Goal: Task Accomplishment & Management: Use online tool/utility

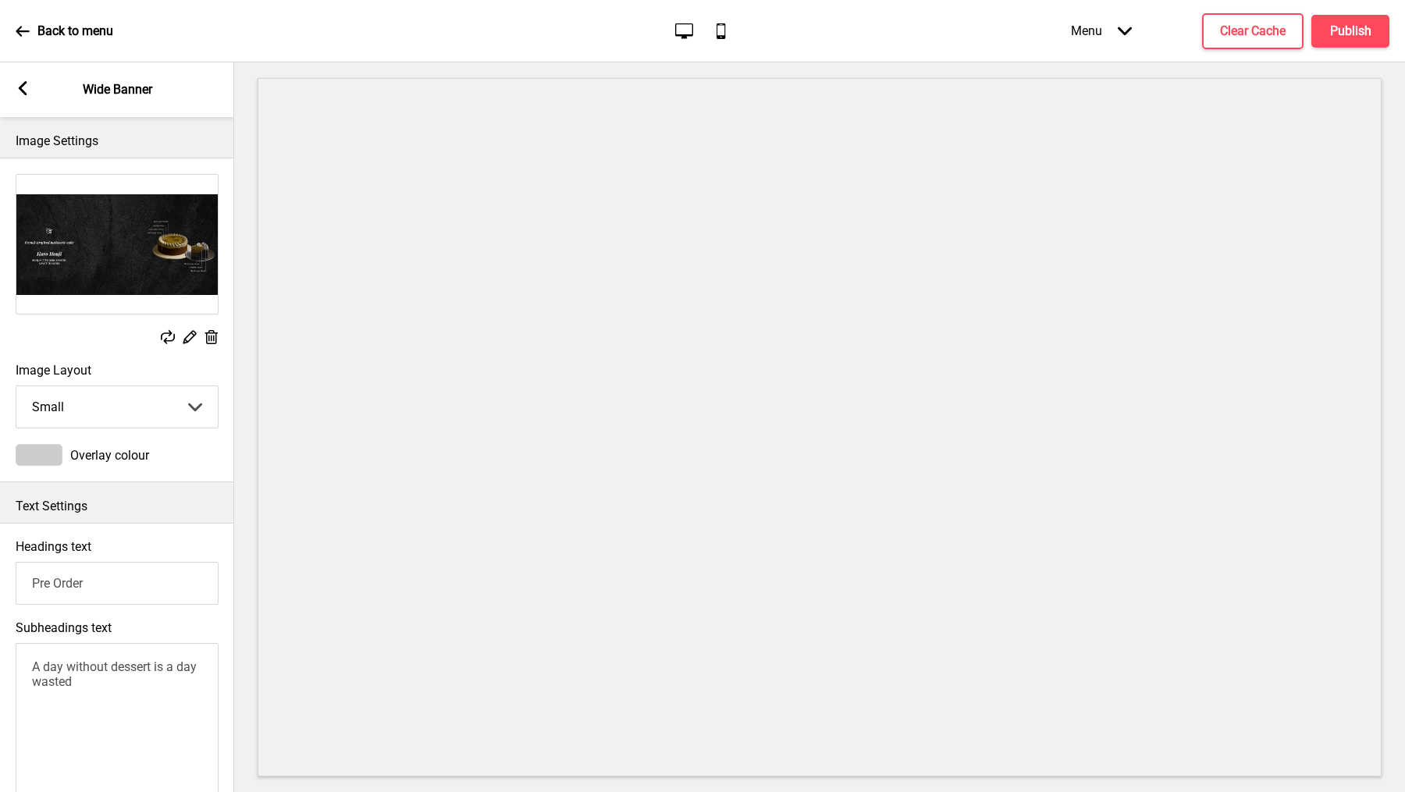
click at [20, 87] on icon at bounding box center [23, 88] width 9 height 14
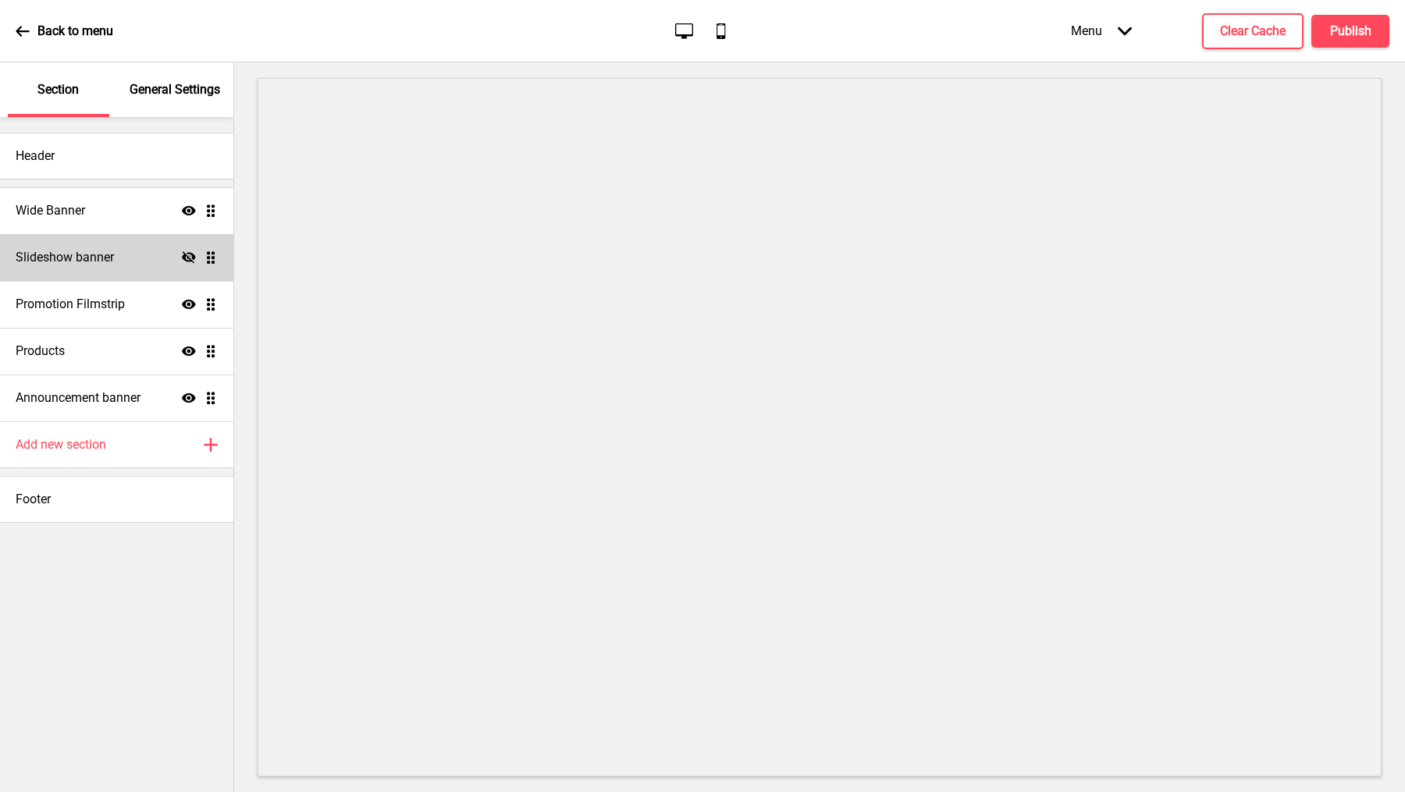
click at [129, 247] on div "Slideshow banner Hide Drag" at bounding box center [116, 257] width 233 height 47
select select "6000"
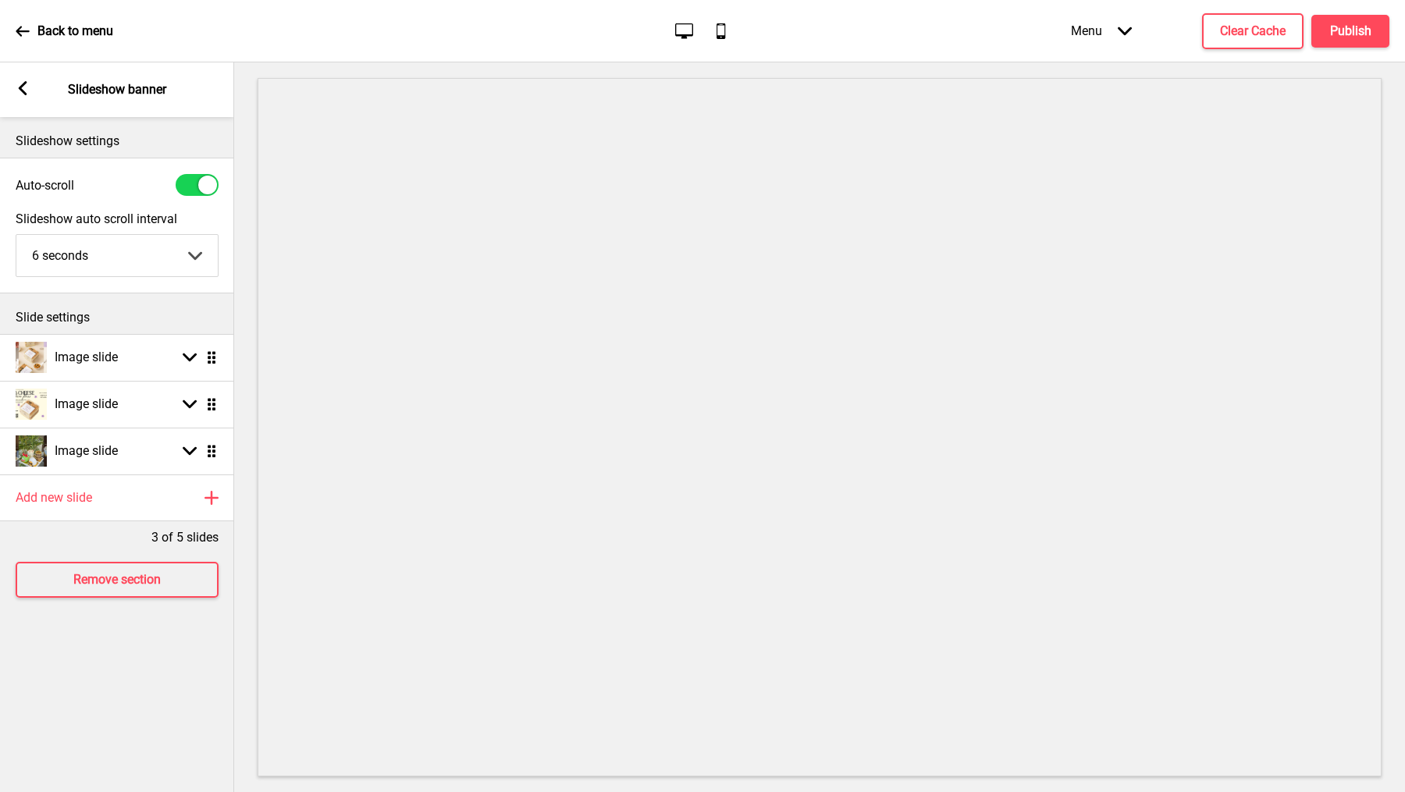
click at [28, 87] on rect at bounding box center [23, 88] width 14 height 14
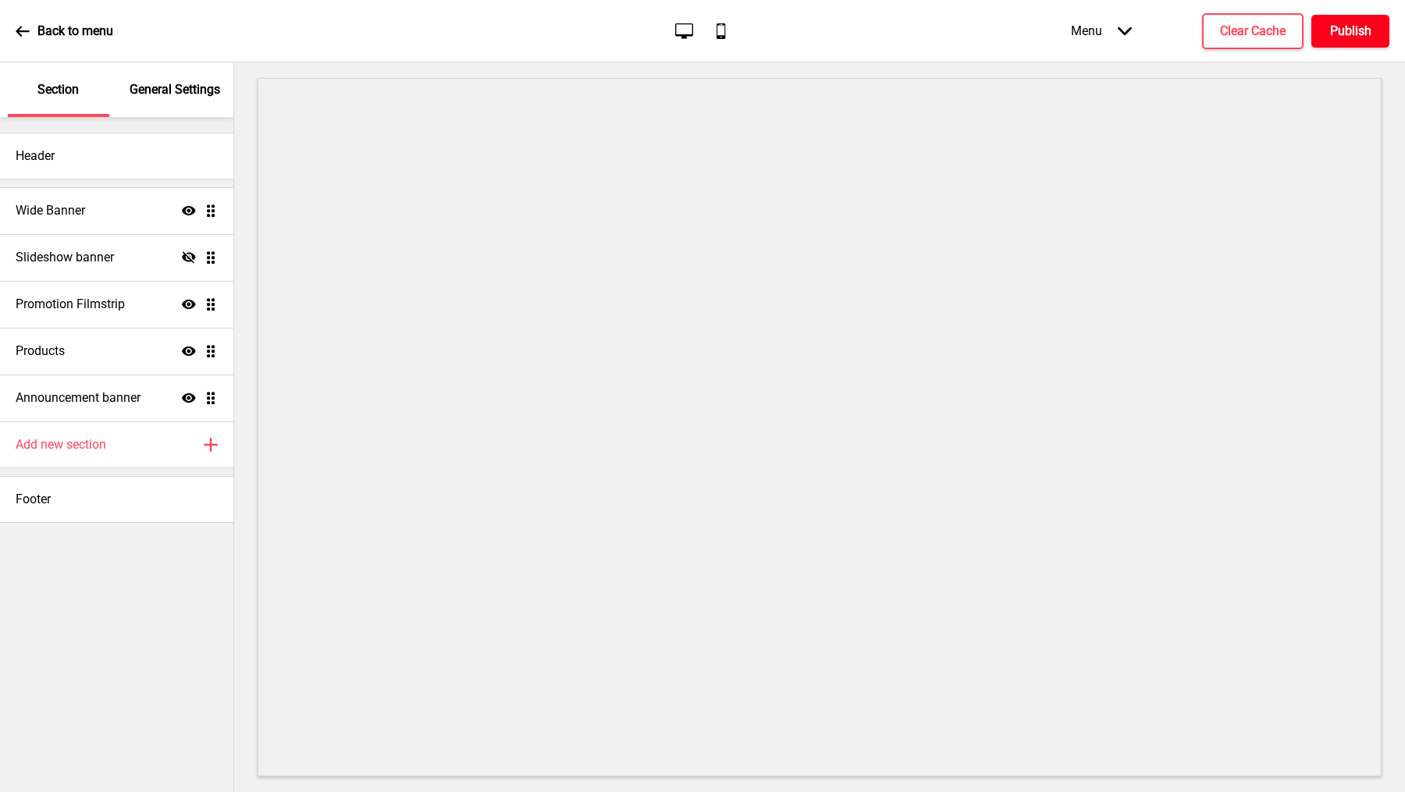
click at [1366, 27] on h4 "Publish" at bounding box center [1350, 31] width 41 height 17
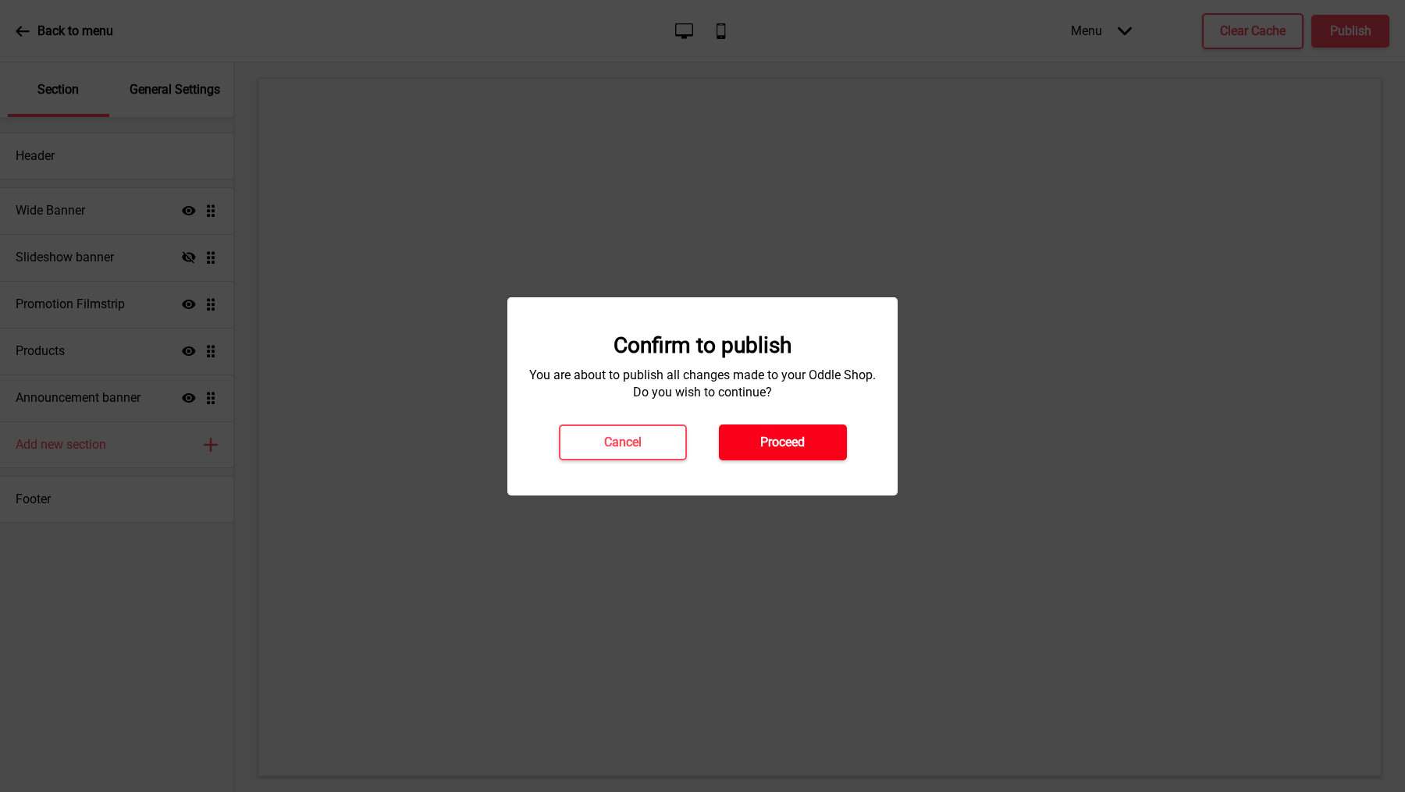
click at [841, 435] on button "Proceed" at bounding box center [783, 443] width 128 height 36
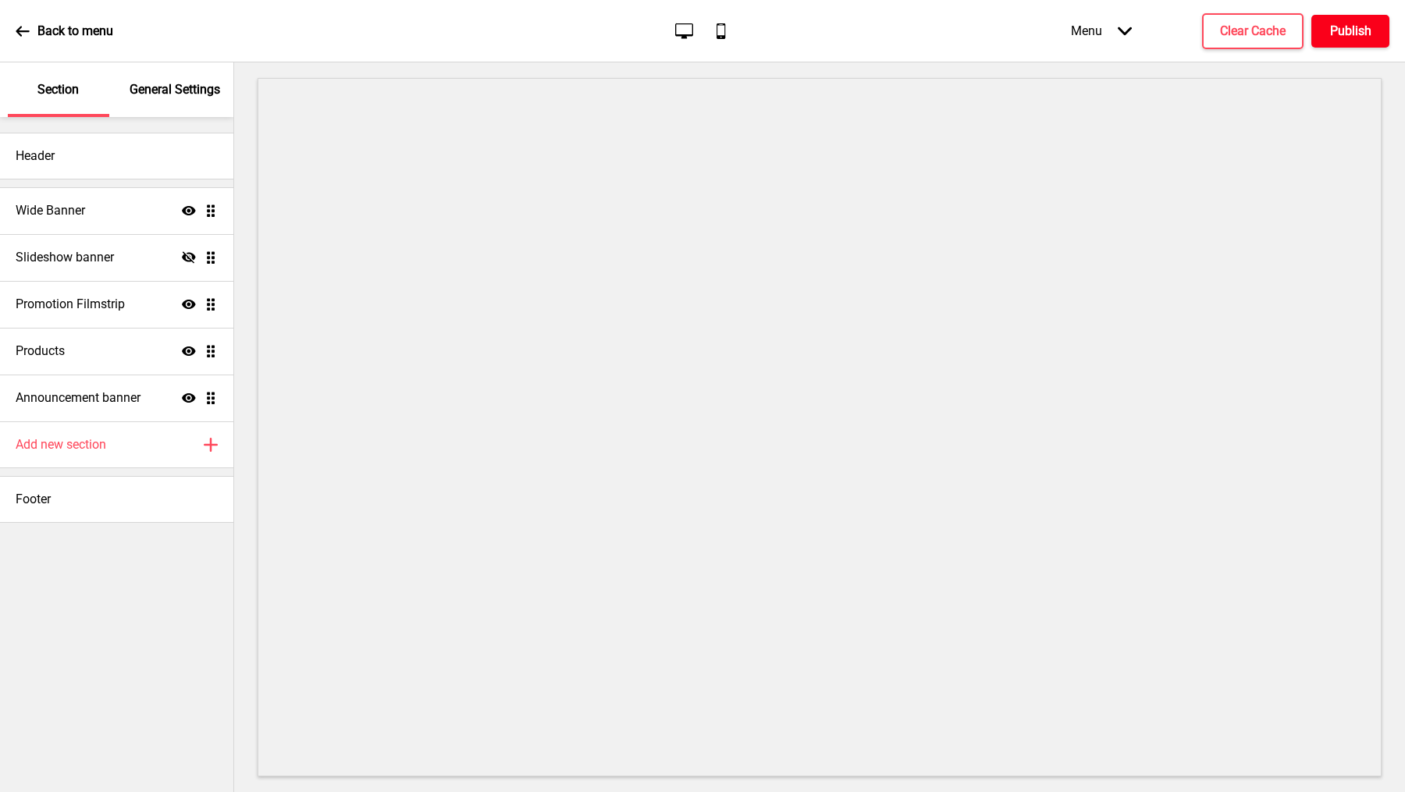
click at [1358, 30] on h4 "Publish" at bounding box center [1350, 31] width 41 height 17
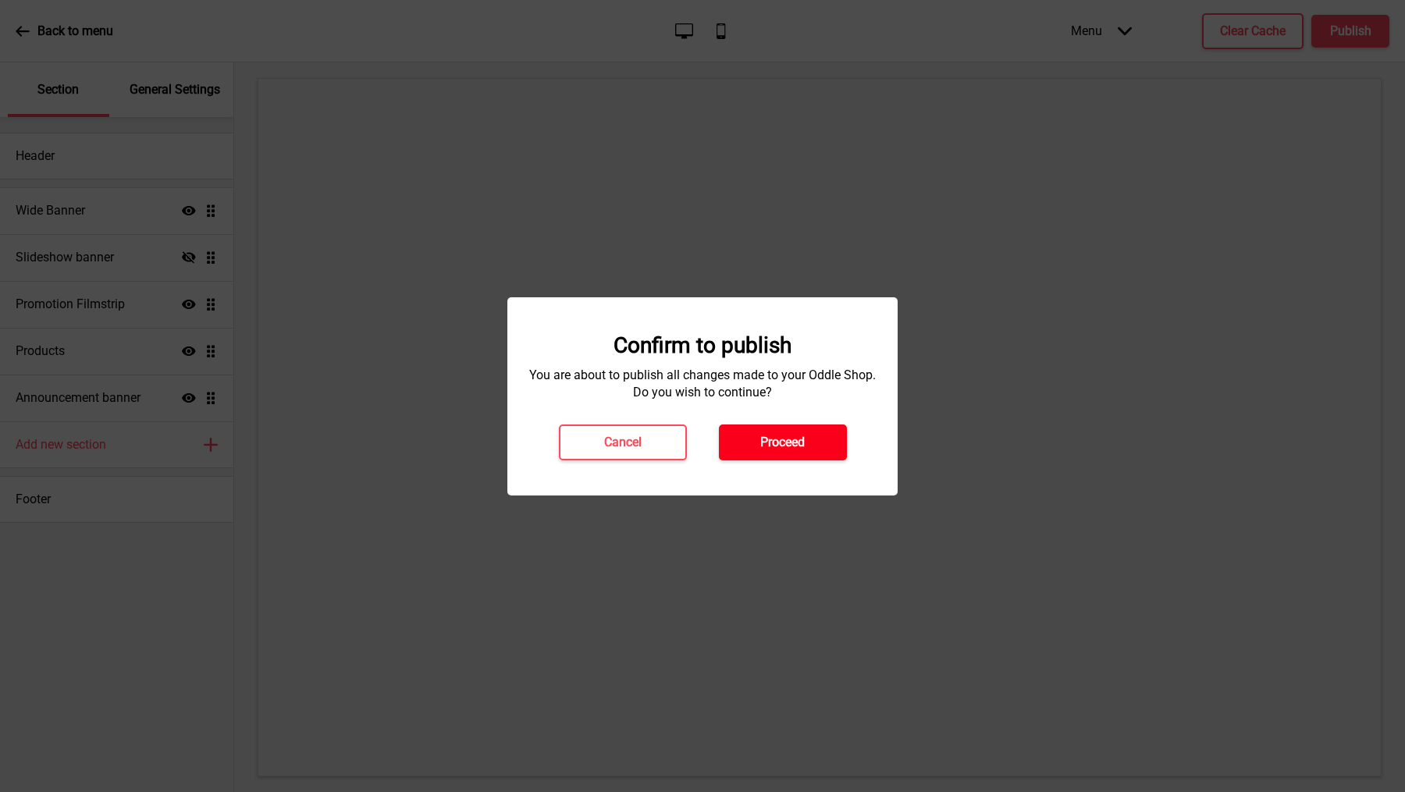
click at [809, 438] on button "Proceed" at bounding box center [783, 443] width 128 height 36
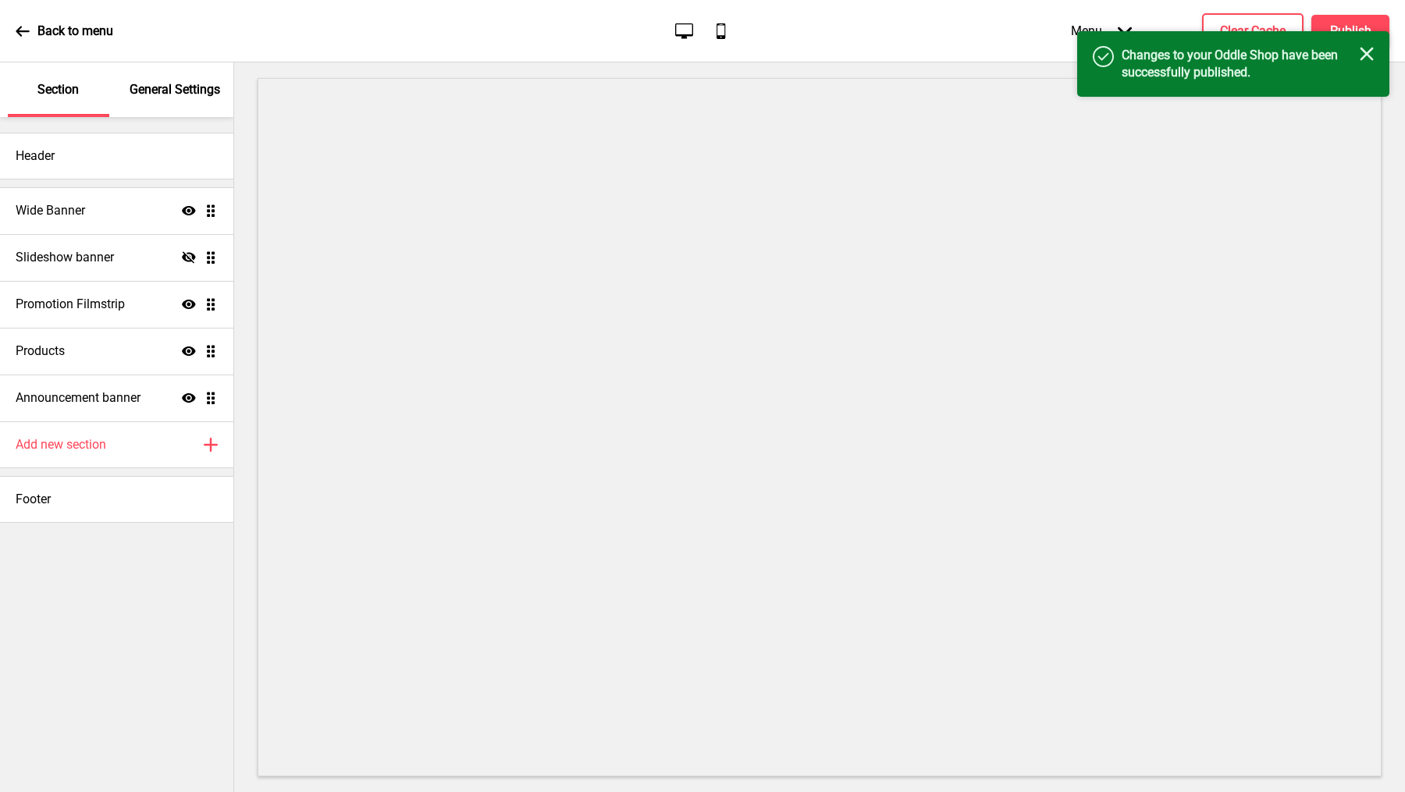
click at [1363, 59] on icon "Close" at bounding box center [1367, 54] width 14 height 14
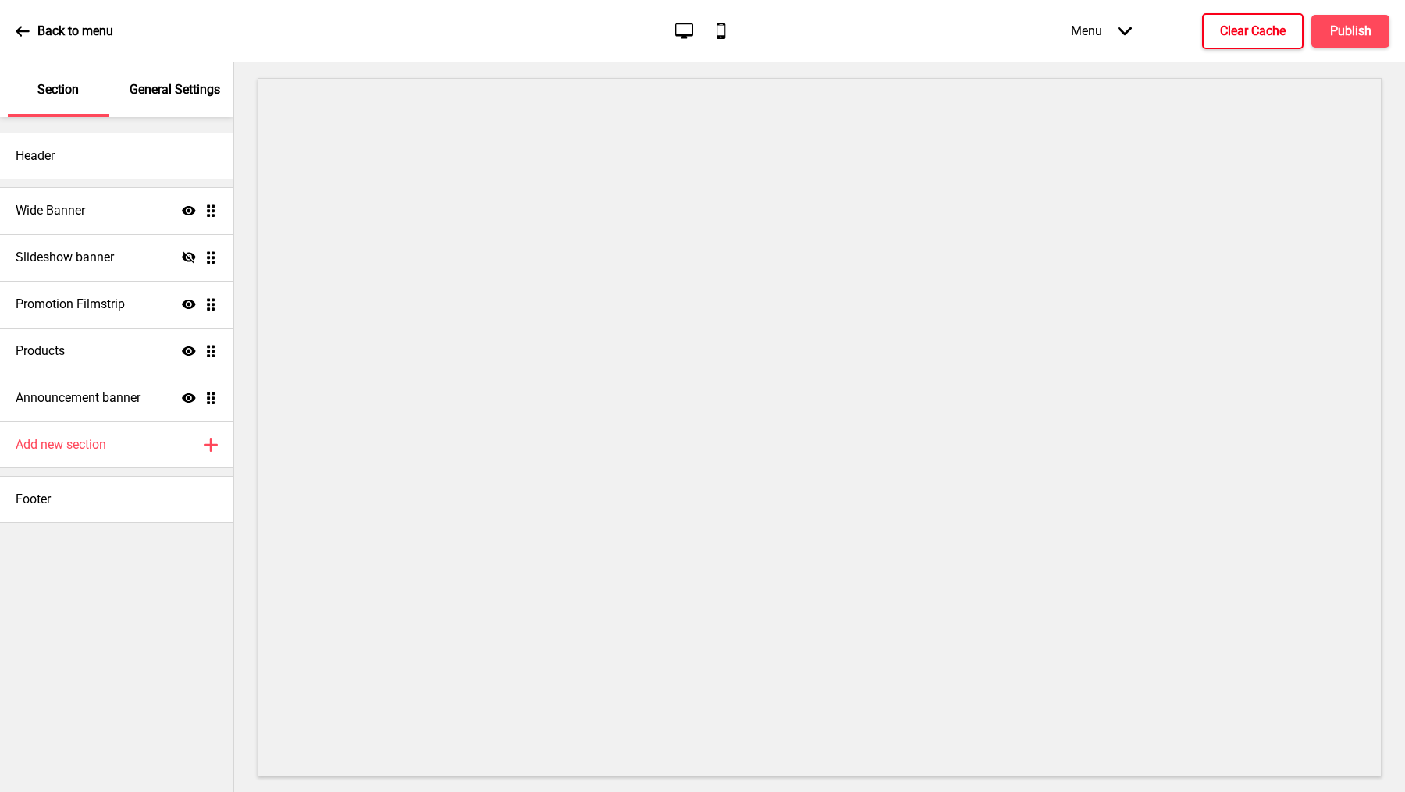
click at [1277, 39] on h4 "Clear Cache" at bounding box center [1253, 31] width 66 height 17
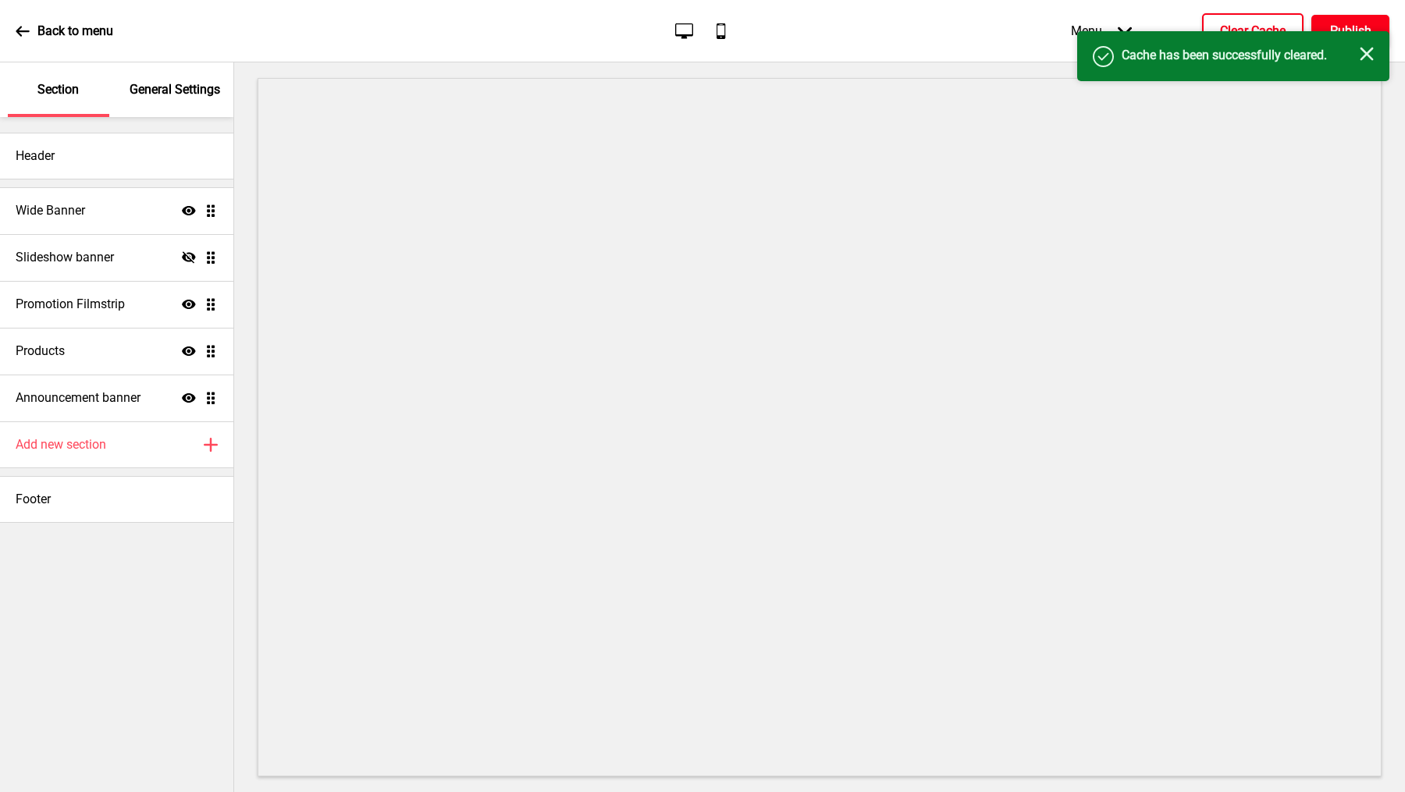
click at [1333, 26] on h4 "Publish" at bounding box center [1350, 31] width 41 height 17
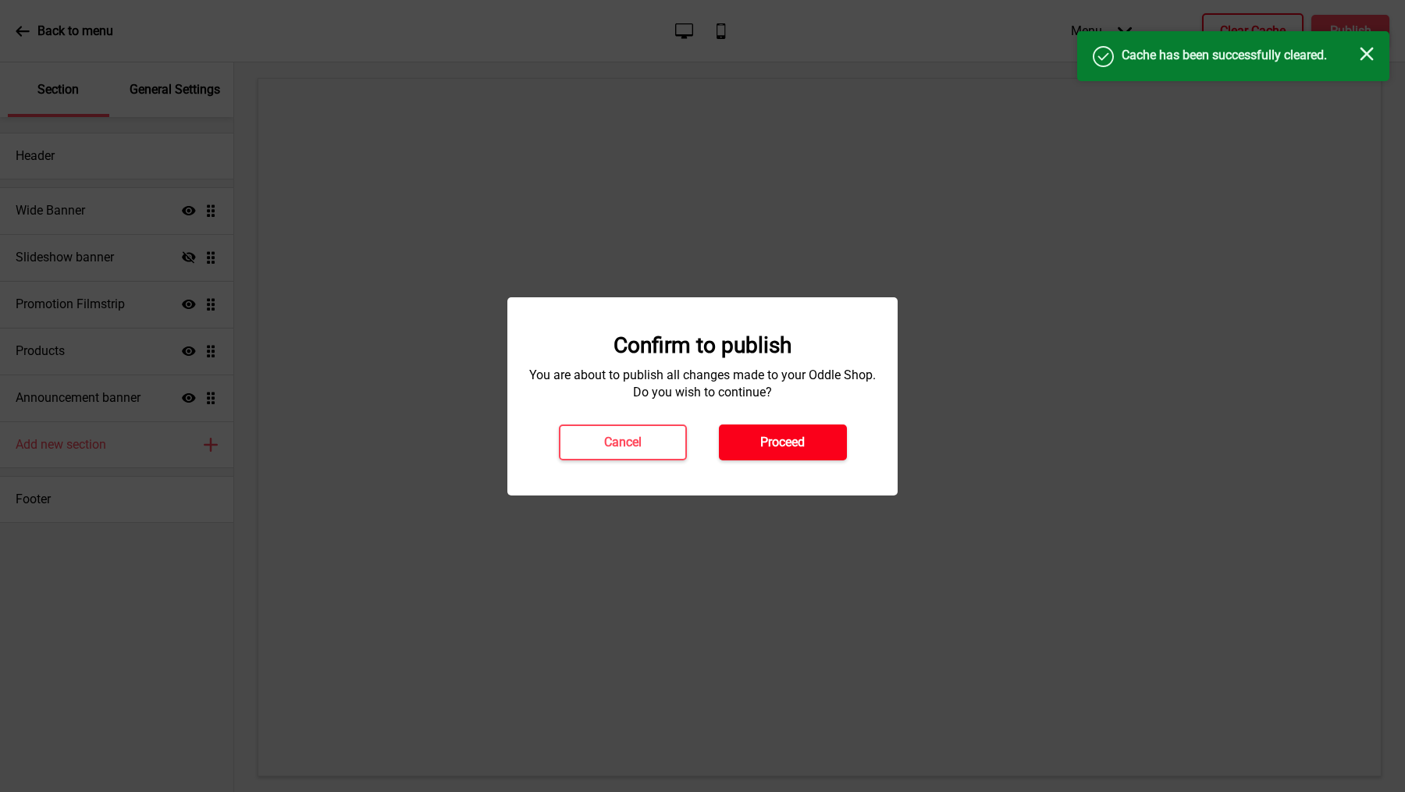
click at [812, 442] on button "Proceed" at bounding box center [783, 443] width 128 height 36
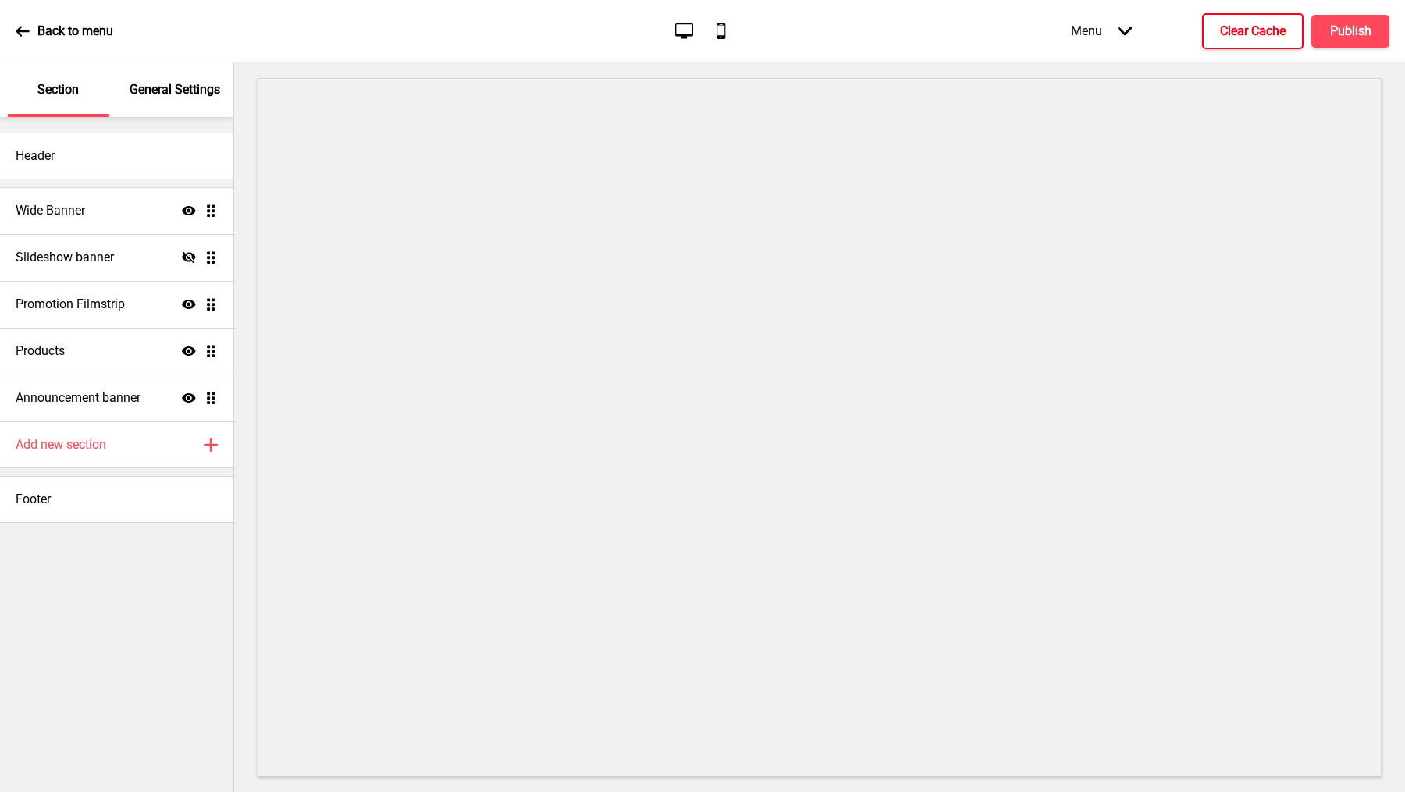
click at [716, 20] on icon "Mobile" at bounding box center [720, 30] width 21 height 21
click at [47, 44] on div "Back to menu" at bounding box center [65, 31] width 98 height 42
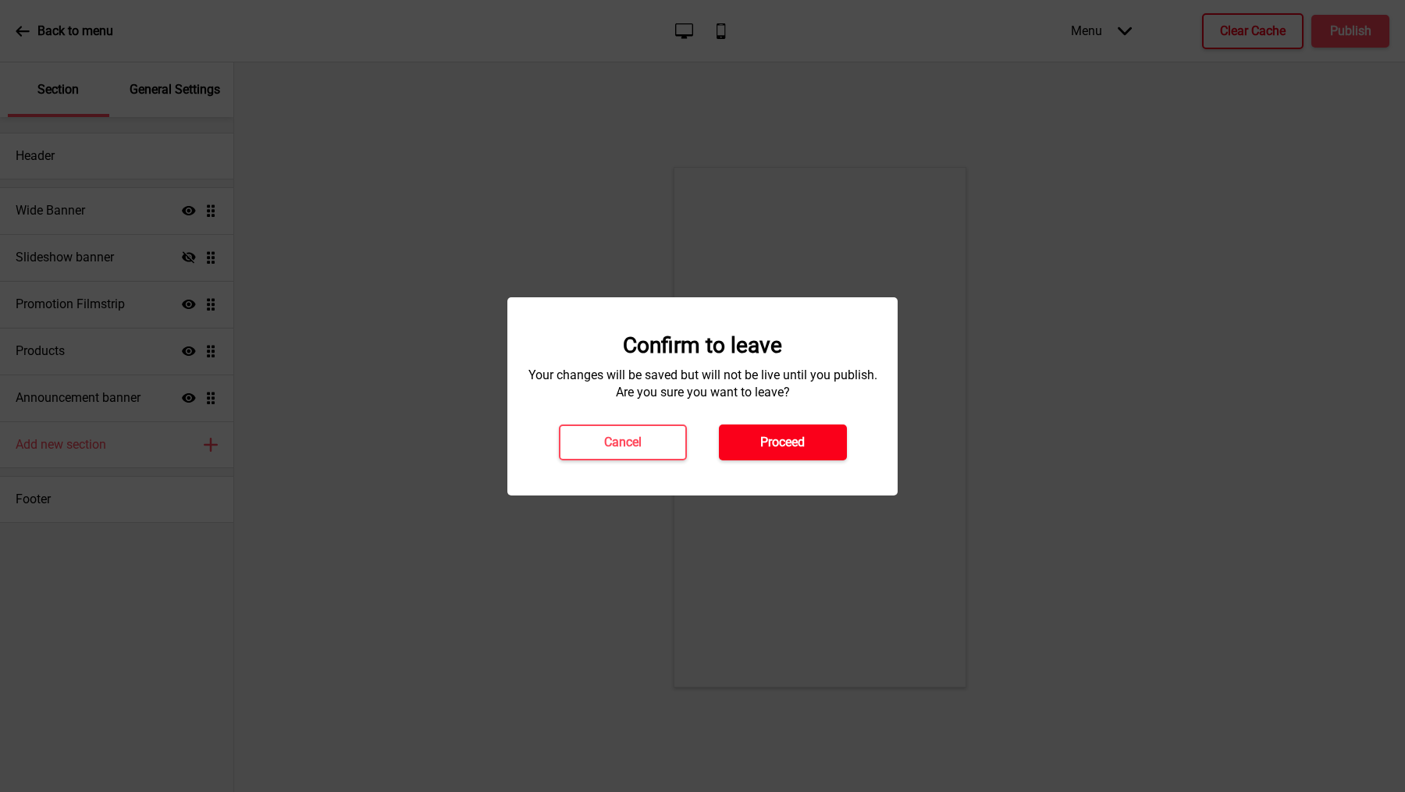
click at [815, 453] on button "Proceed" at bounding box center [783, 443] width 128 height 36
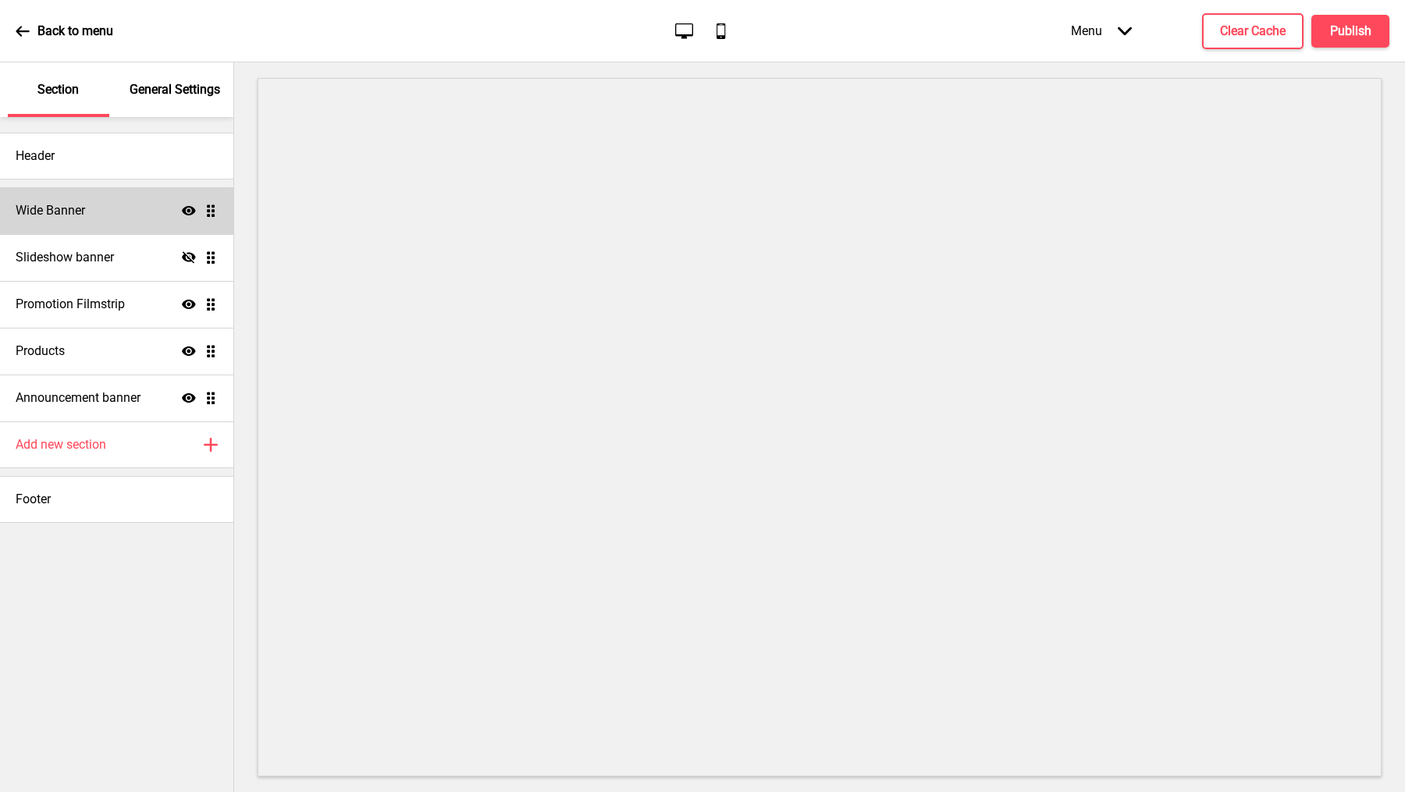
click at [108, 219] on div "Wide Banner Show Drag" at bounding box center [116, 210] width 233 height 47
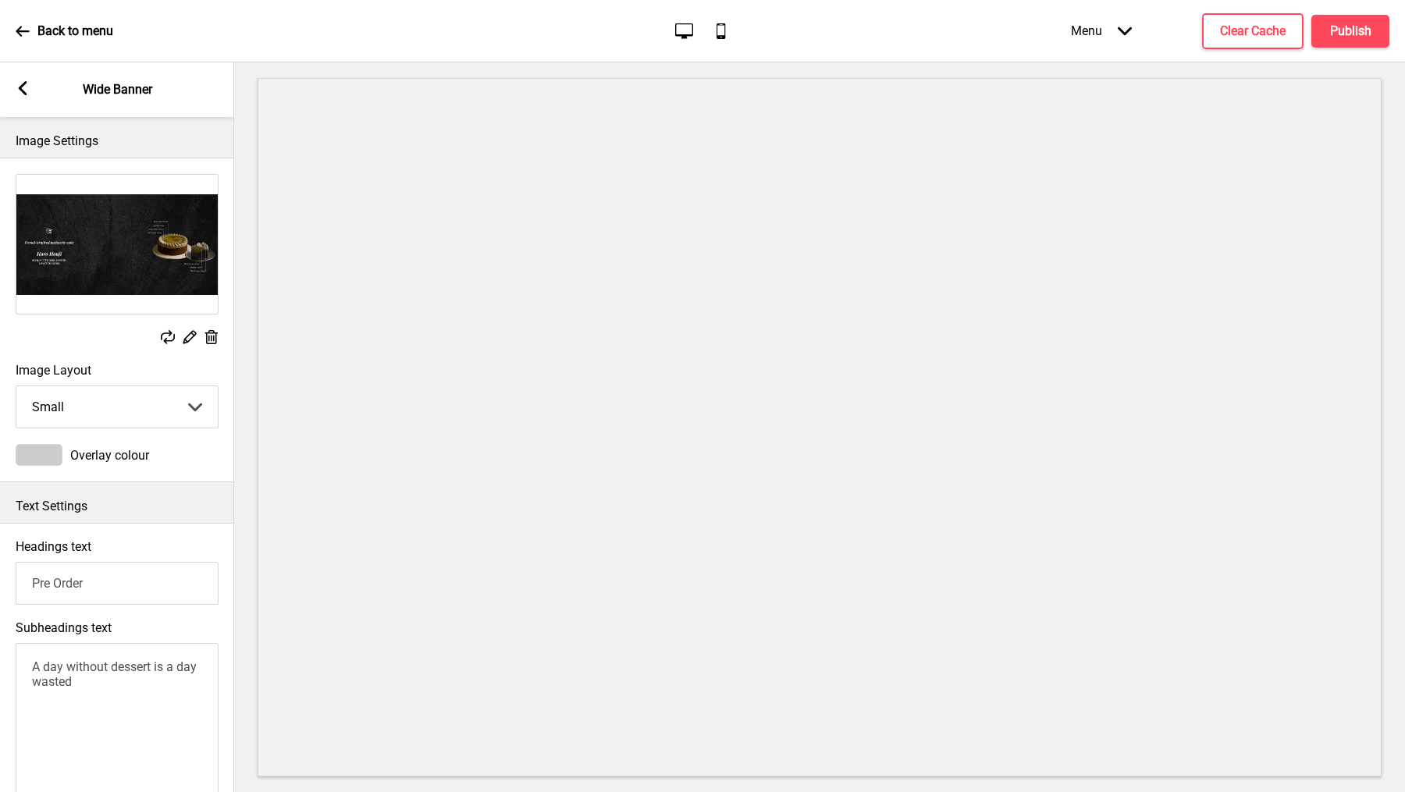
click at [115, 268] on img at bounding box center [116, 244] width 201 height 139
click at [163, 332] on icon at bounding box center [168, 337] width 14 height 14
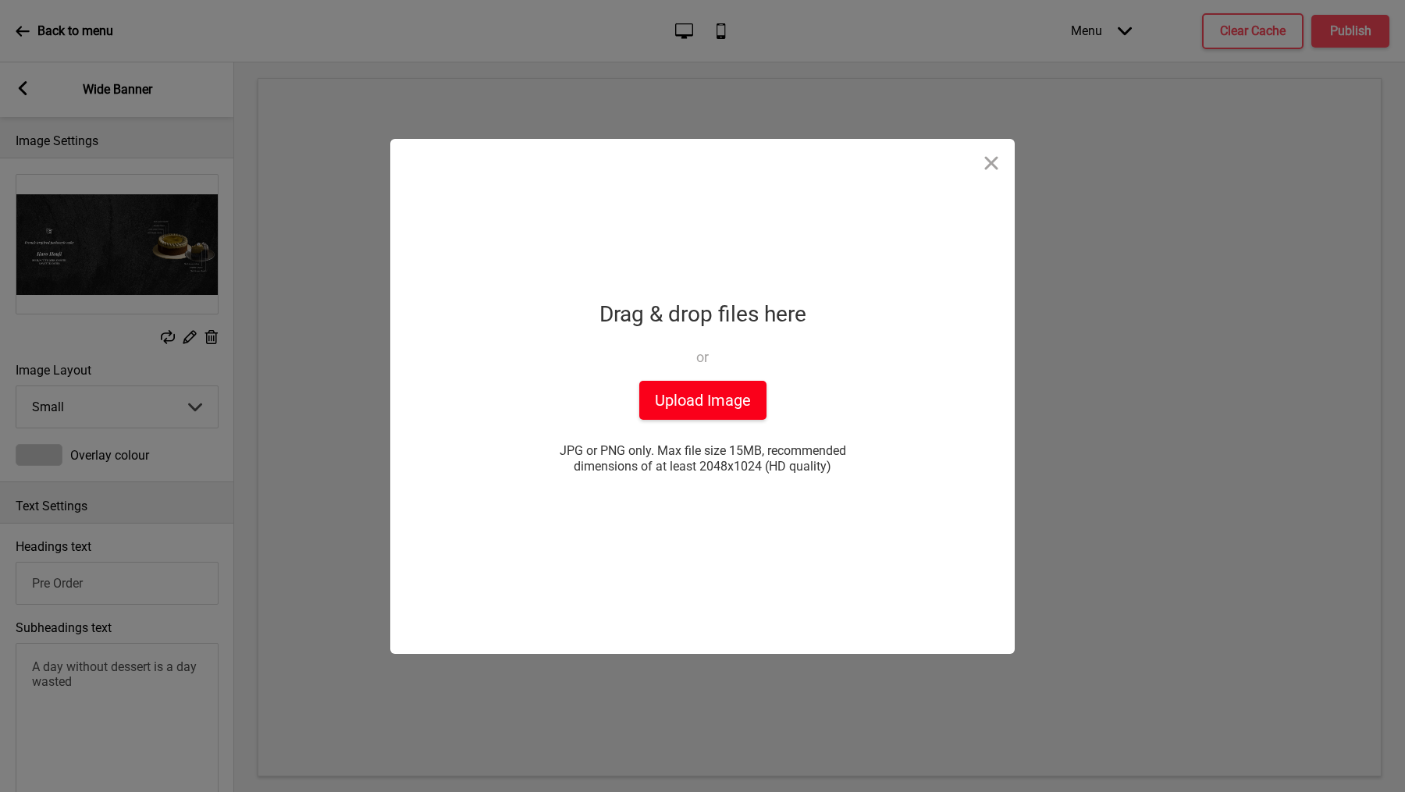
click at [709, 382] on button "Upload Image" at bounding box center [702, 400] width 127 height 39
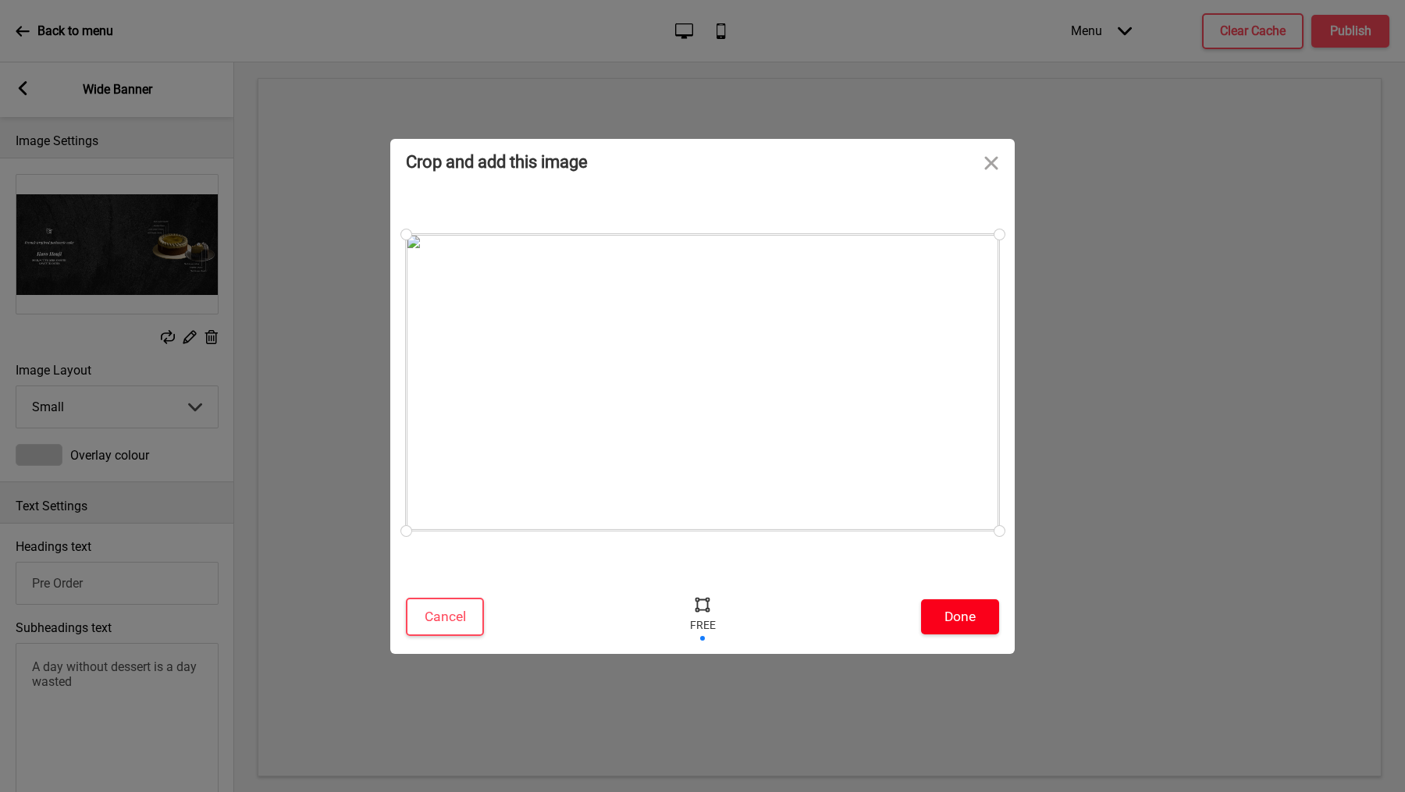
click at [976, 606] on button "Done" at bounding box center [960, 616] width 78 height 35
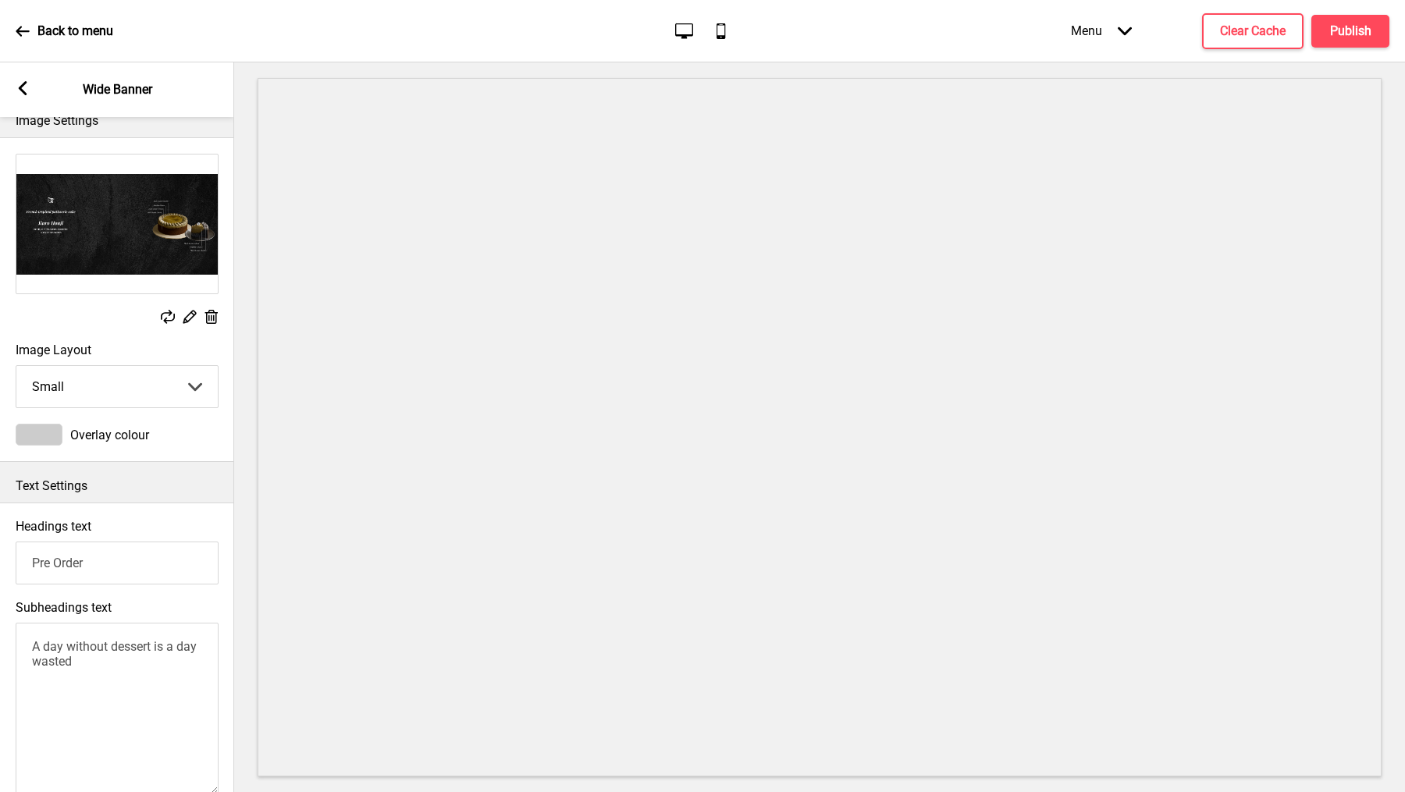
scroll to position [21, 0]
click at [104, 427] on span "Overlay colour" at bounding box center [109, 434] width 79 height 15
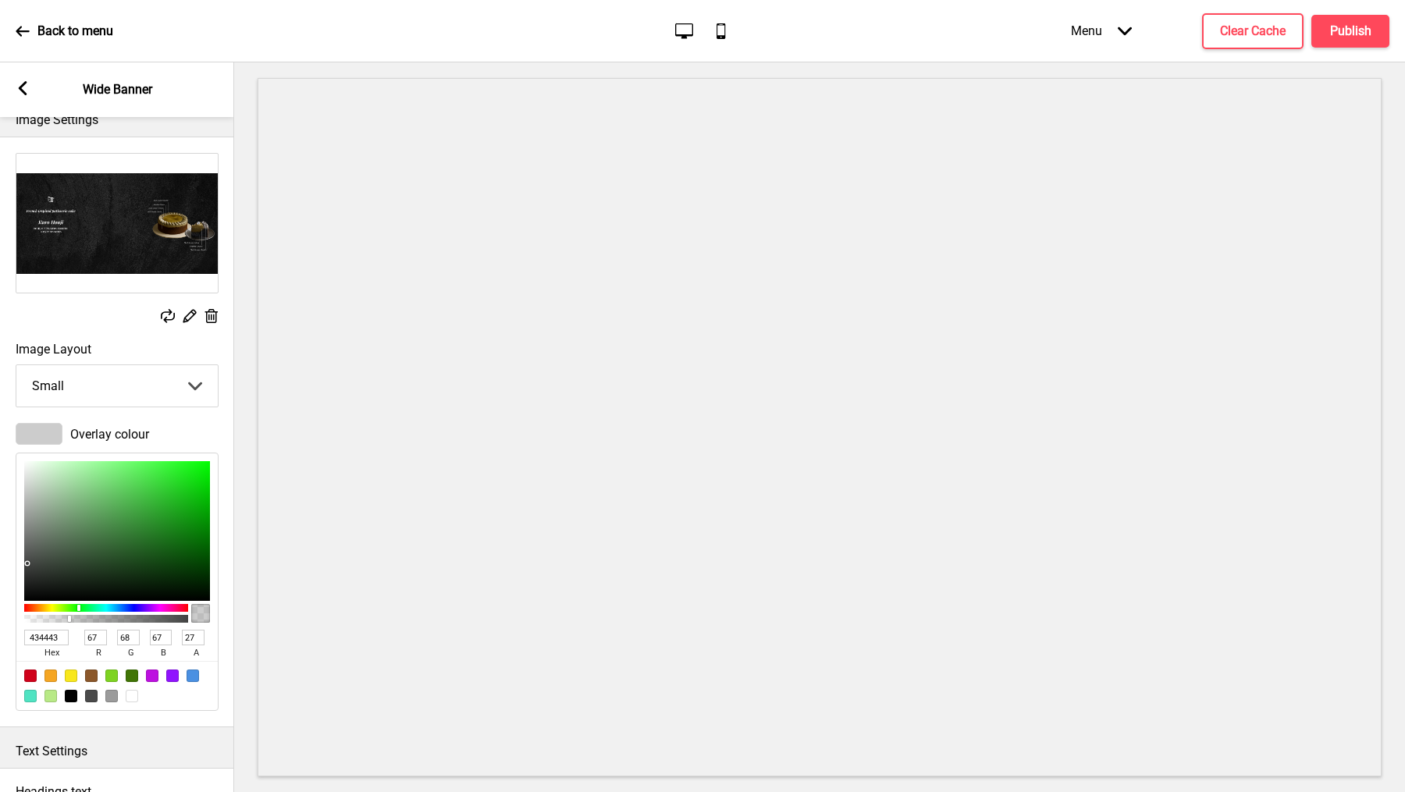
type input "4B4F4B"
type input "75"
type input "79"
type input "75"
type input "4D524D"
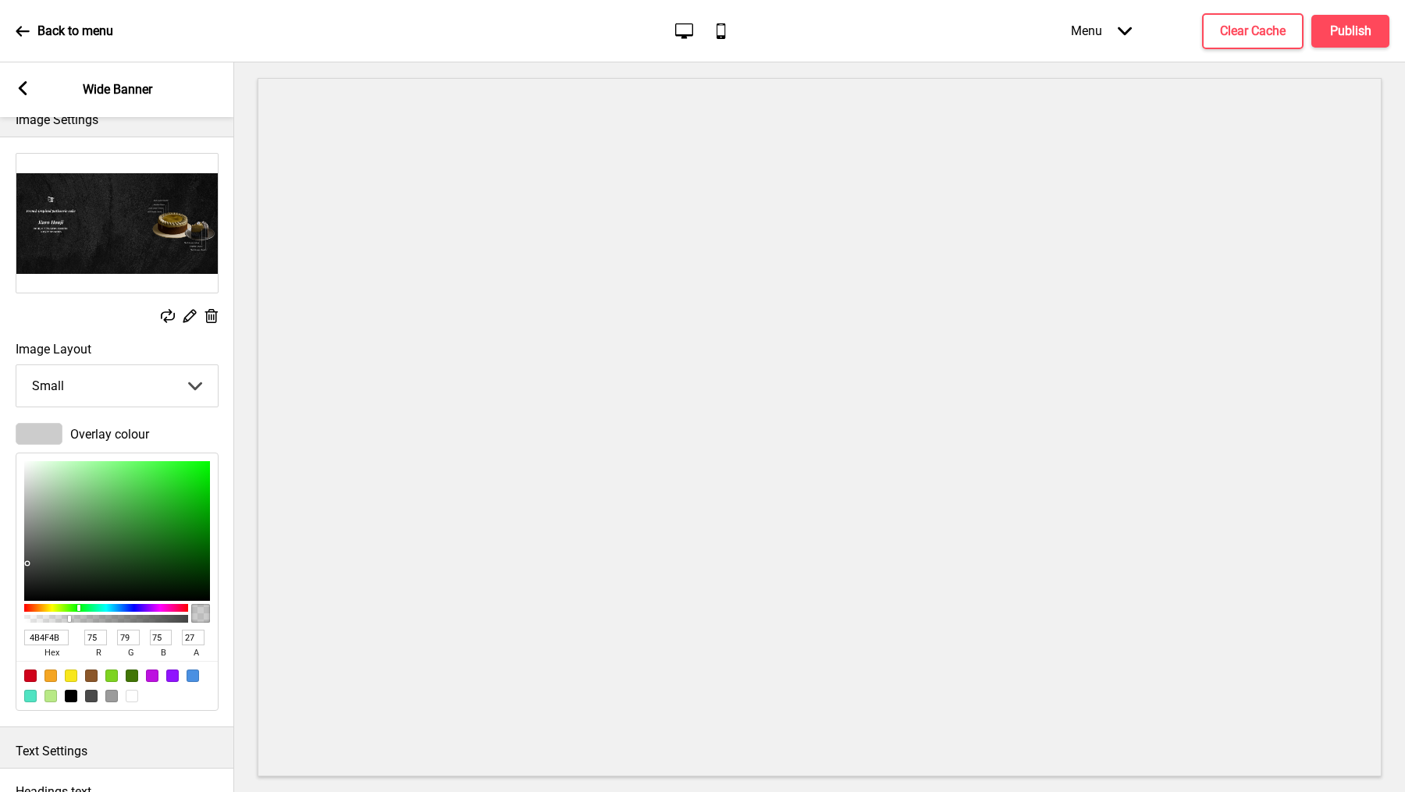
type input "77"
type input "82"
type input "77"
type input "9EA99E"
type input "158"
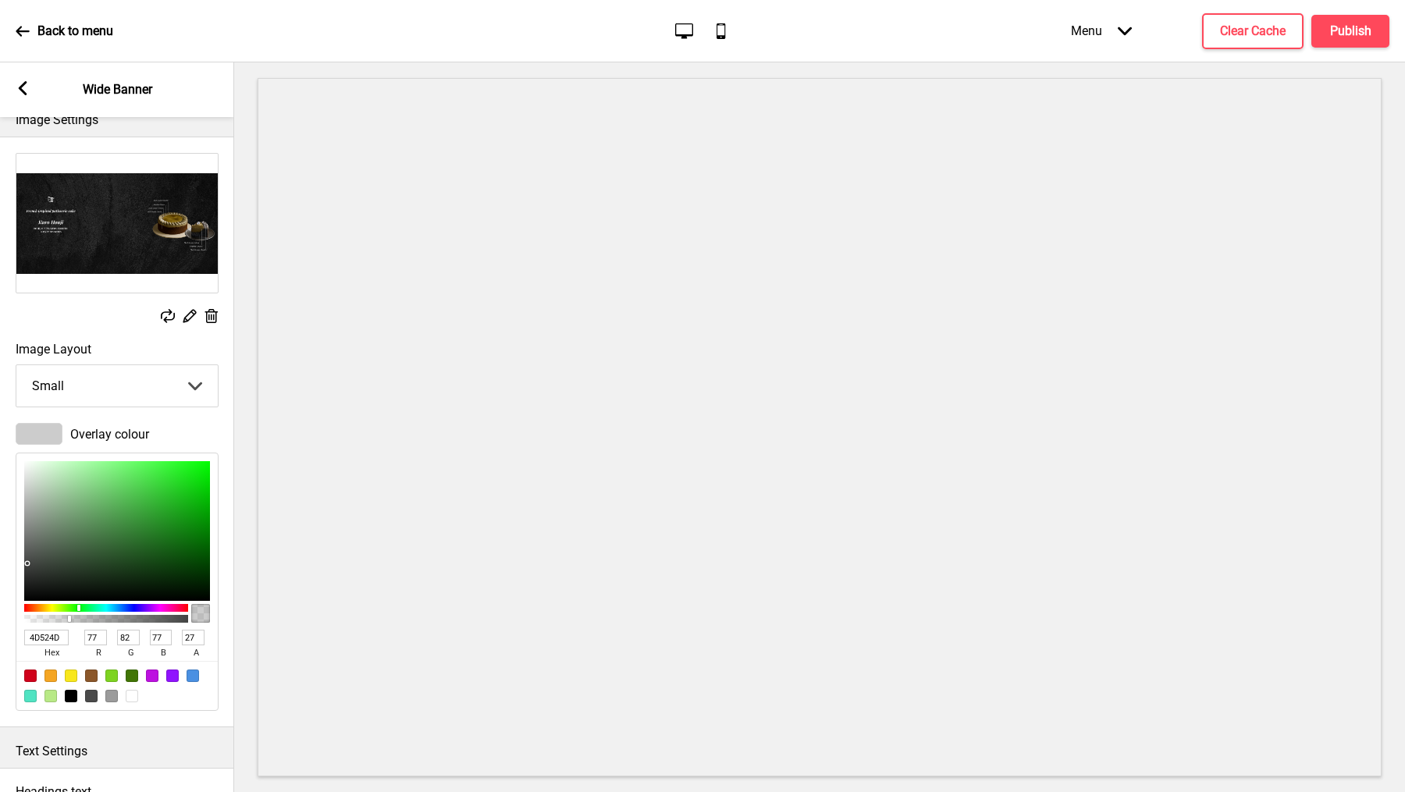
type input "169"
type input "158"
type input "C6D4C6"
type input "198"
type input "212"
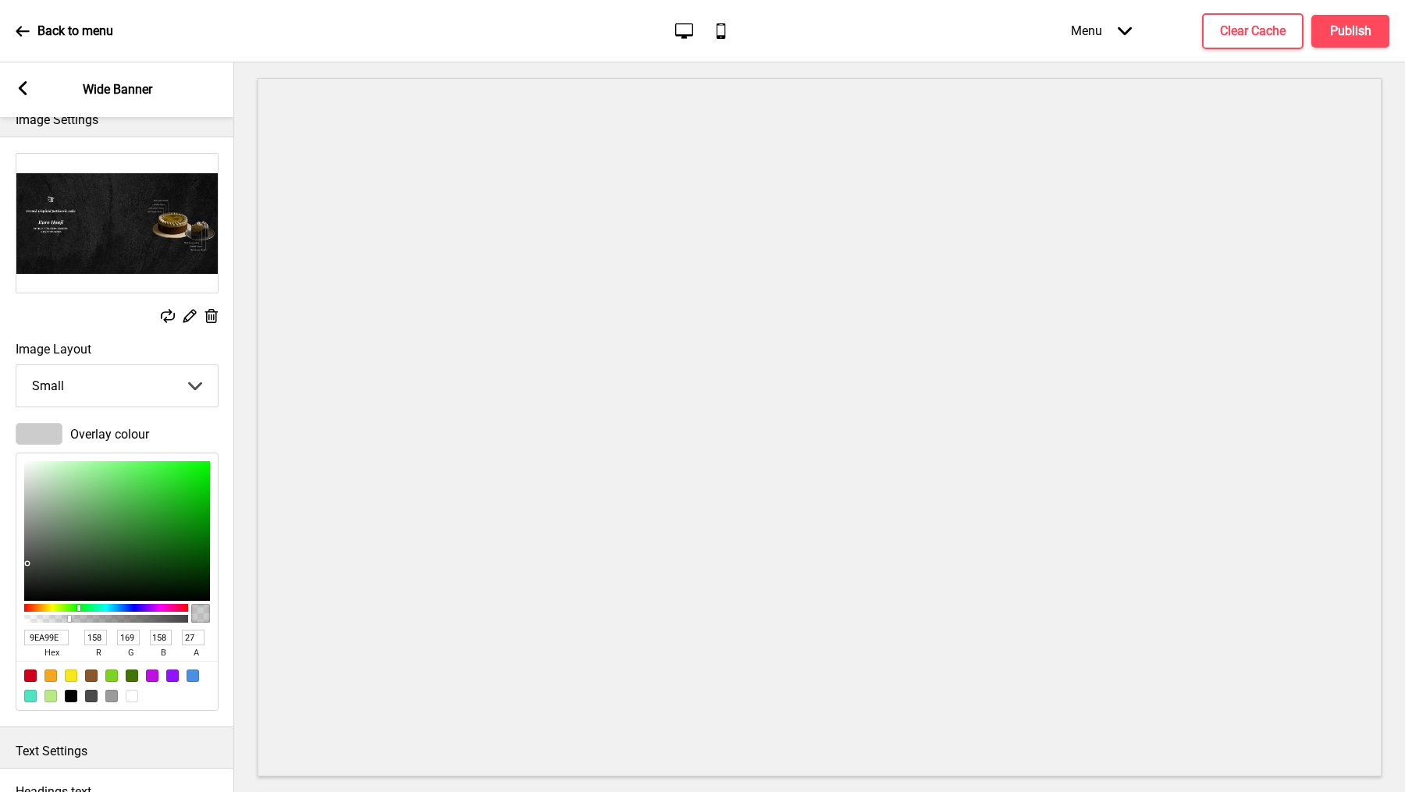
type input "198"
type input "D5E3D5"
type input "213"
type input "227"
type input "213"
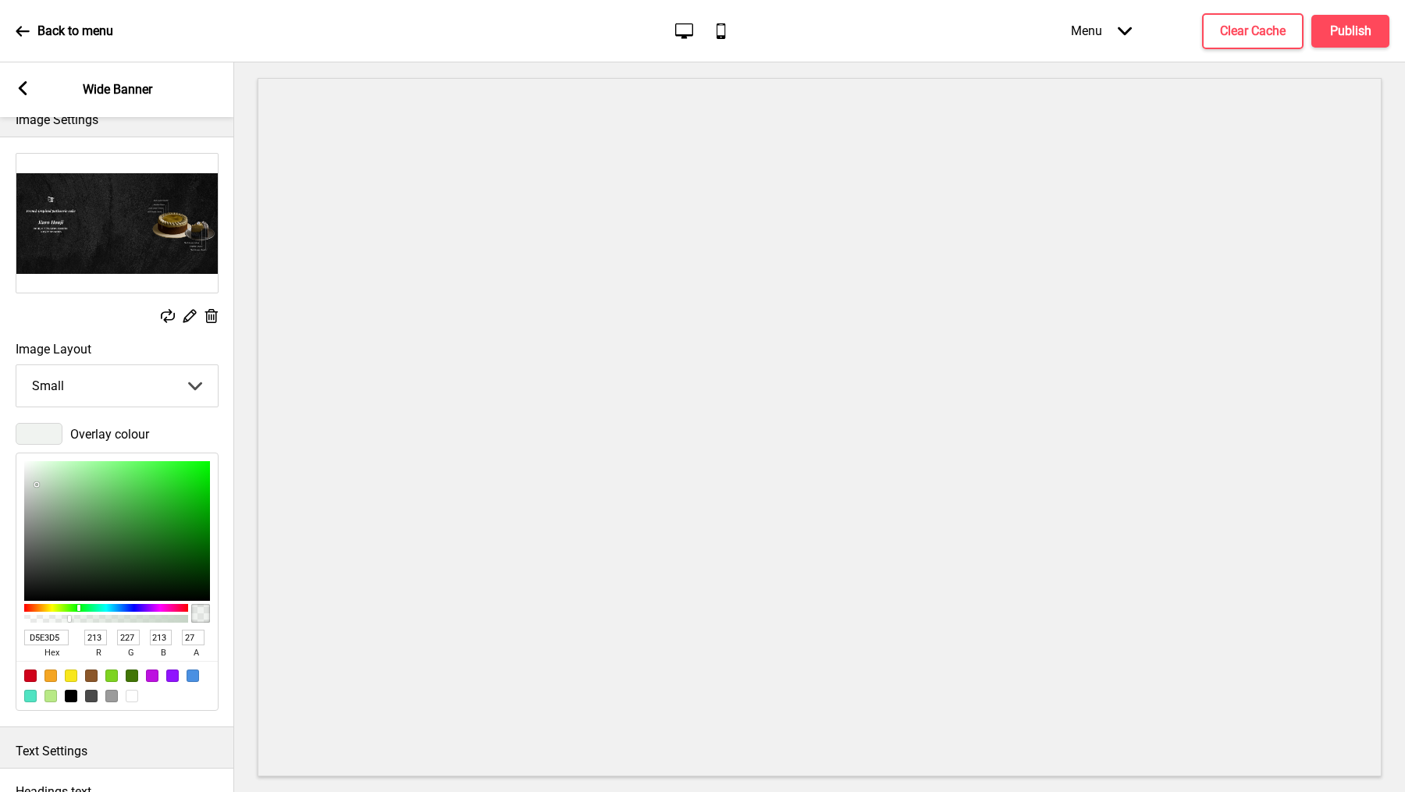
type input "D9E8D9"
type input "217"
type input "232"
type input "217"
drag, startPoint x: 35, startPoint y: 556, endPoint x: 36, endPoint y: 471, distance: 85.1
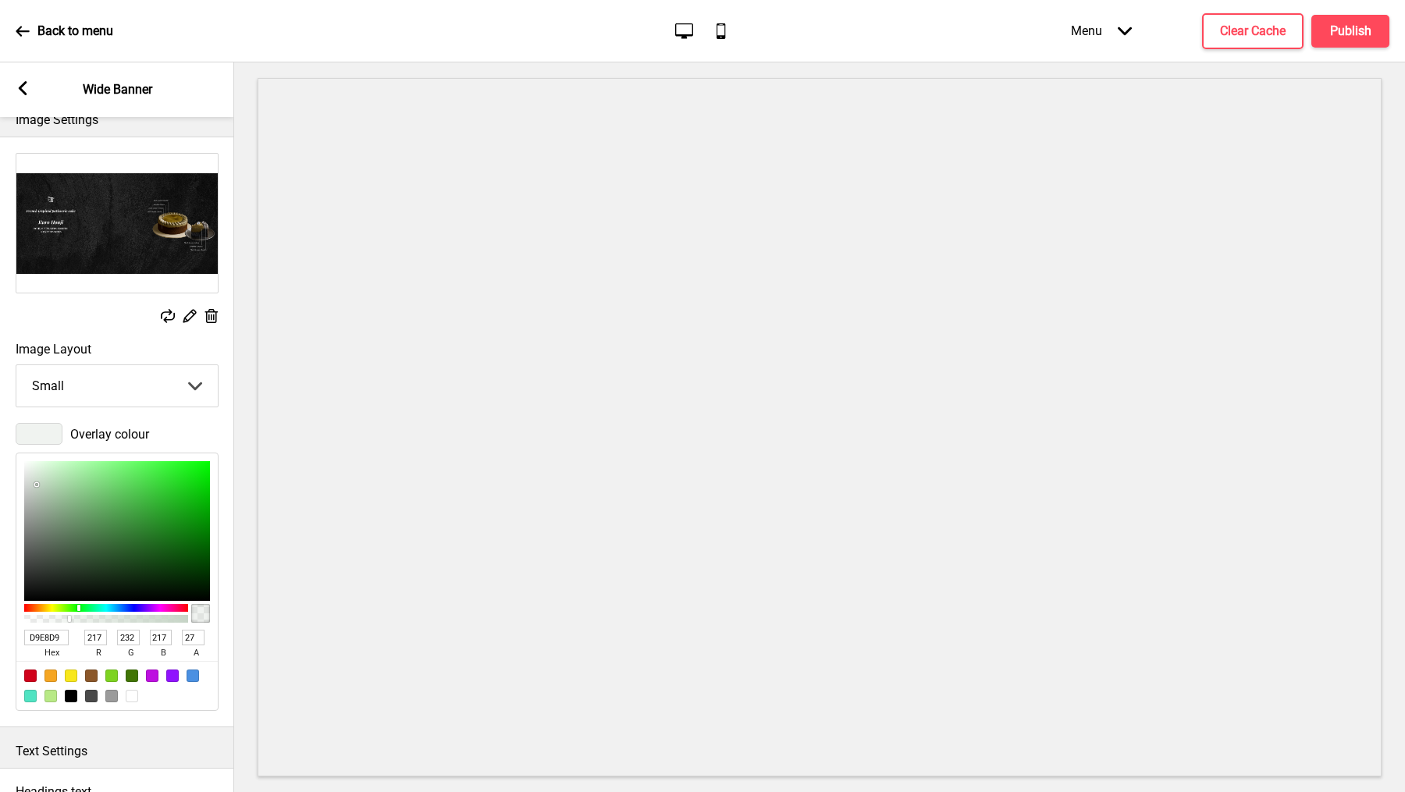
click at [36, 471] on div at bounding box center [117, 531] width 186 height 140
type input "DBEBDB"
type input "219"
type input "235"
type input "219"
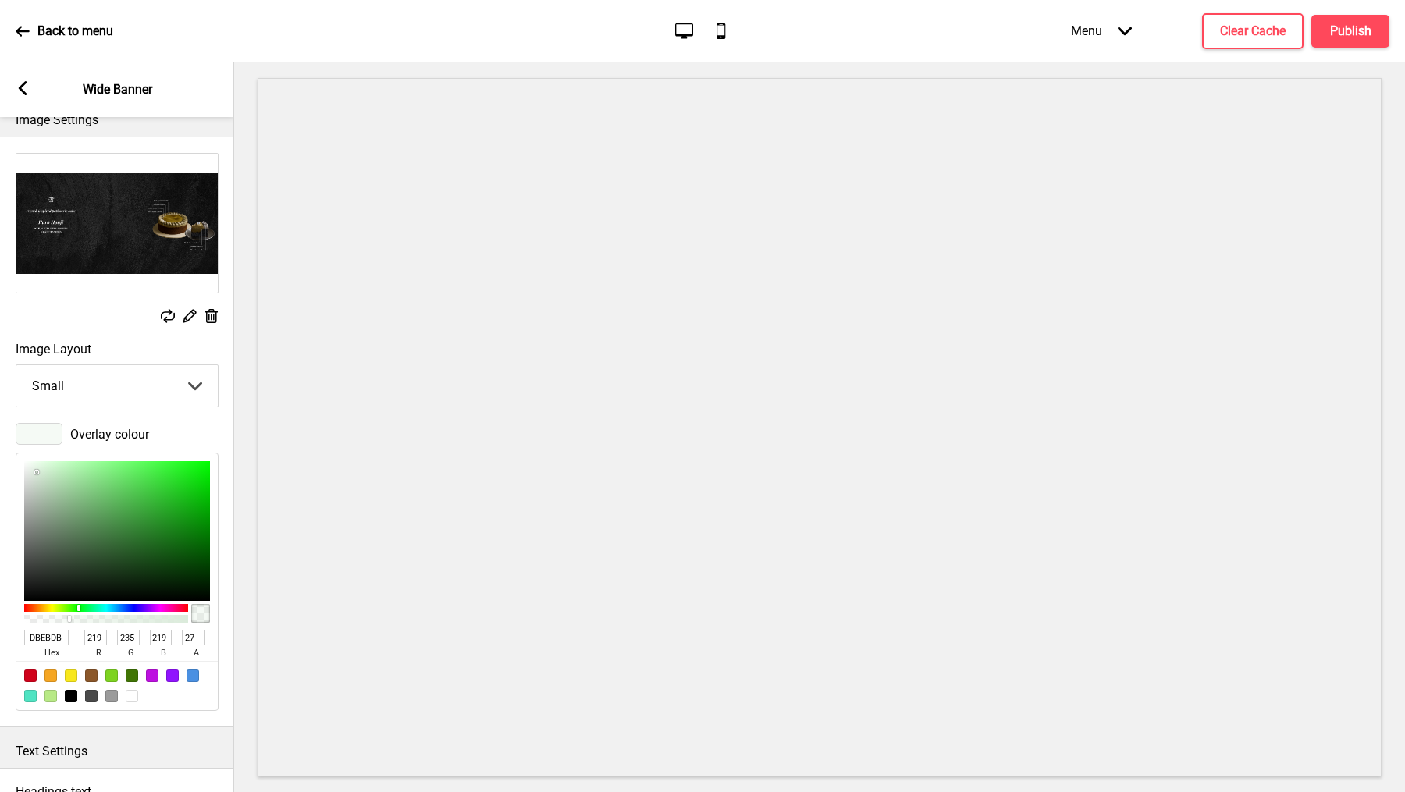
type input "CBD9CB"
type input "203"
type input "217"
type input "203"
type input "C0CFC0"
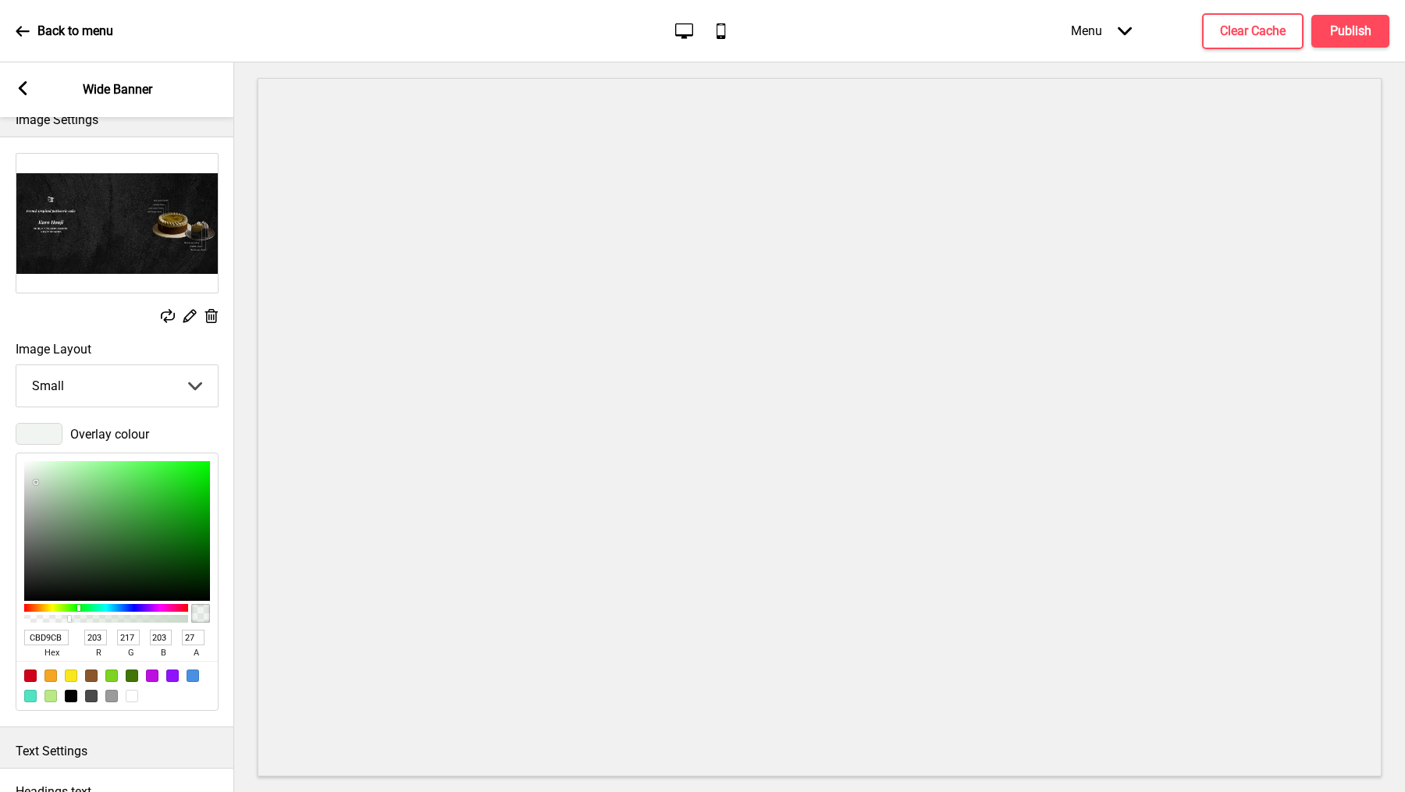
type input "192"
type input "207"
type input "192"
type input "A2B0A2"
type input "162"
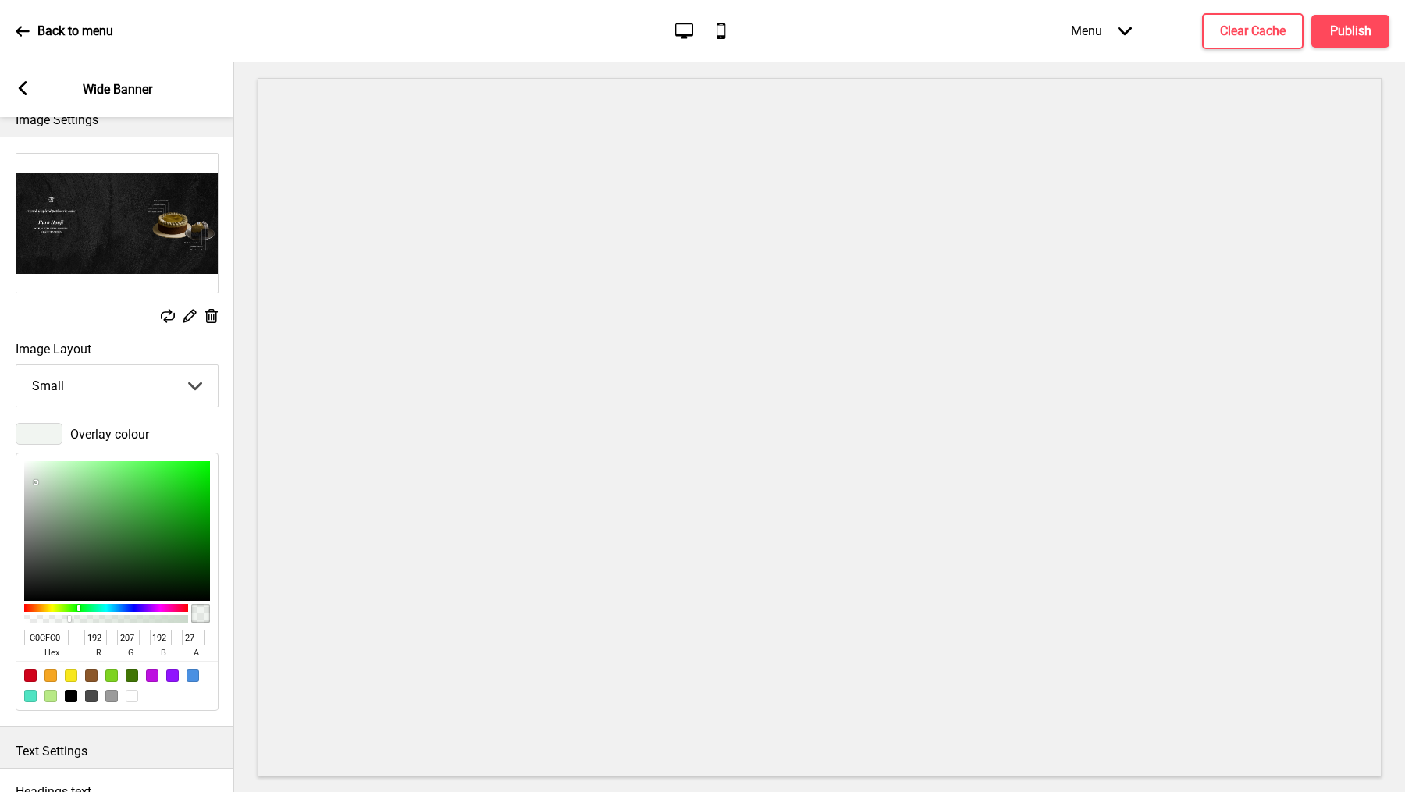
type input "176"
type input "162"
type input "8C998C"
type input "140"
type input "153"
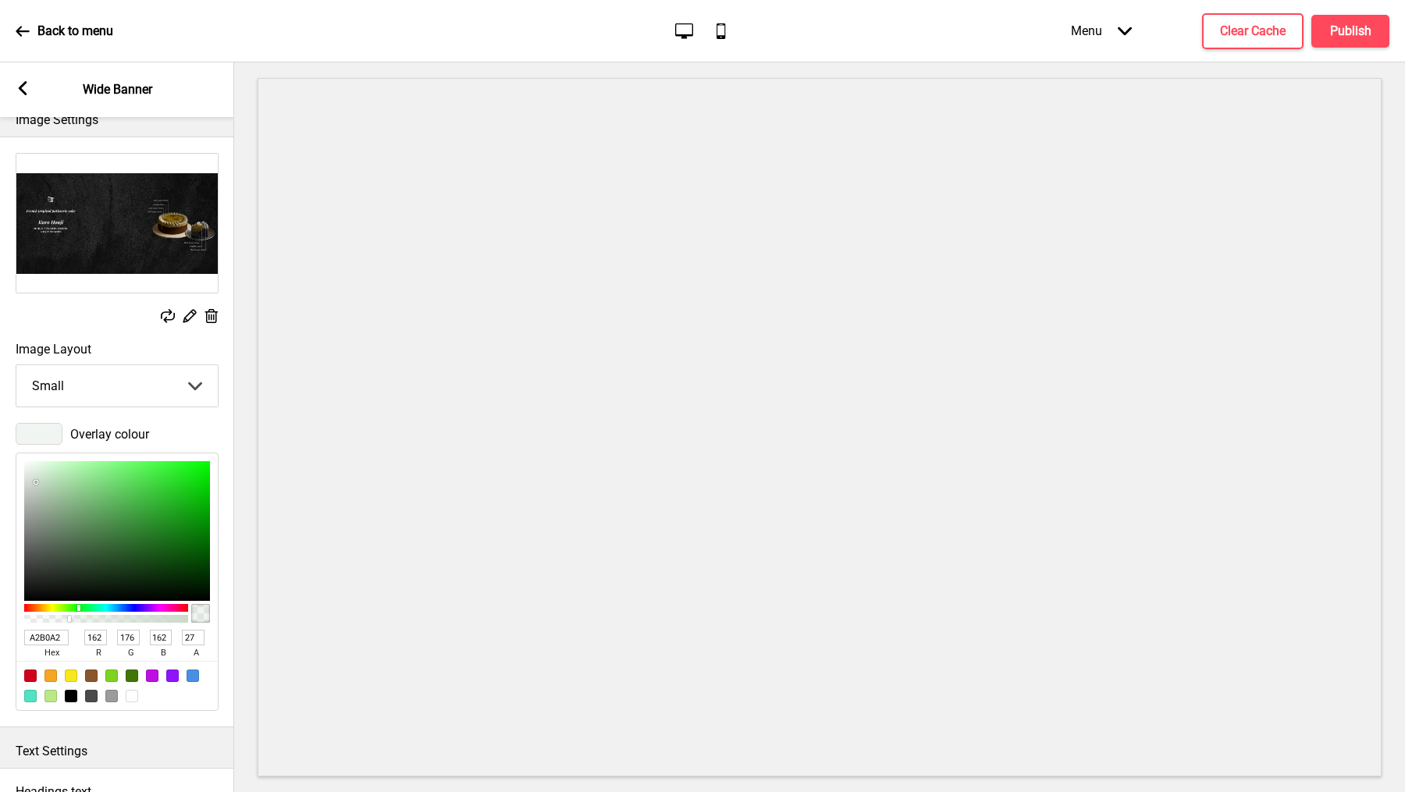
type input "140"
type input "838F83"
type input "131"
type input "143"
type input "131"
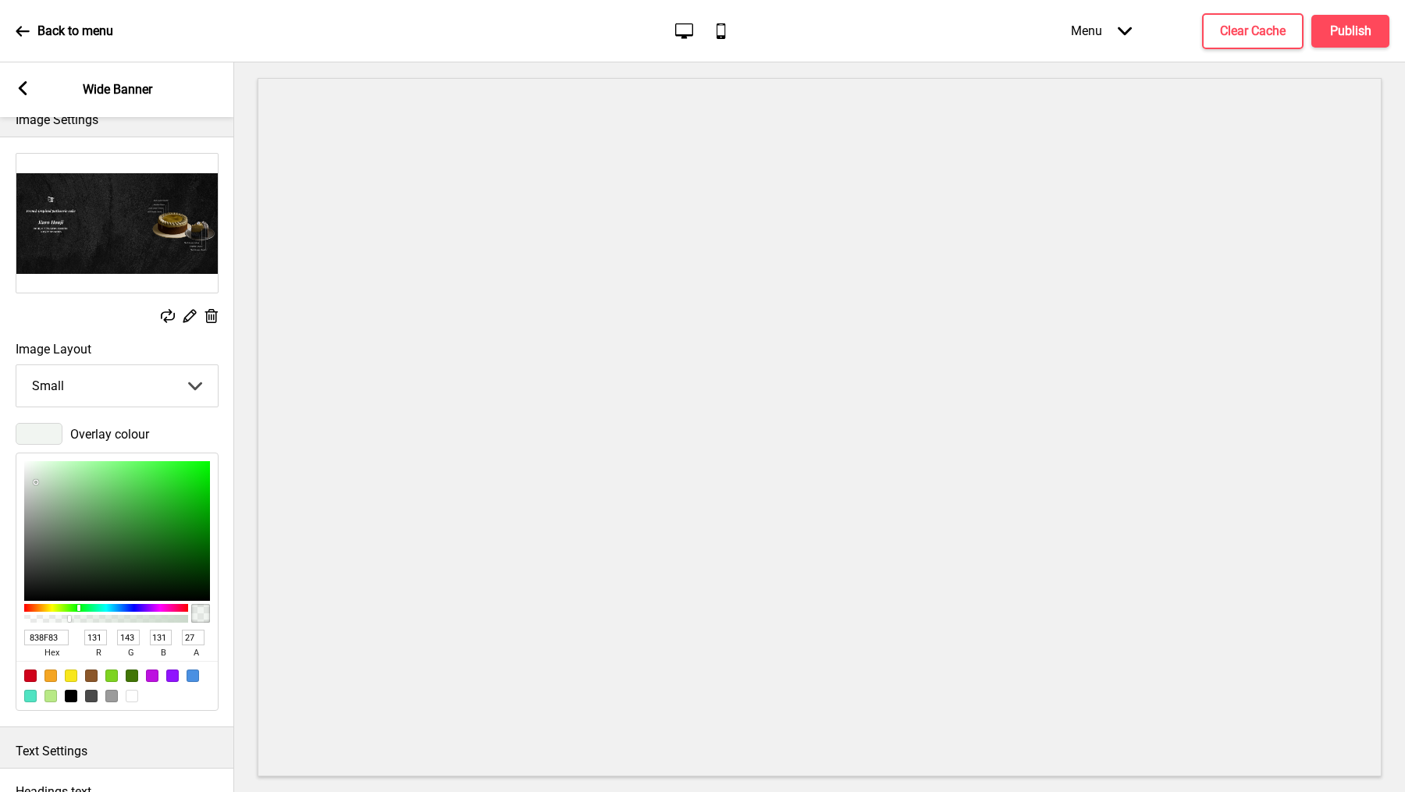
type input "818D81"
type input "129"
type input "141"
type input "129"
drag, startPoint x: 37, startPoint y: 483, endPoint x: 40, endPoint y: 522, distance: 39.1
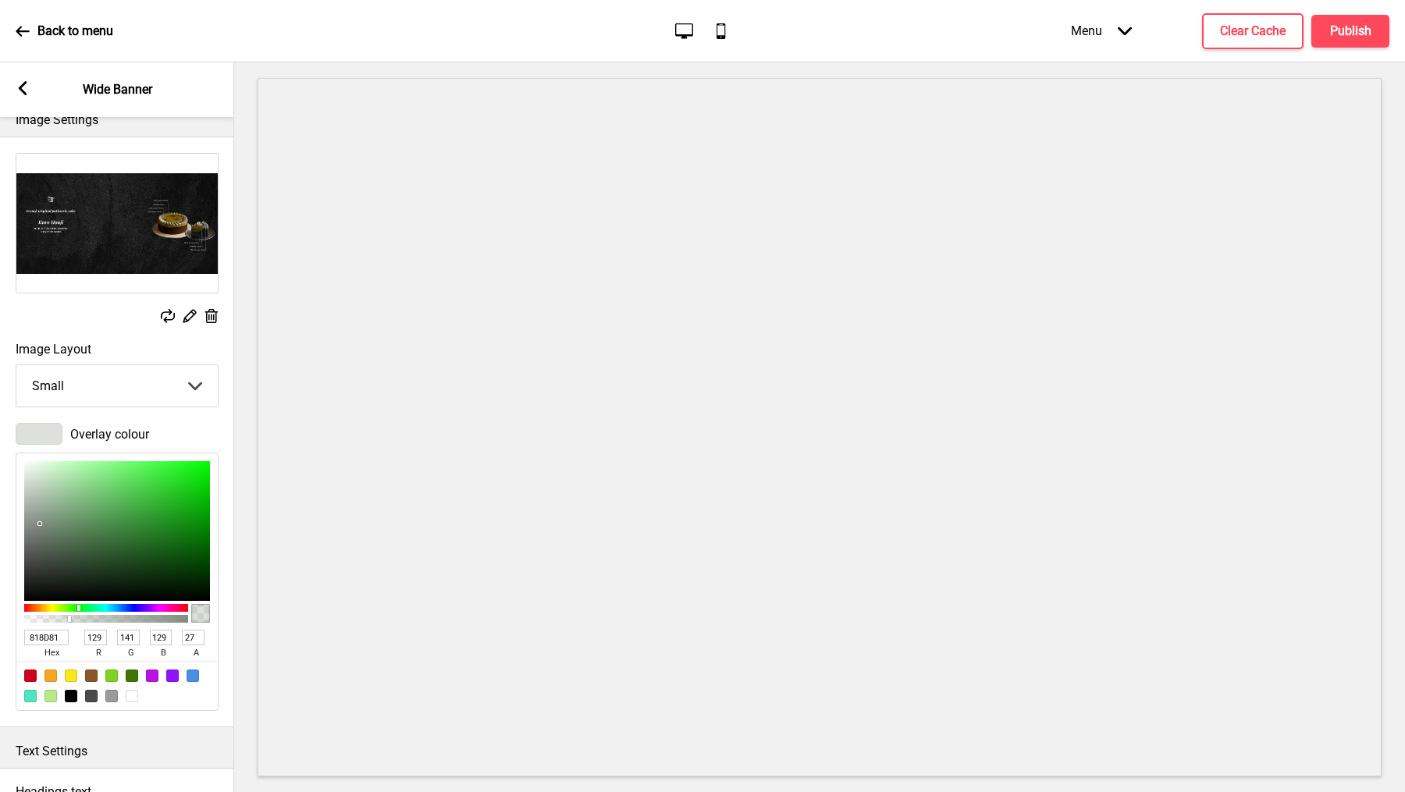
click at [40, 522] on div at bounding box center [117, 531] width 186 height 140
type input "828E82"
type input "130"
type input "142"
type input "130"
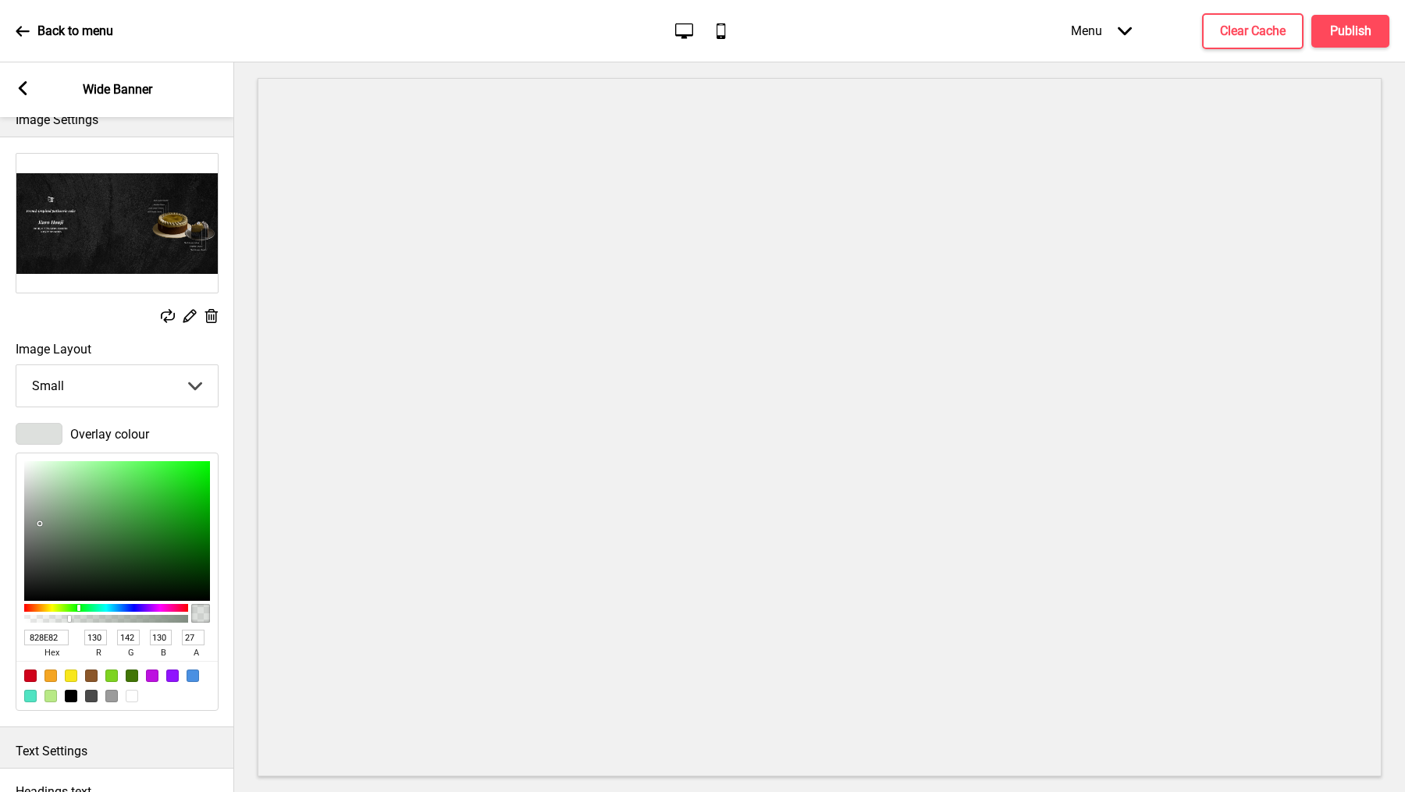
type input "9EAD9E"
type input "158"
type input "173"
type input "158"
type input "AFBEAF"
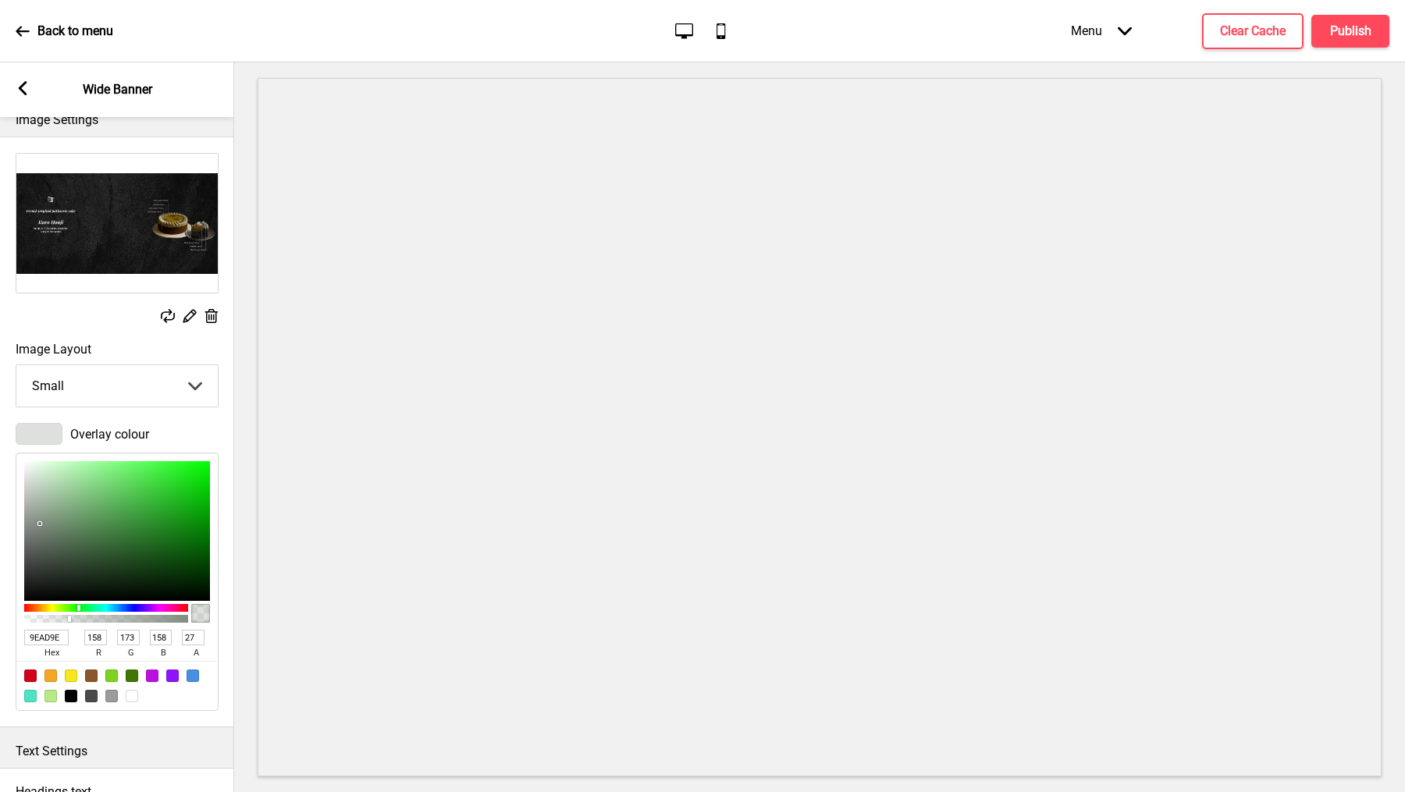
type input "175"
type input "190"
type input "175"
type input "B5C5B5"
type input "181"
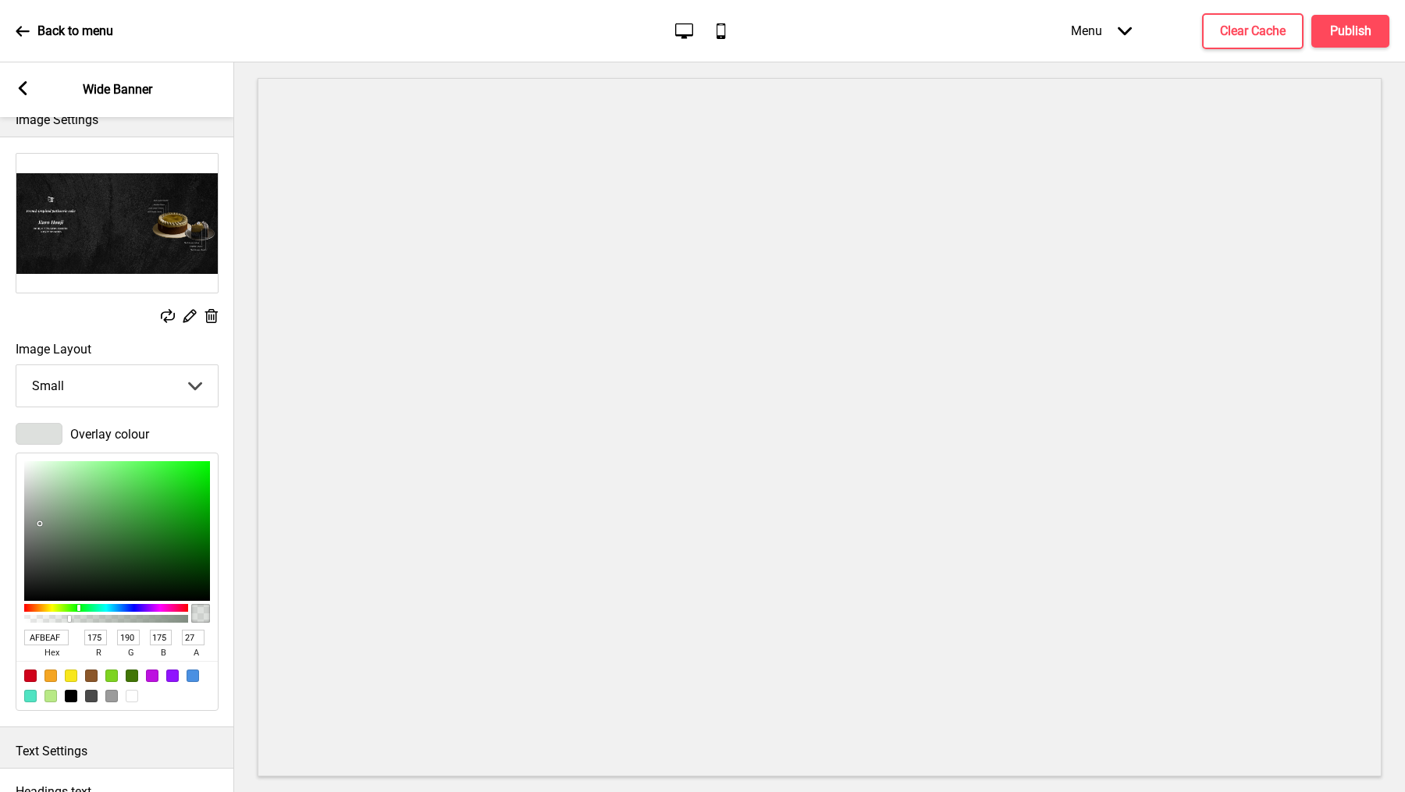
type input "197"
type input "181"
type input "BDCDBD"
type input "189"
type input "205"
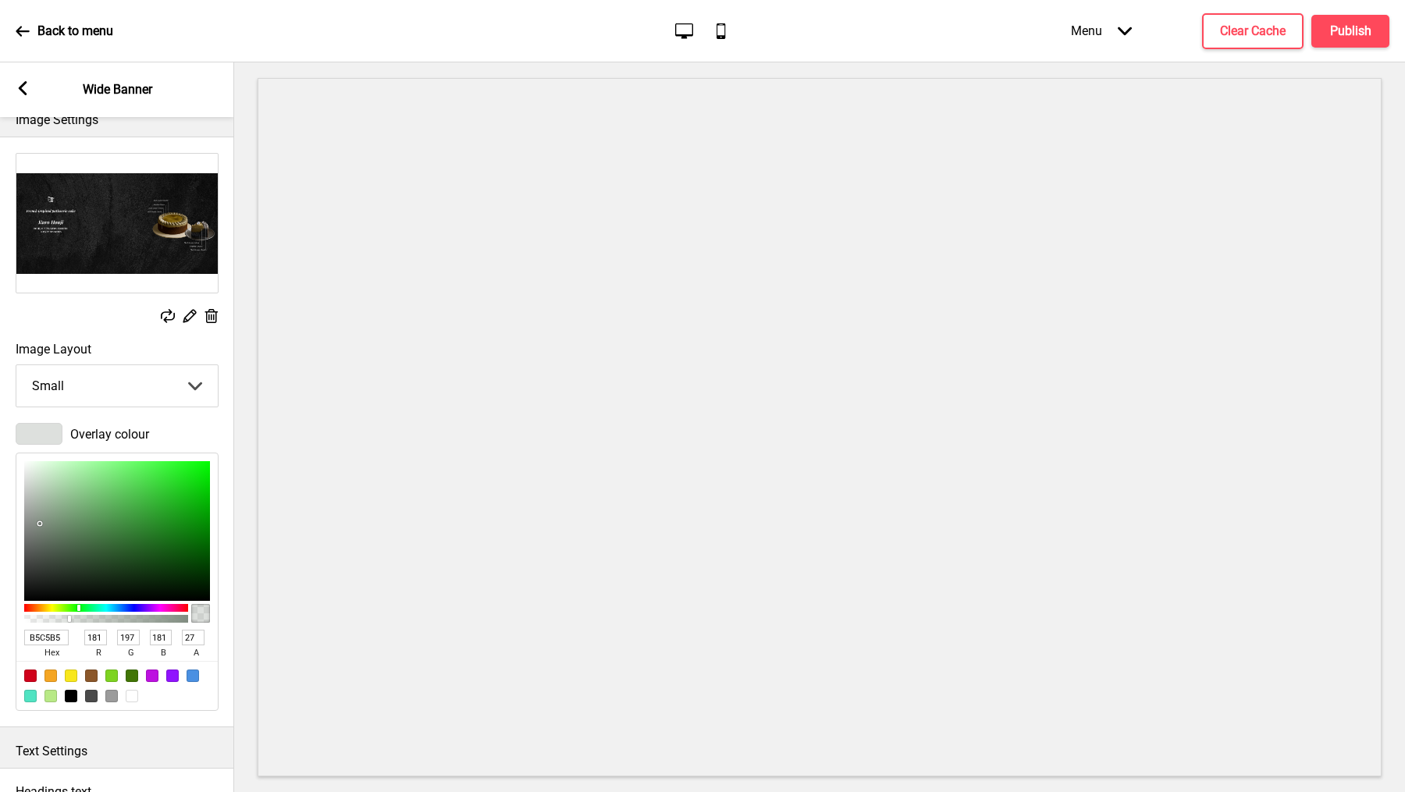
type input "189"
type input "C6D5C6"
type input "198"
type input "213"
type input "198"
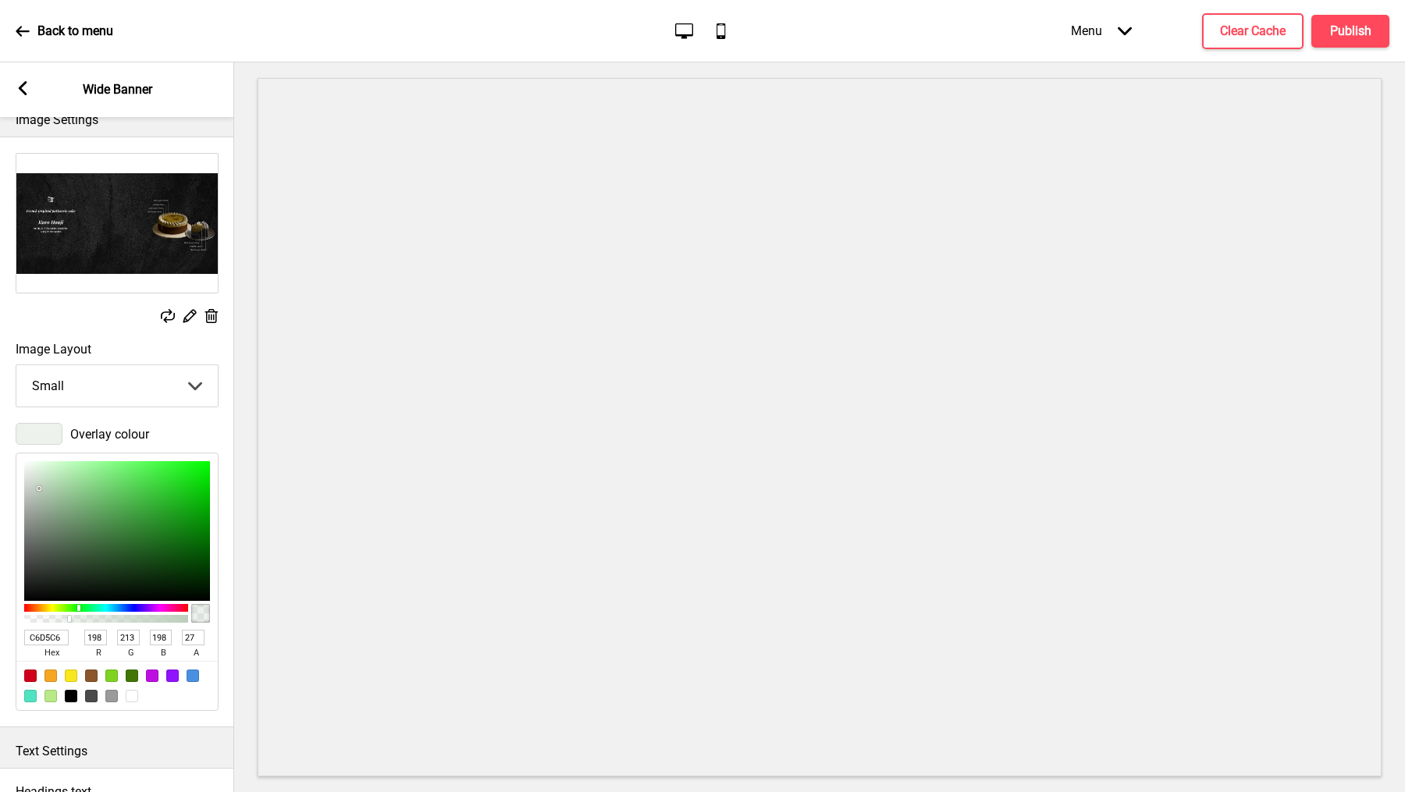
type input "D9EBD9"
type input "217"
type input "235"
type input "217"
type input "EEFFEE"
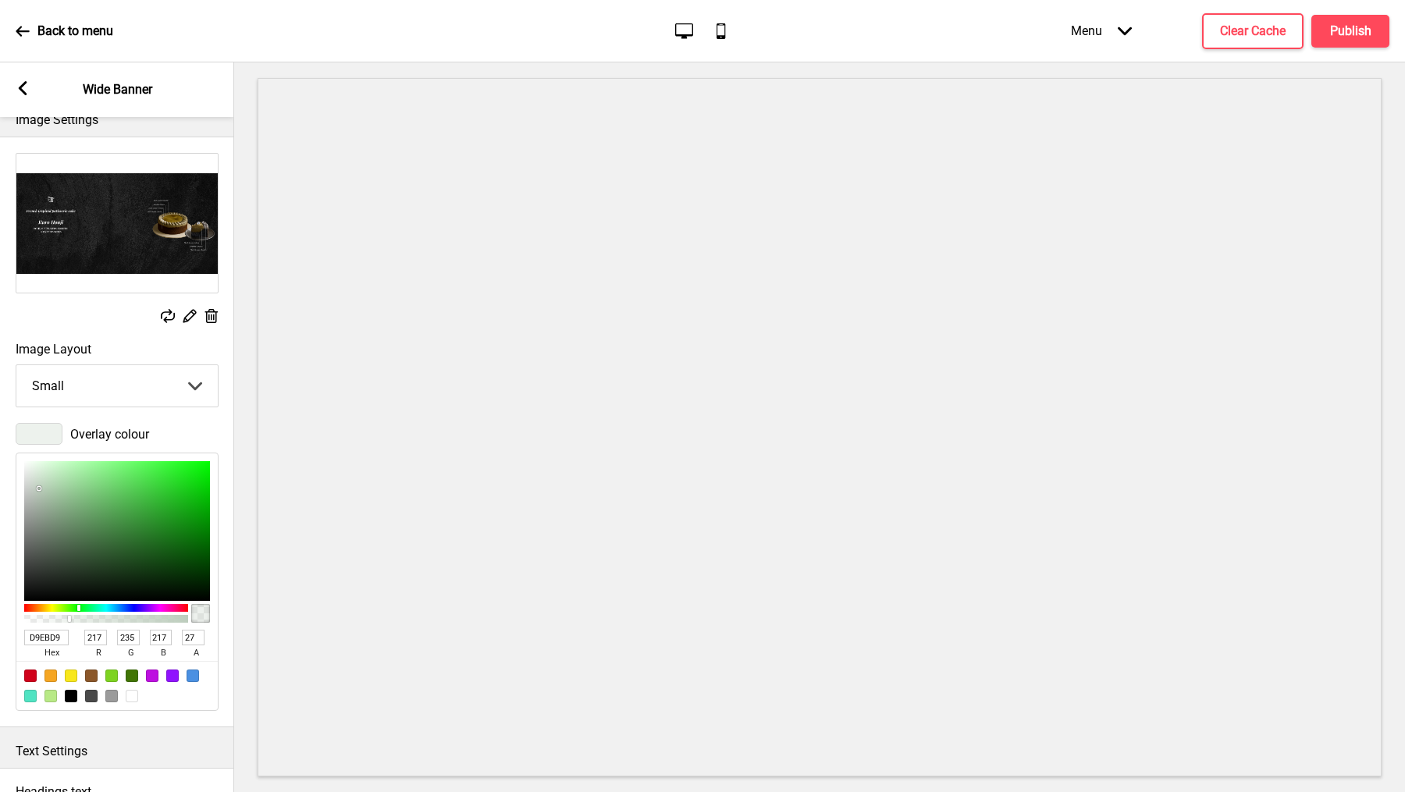
type input "238"
type input "255"
type input "238"
type input "ECFFEC"
type input "236"
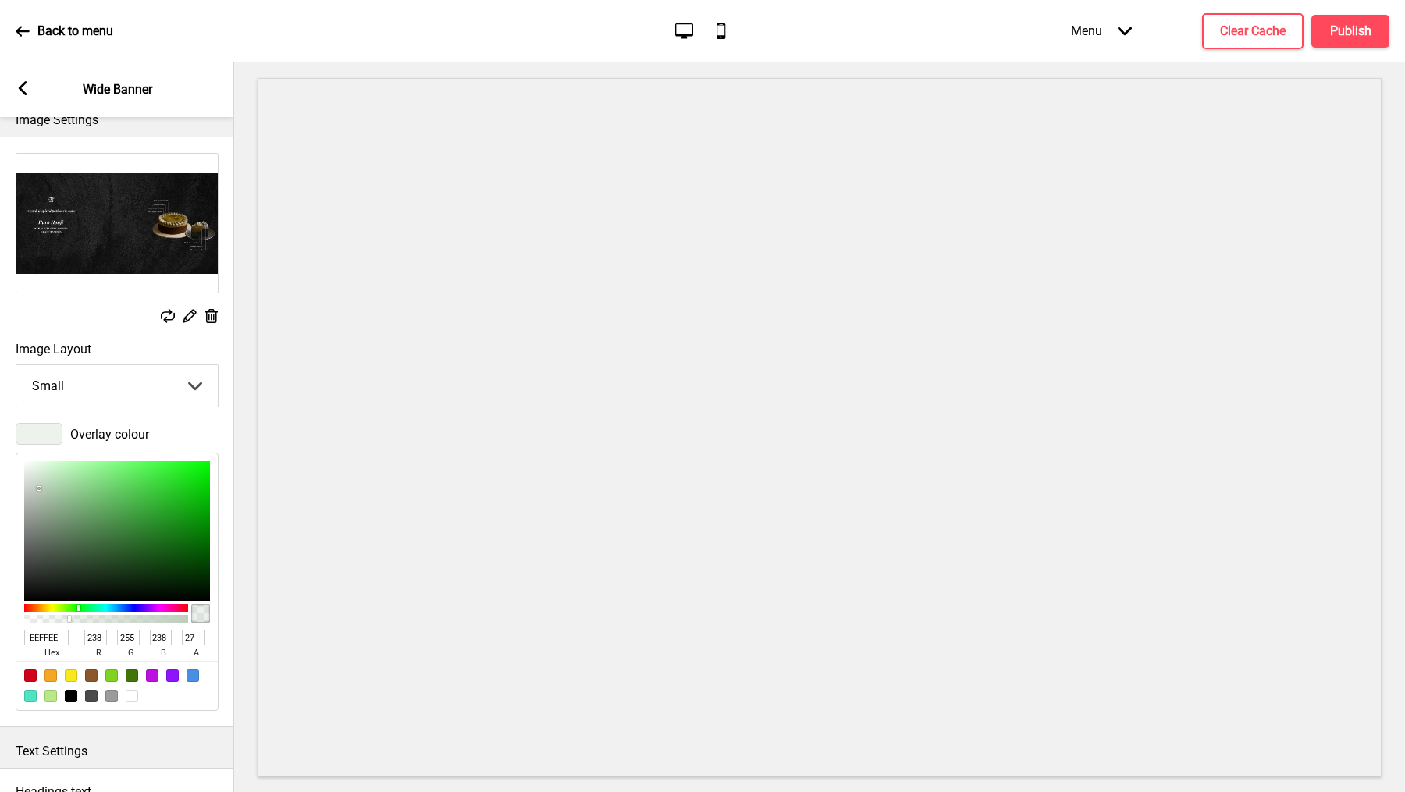
type input "236"
type input "EBFFEB"
type input "235"
drag, startPoint x: 40, startPoint y: 522, endPoint x: 38, endPoint y: 445, distance: 77.3
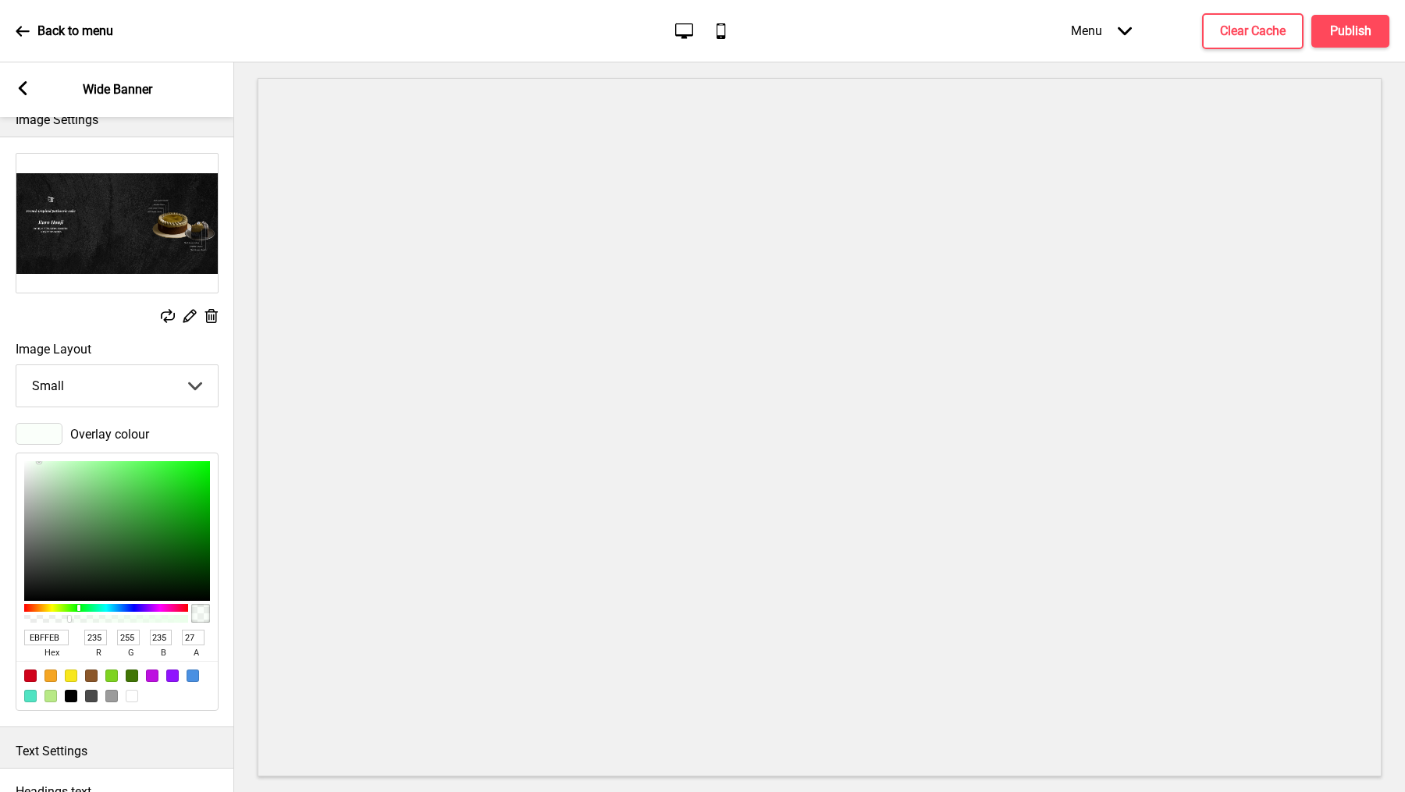
click at [38, 445] on div "EBFFEB hex 235 r 255 g 235 b 27 a" at bounding box center [117, 578] width 203 height 266
type input "EFF9EF"
type input "239"
type input "249"
type input "239"
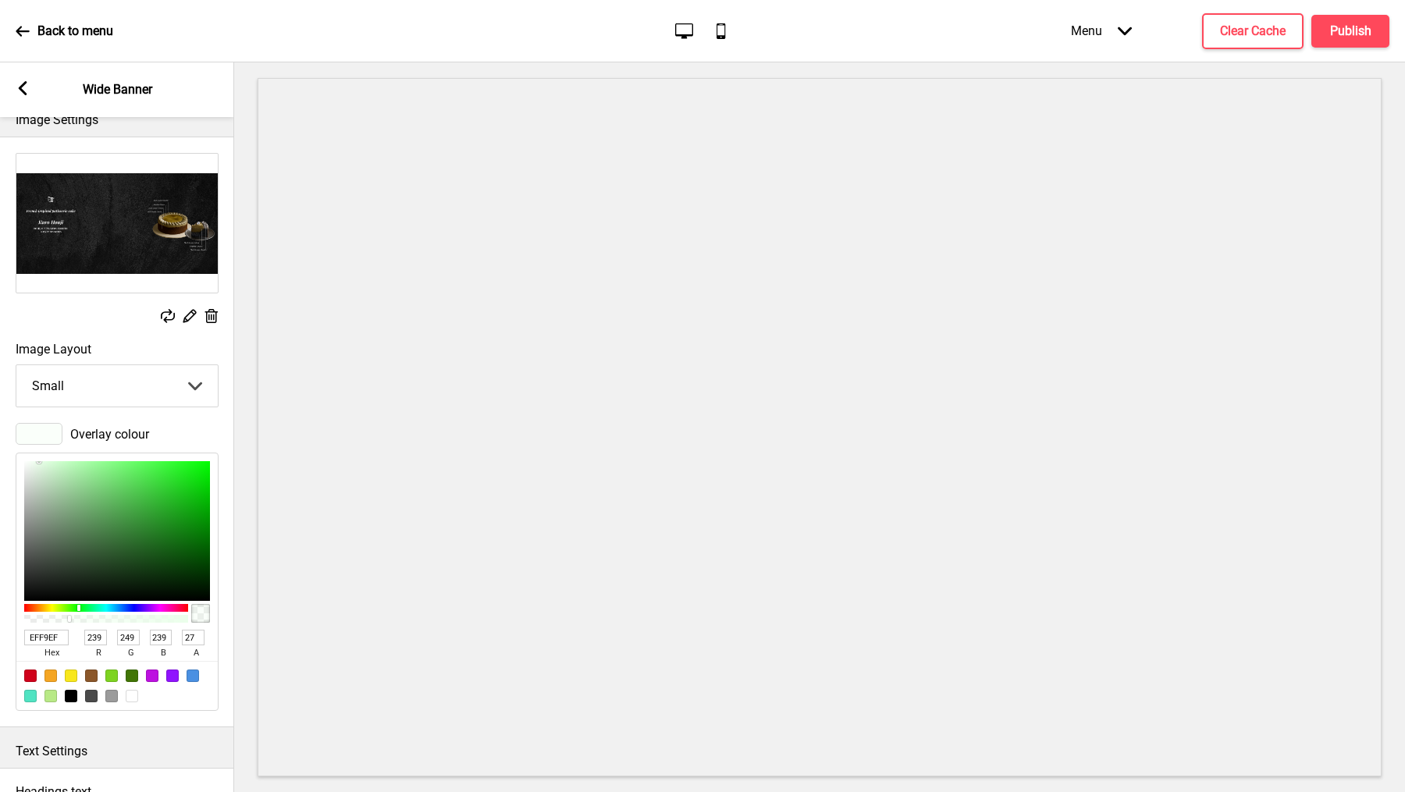
type input "FCFCFC"
type input "252"
type input "FAFAFA"
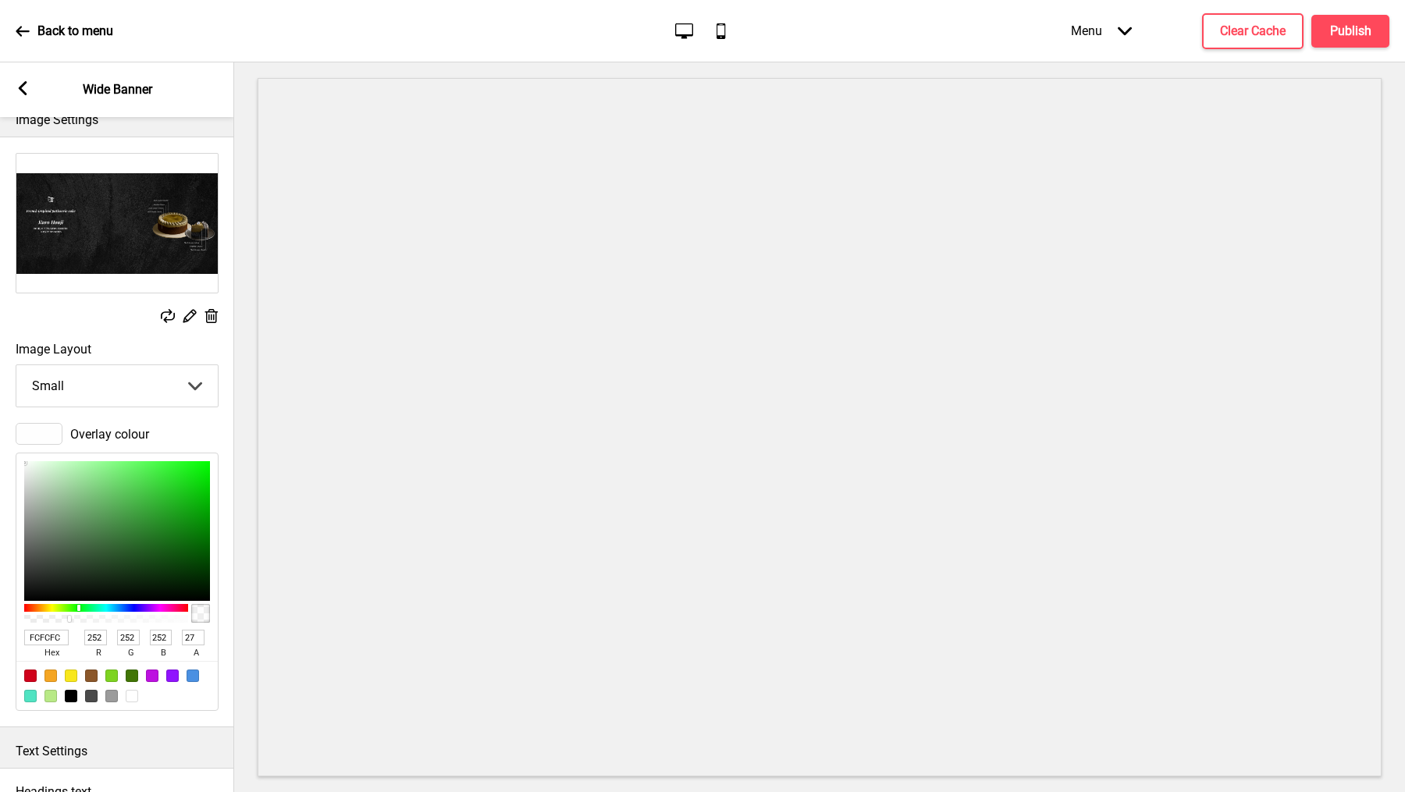
type input "250"
drag, startPoint x: 31, startPoint y: 463, endPoint x: 0, endPoint y: 462, distance: 31.2
click at [0, 462] on div "Overlay colour FAFAFA hex 250 r 250 g 250 b 27 a" at bounding box center [117, 567] width 234 height 304
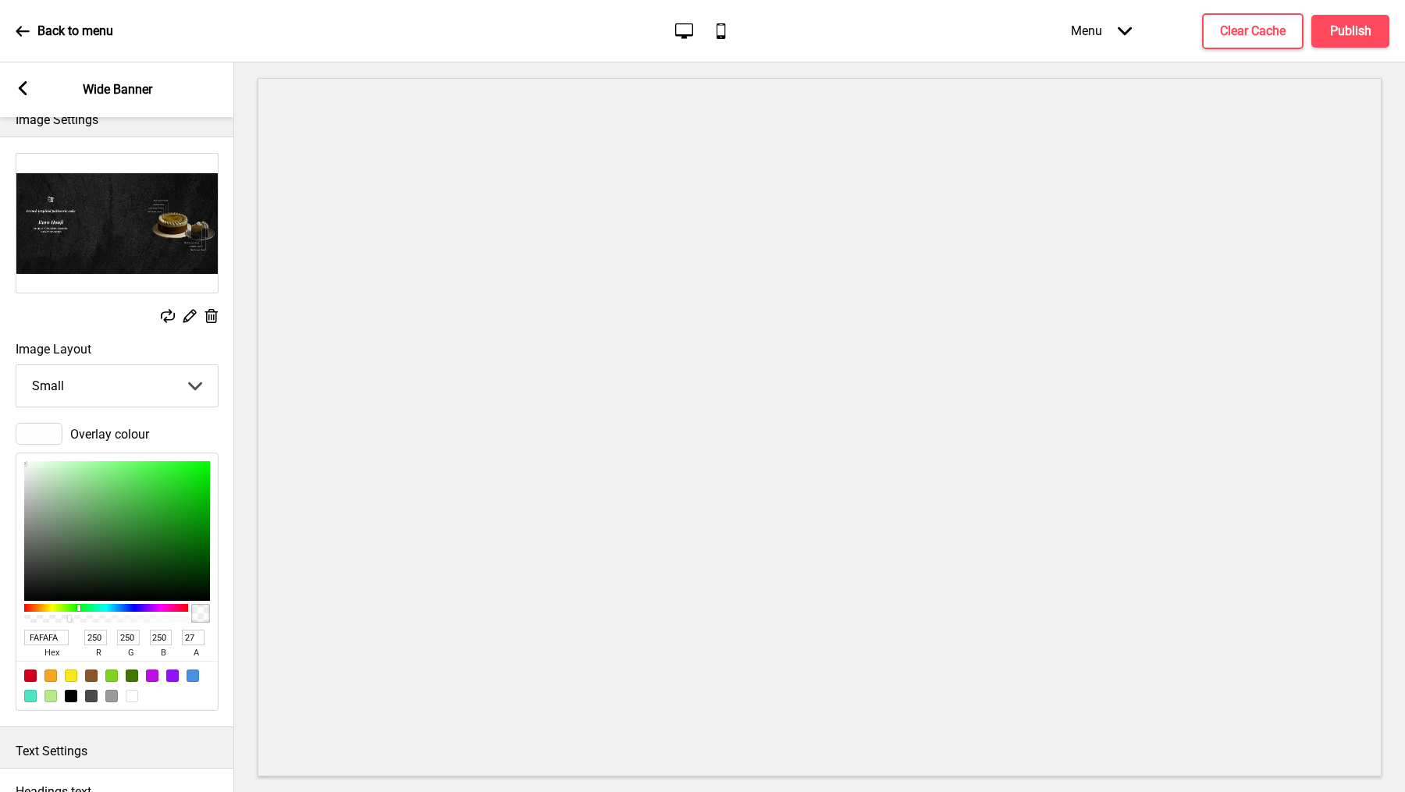
drag, startPoint x: 10, startPoint y: 464, endPoint x: 14, endPoint y: 521, distance: 57.9
click at [14, 521] on div "Overlay colour FAFAFA hex 250 r 250 g 250 b 27 a" at bounding box center [117, 567] width 234 height 304
type input "E4EBE4"
type input "228"
type input "235"
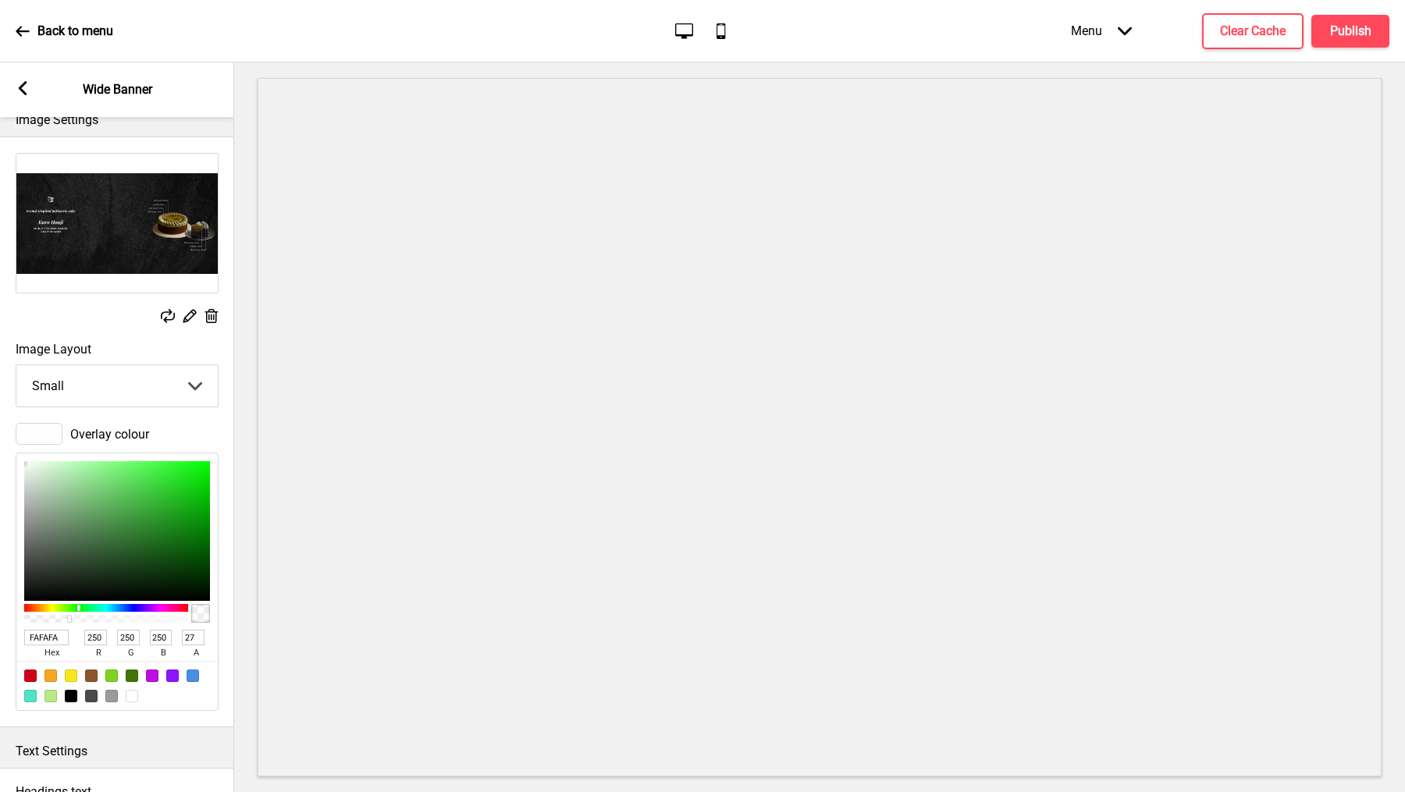
type input "228"
type input "E3E9E3"
type input "227"
type input "233"
type input "227"
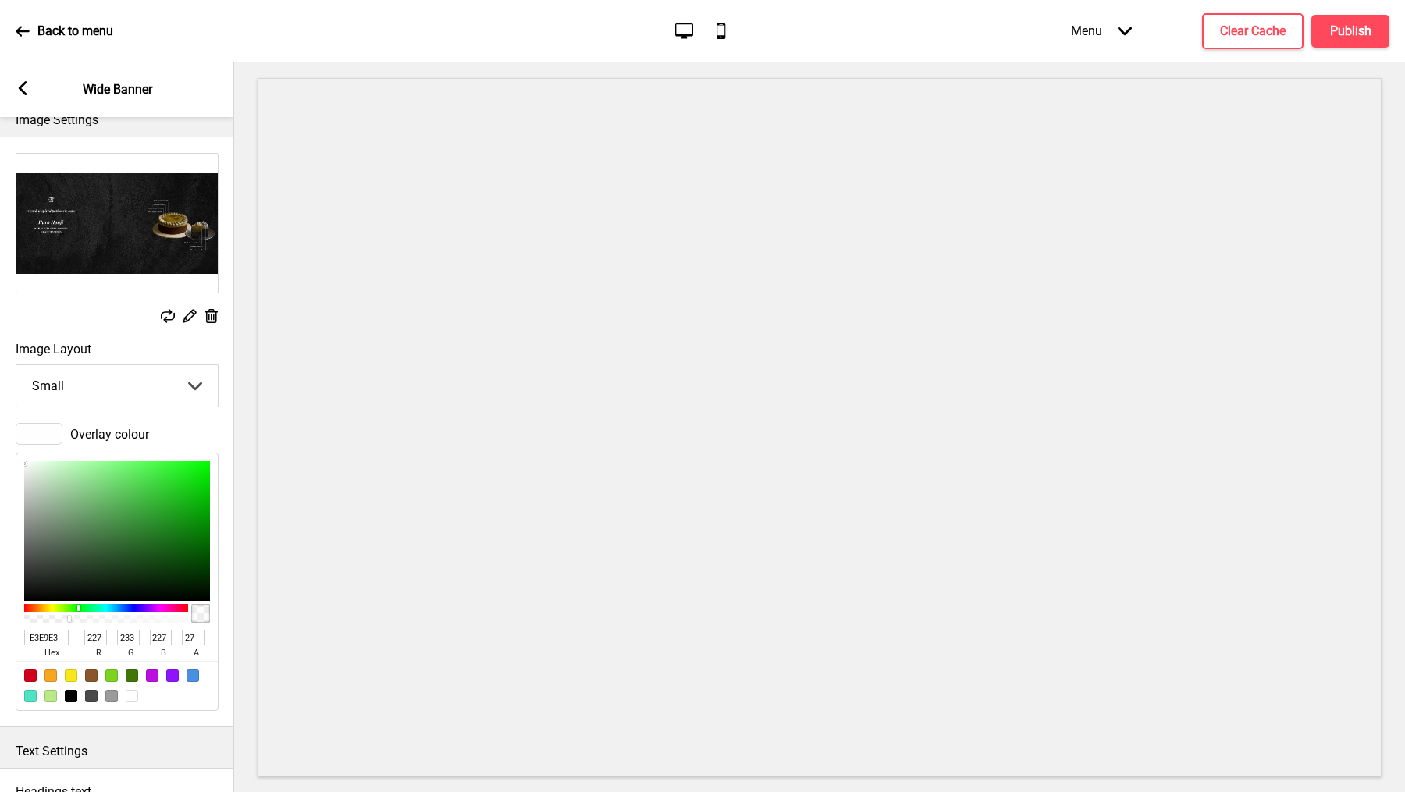
type input "C5C8C5"
type input "197"
type input "200"
type input "197"
type input "BCBEBC"
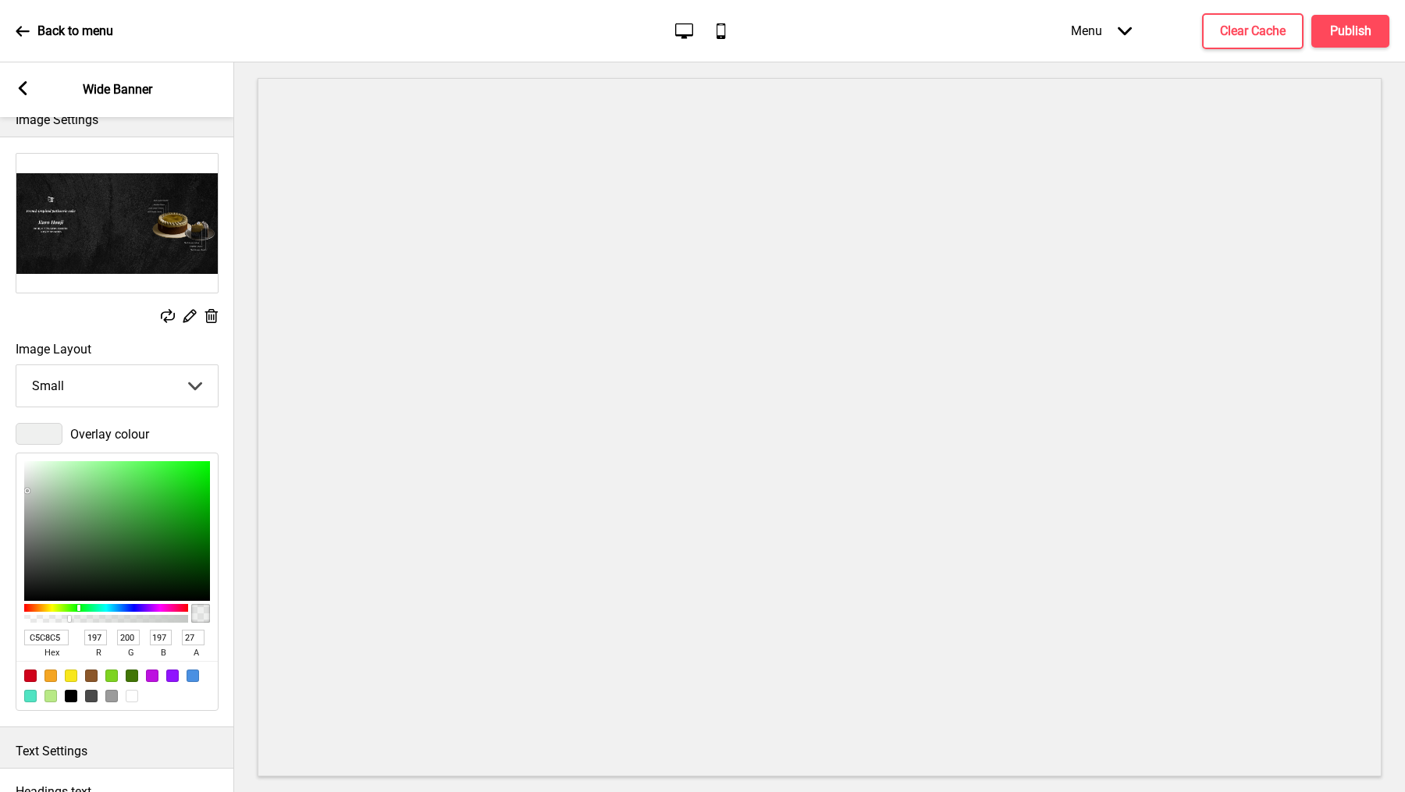
type input "188"
type input "190"
type input "188"
type input "B9BCB9"
type input "185"
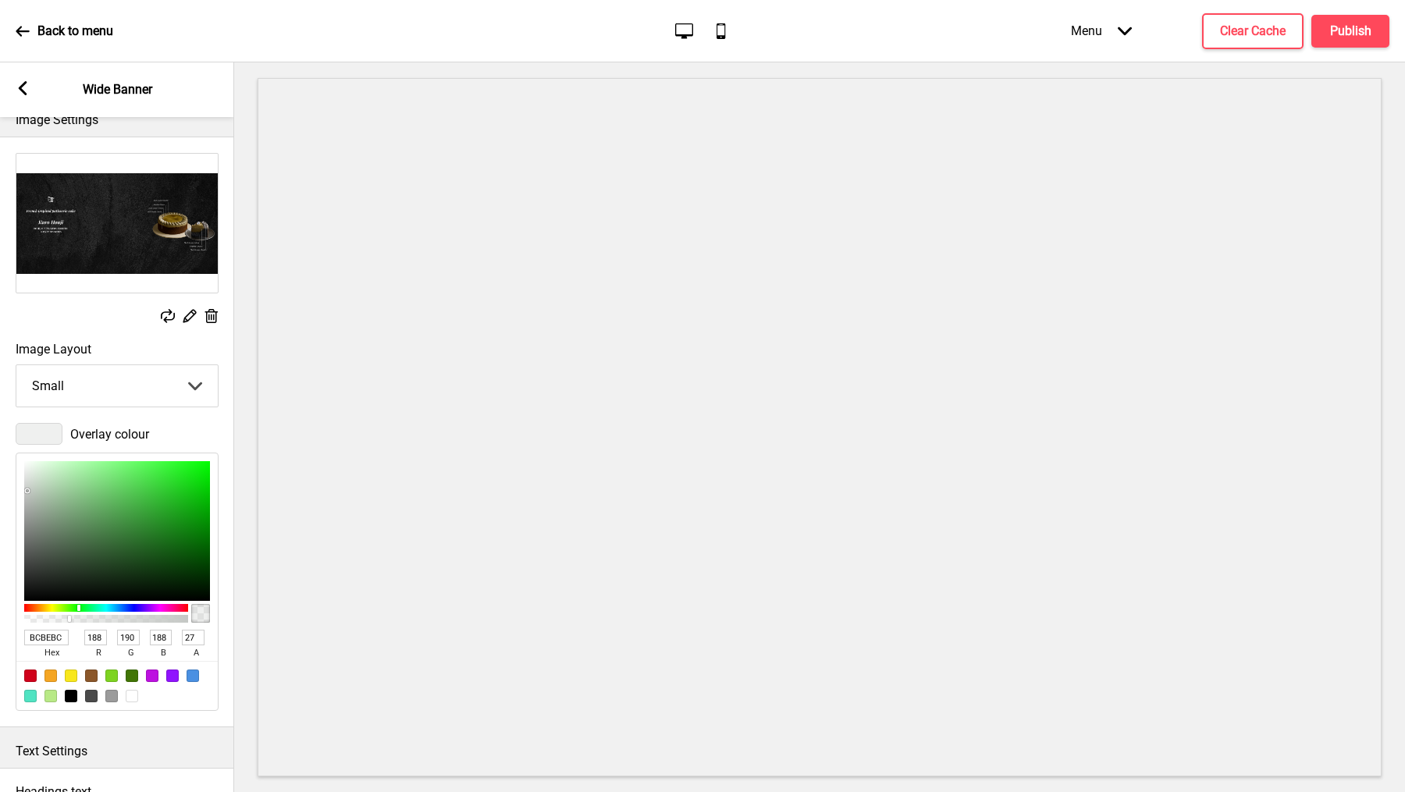
type input "188"
type input "185"
type input "B7BAB7"
type input "183"
type input "186"
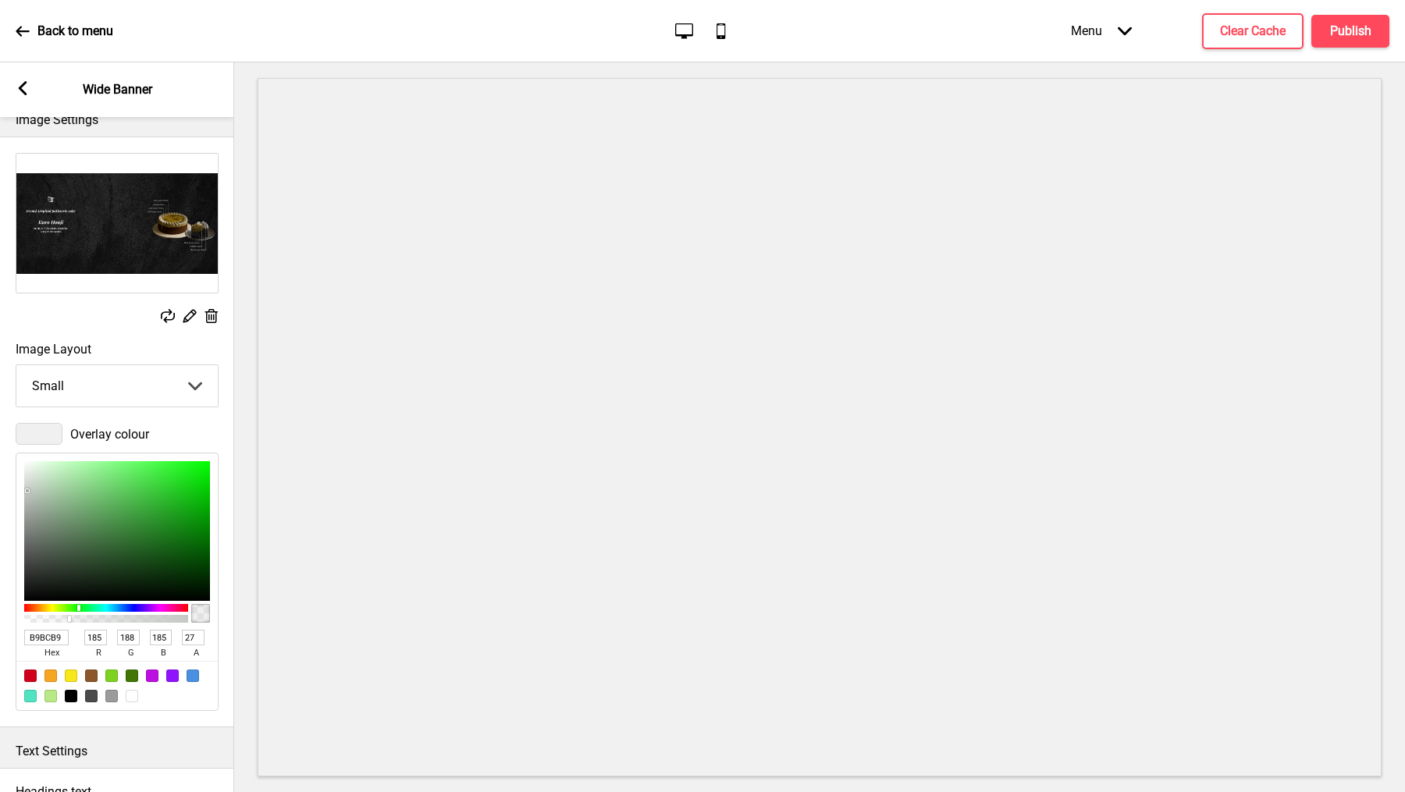
type input "183"
type input "B2B4B2"
type input "178"
type input "180"
type input "178"
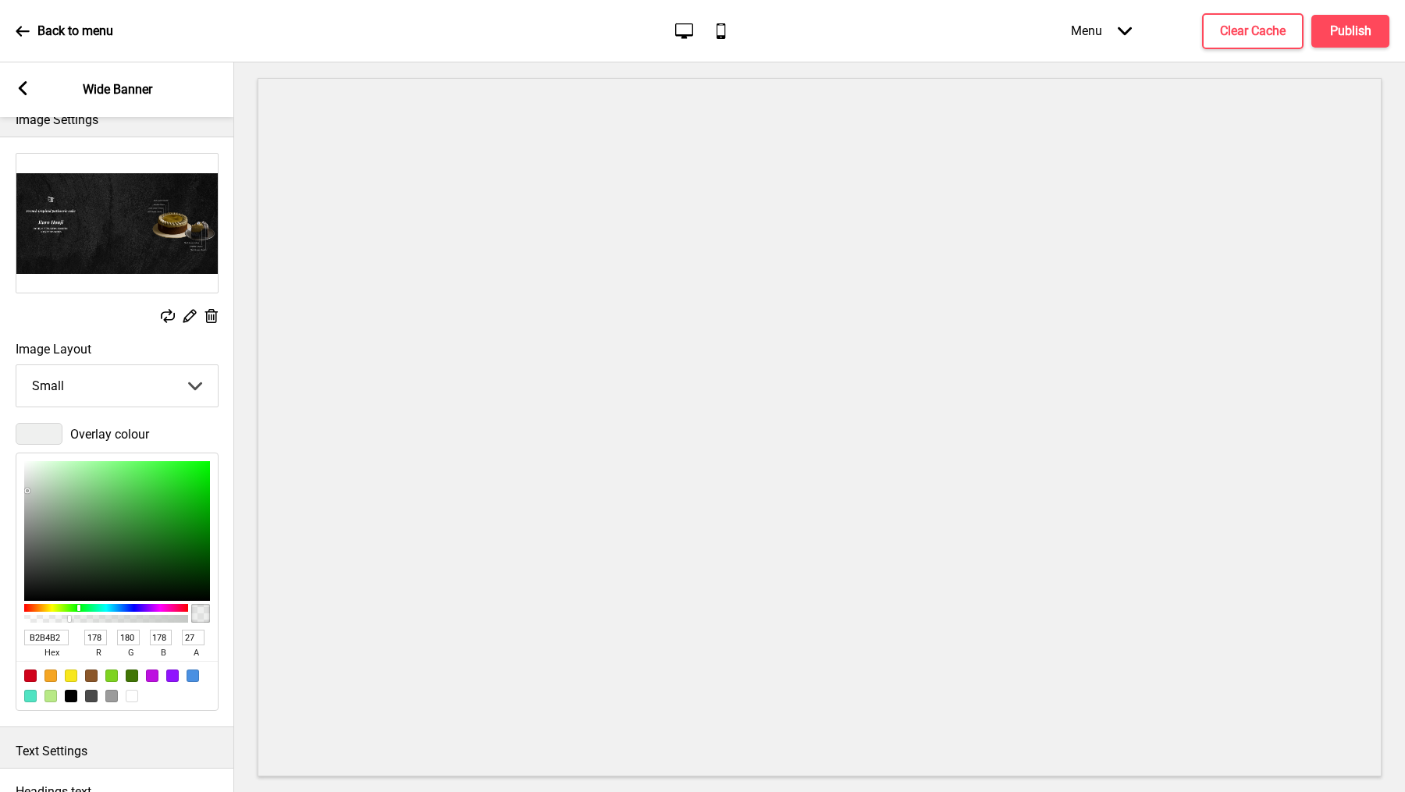
type input "AFB2AF"
type input "175"
type input "178"
type input "175"
type input "ACAFAC"
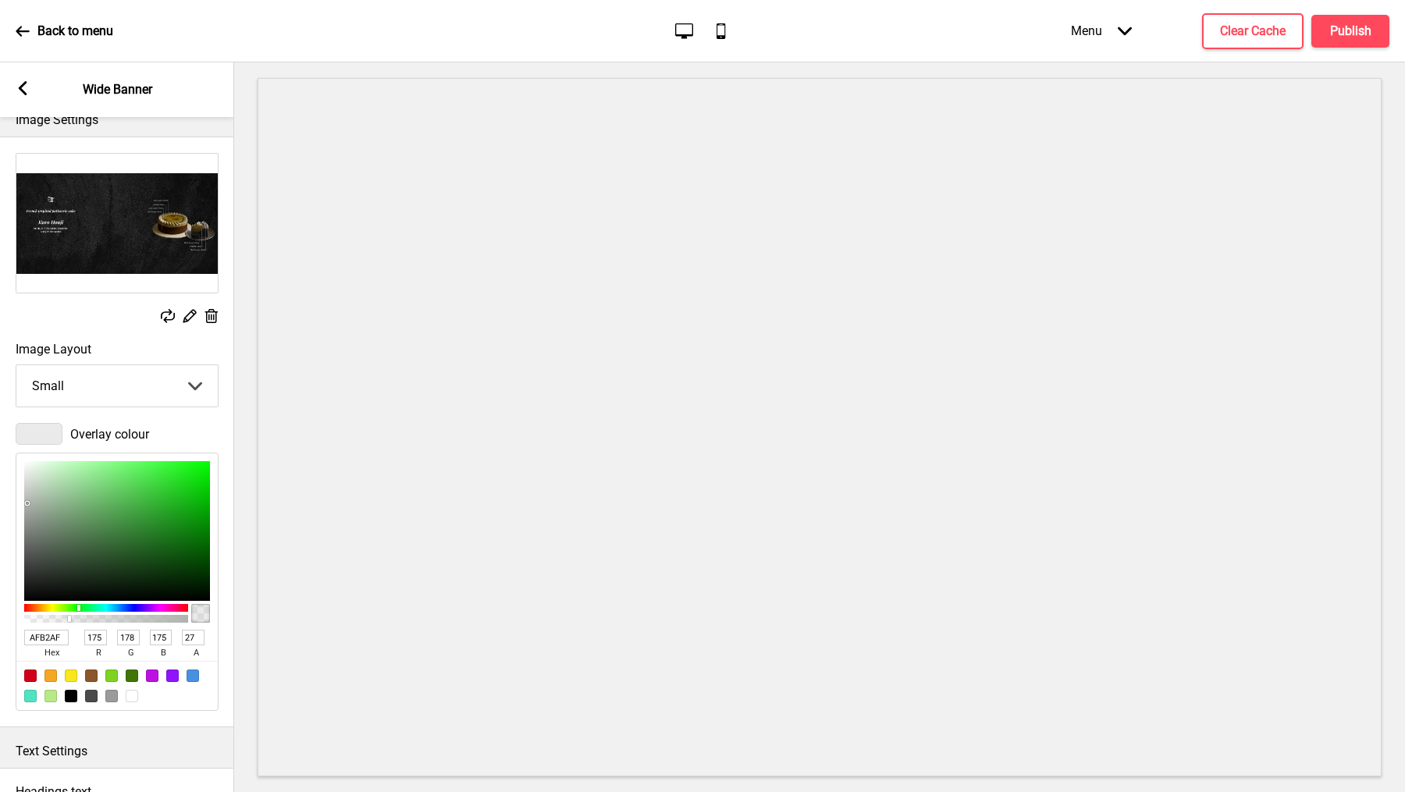
type input "172"
type input "175"
type input "172"
drag, startPoint x: 29, startPoint y: 472, endPoint x: 27, endPoint y: 503, distance: 31.3
click at [27, 503] on div at bounding box center [117, 531] width 186 height 140
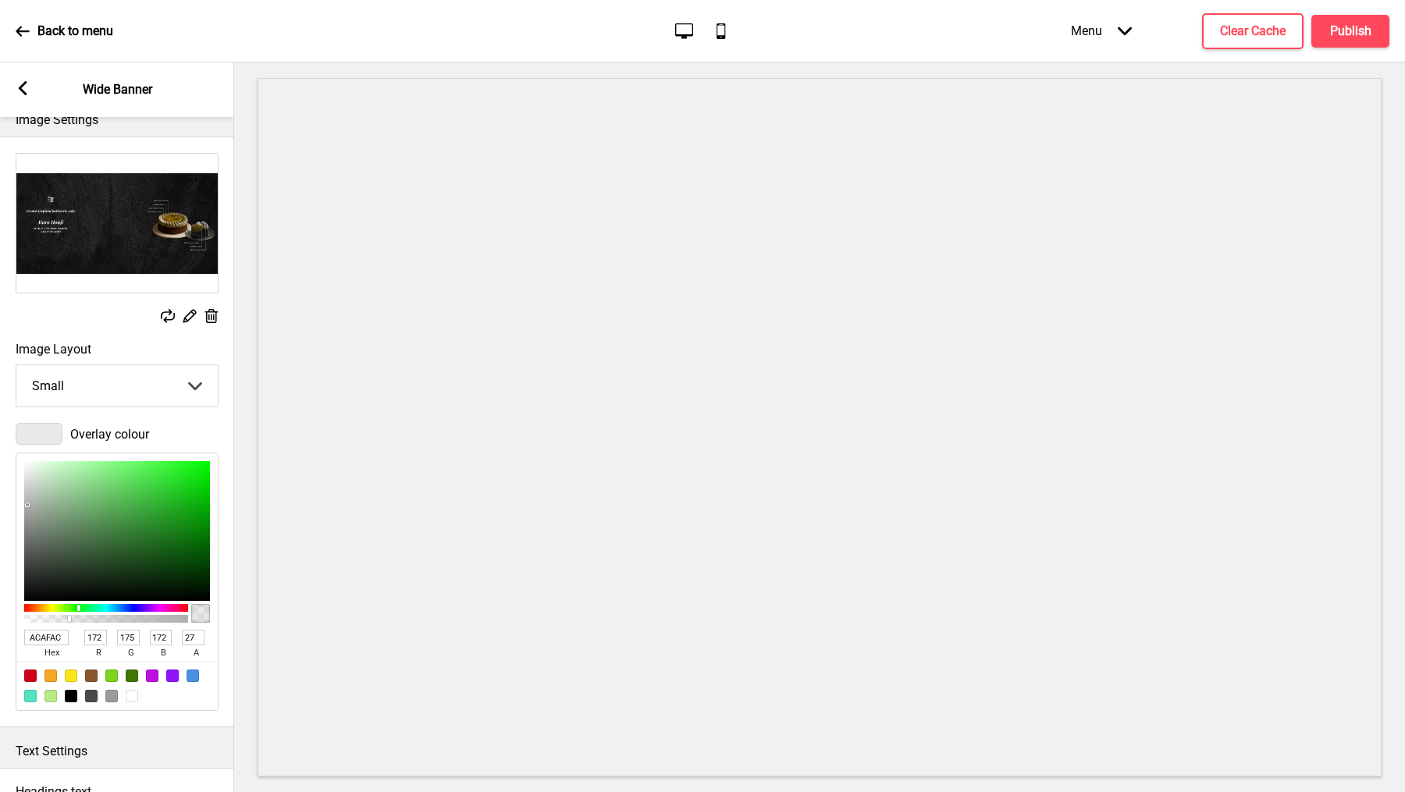
type input "ADB0AD"
type input "173"
type input "176"
type input "173"
type input "ACAFAC"
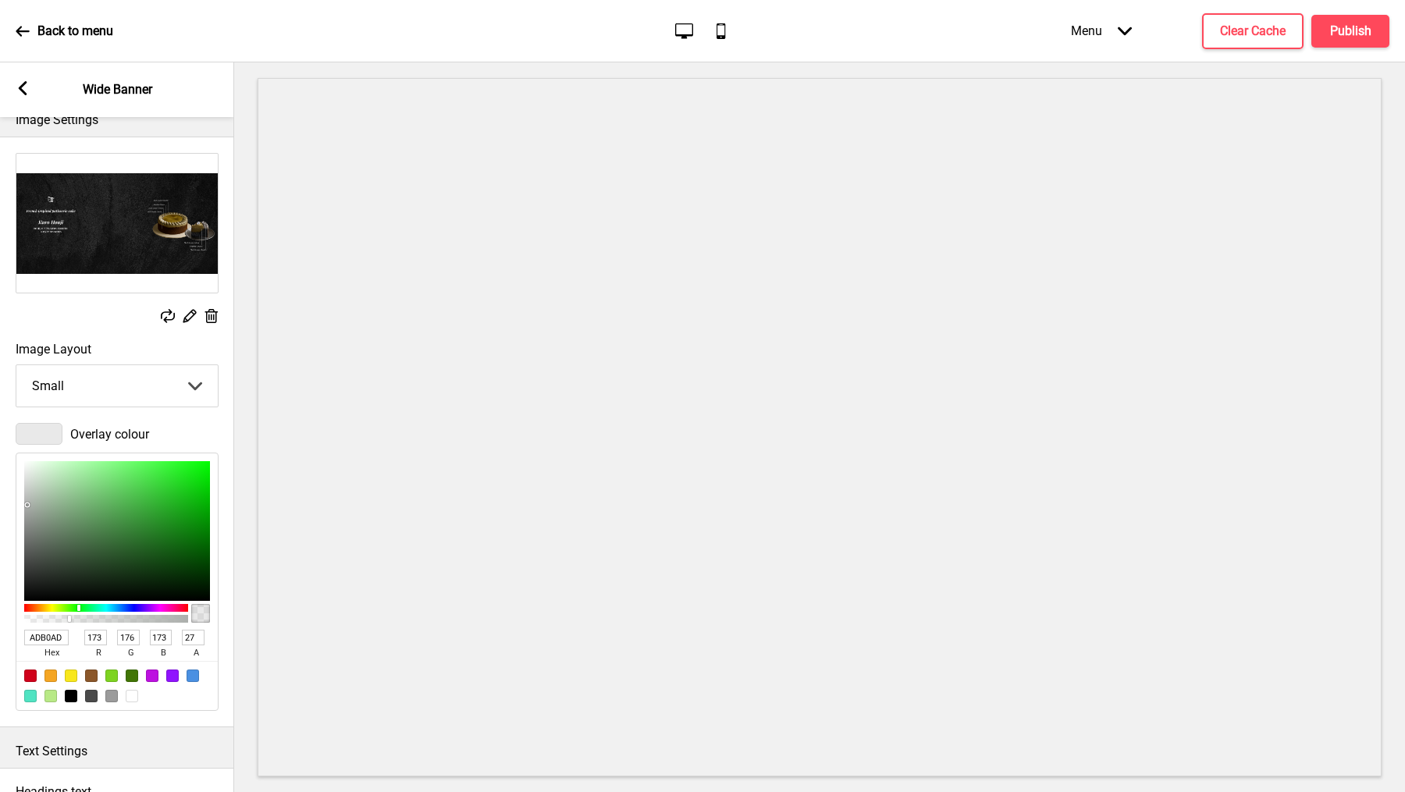
type input "172"
type input "175"
type input "172"
type input "A6A9A6"
type input "166"
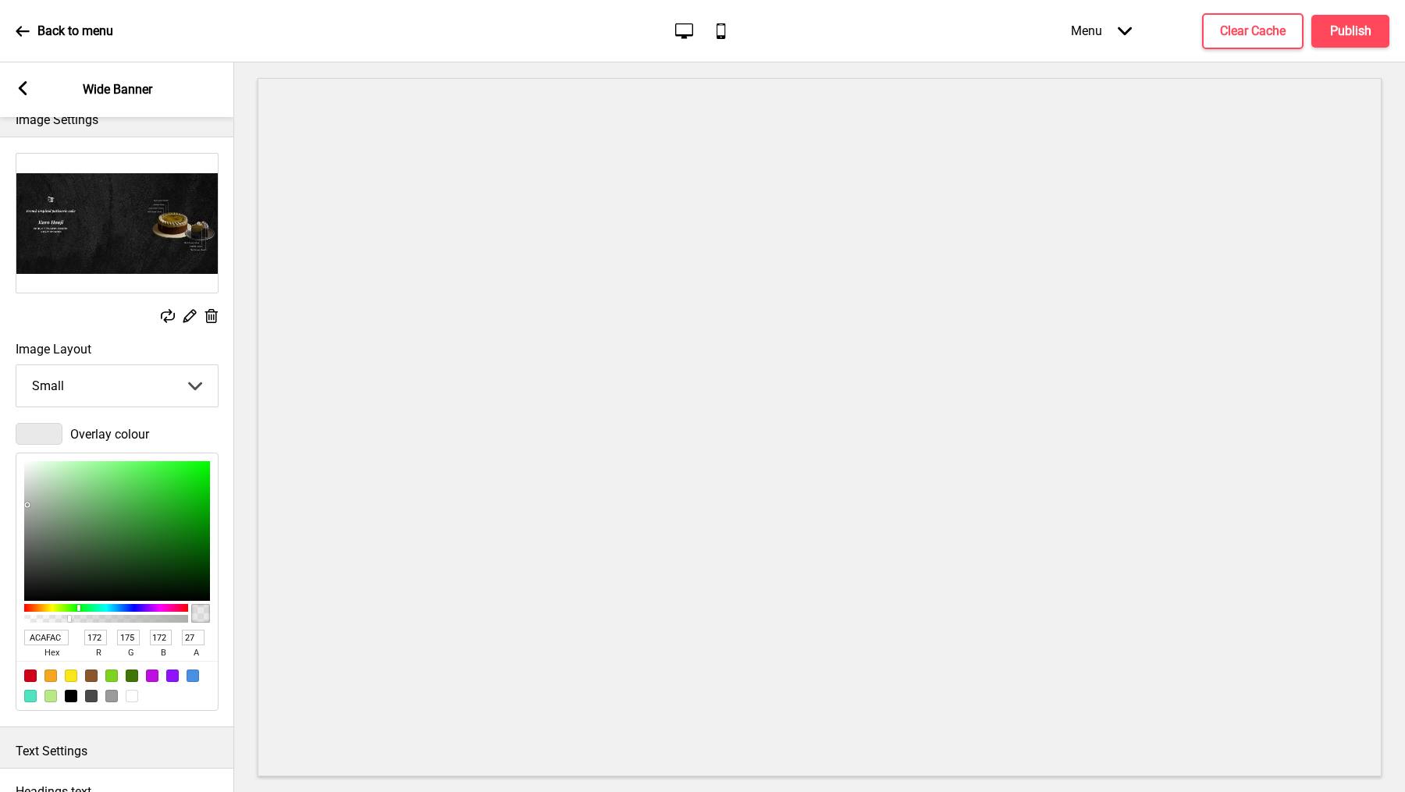
type input "169"
type input "166"
type input "9FA29F"
type input "159"
type input "162"
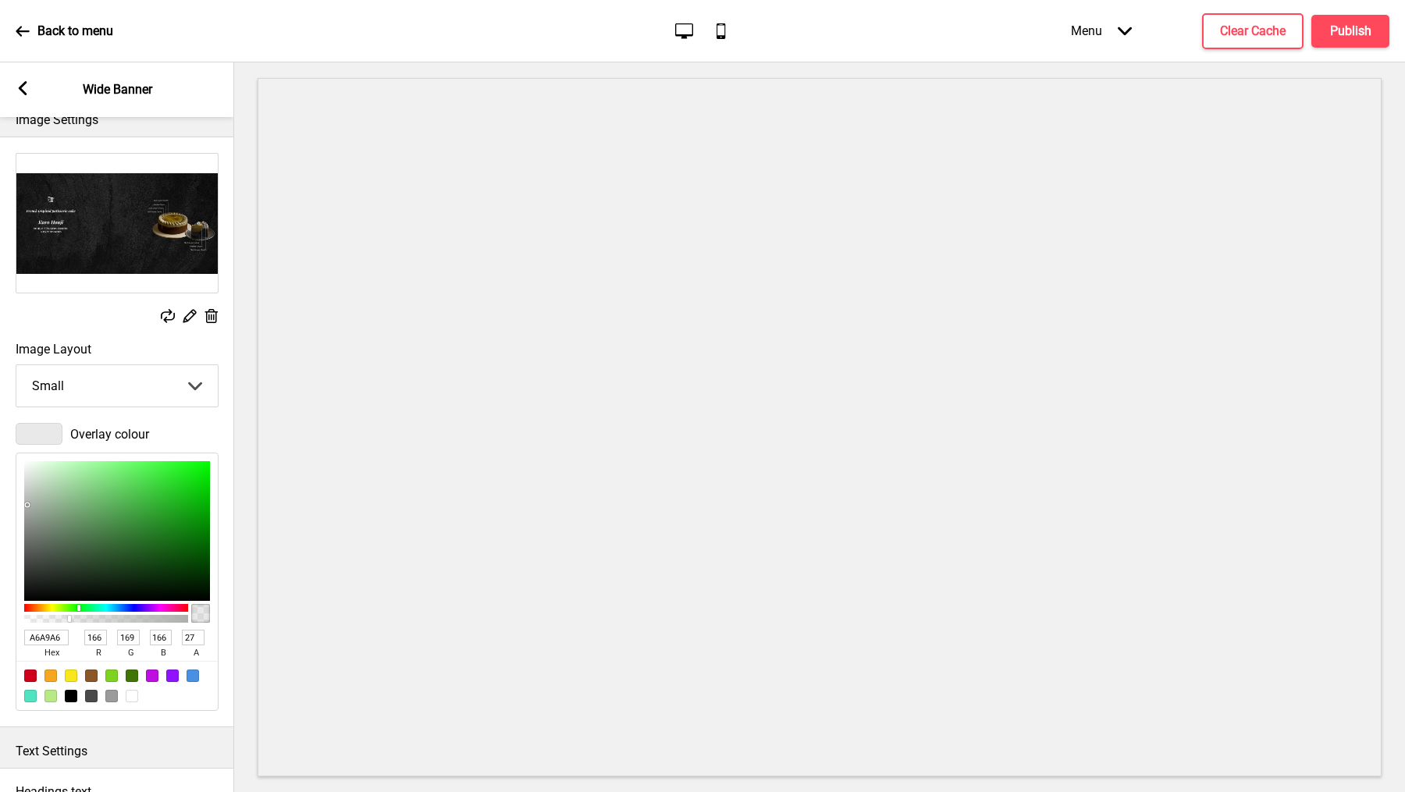
type input "159"
type input "989B98"
type input "152"
type input "155"
type input "152"
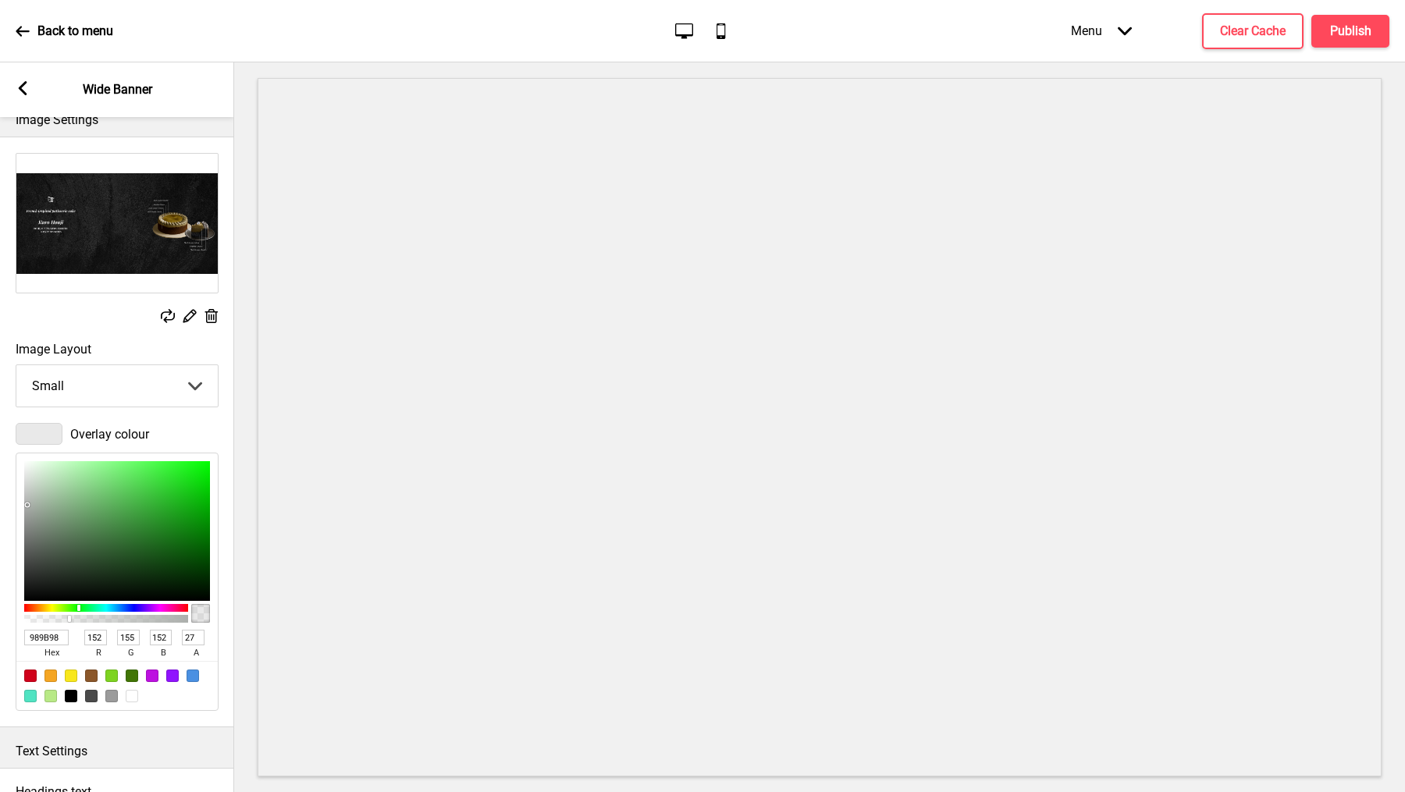
type input "979997"
type input "151"
type input "153"
type input "151"
drag, startPoint x: 27, startPoint y: 503, endPoint x: 27, endPoint y: 515, distance: 12.5
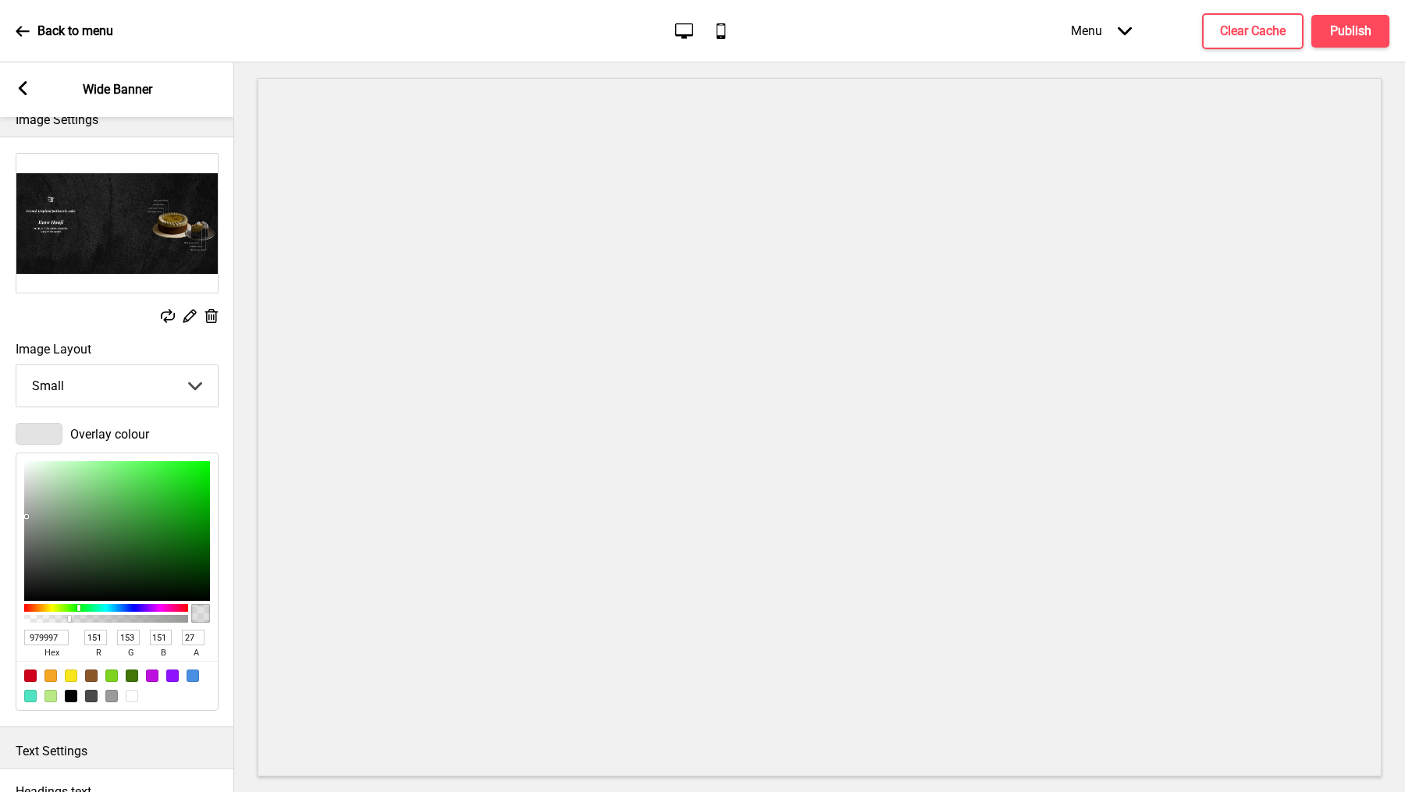
click at [27, 515] on div at bounding box center [26, 516] width 3 height 3
type input "898D89"
type input "137"
type input "141"
type input "137"
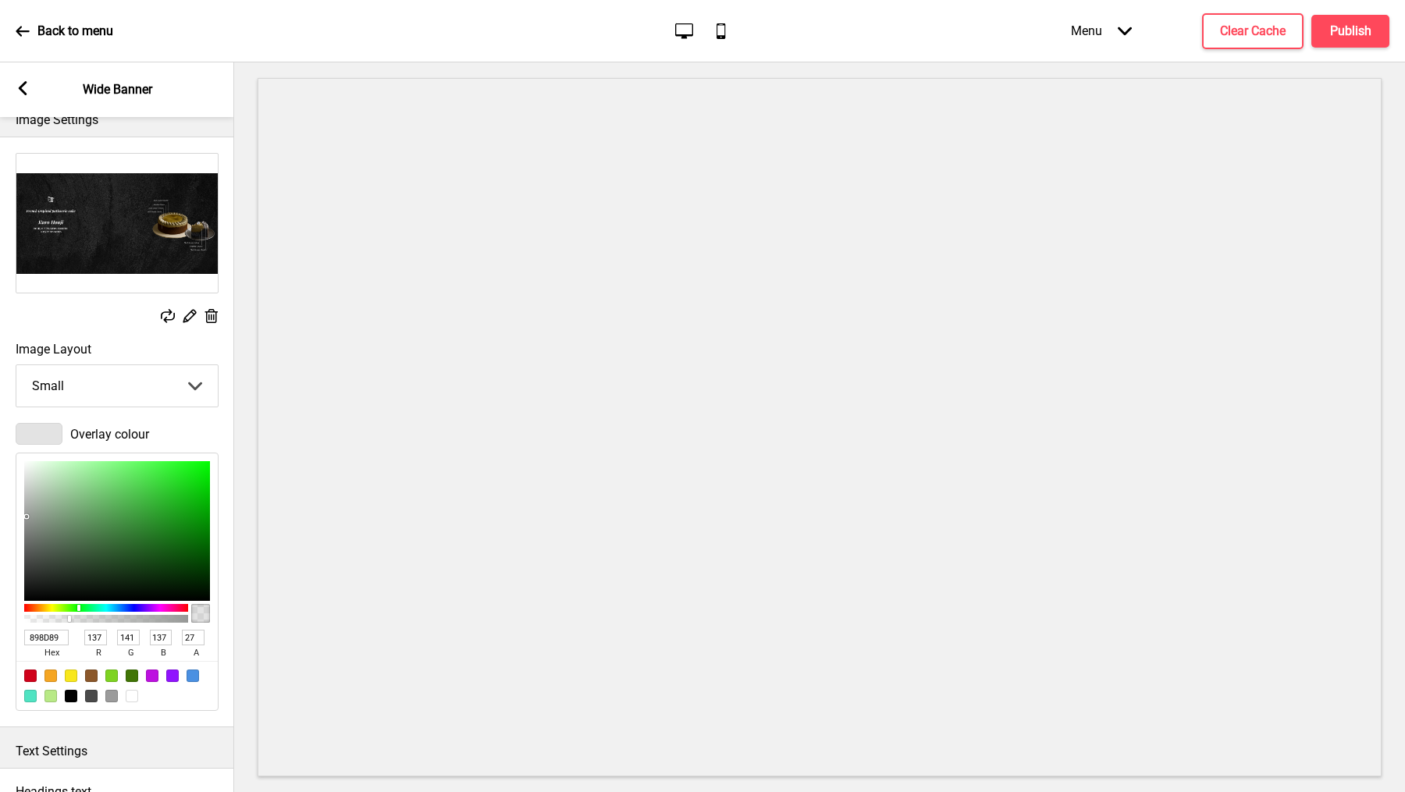
type input "7C807C"
type input "124"
type input "128"
type input "124"
type input "787B78"
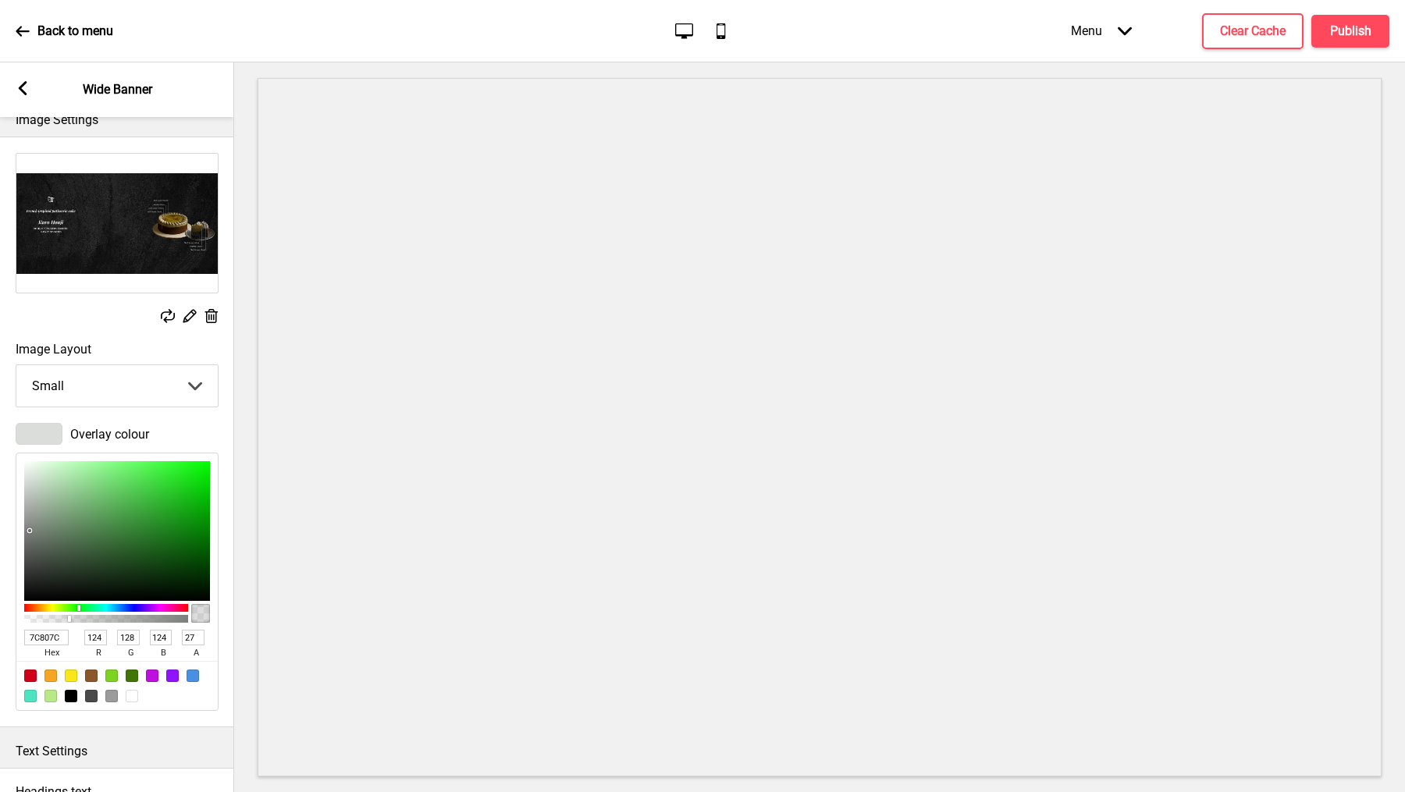
type input "120"
type input "123"
type input "120"
type input "757975"
type input "117"
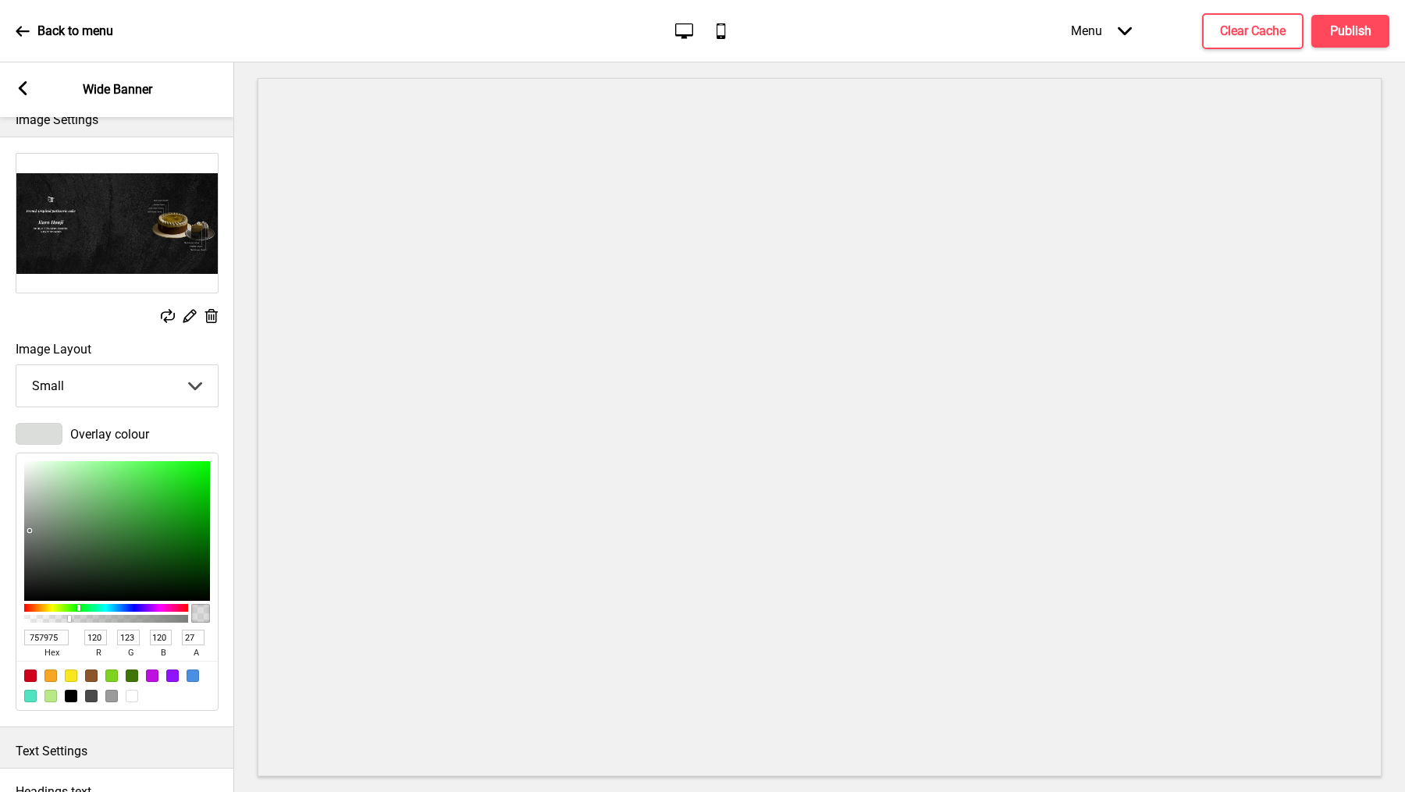
type input "121"
type input "117"
drag, startPoint x: 27, startPoint y: 515, endPoint x: 29, endPoint y: 533, distance: 18.0
click at [30, 533] on div at bounding box center [31, 532] width 3 height 3
type input "797D79"
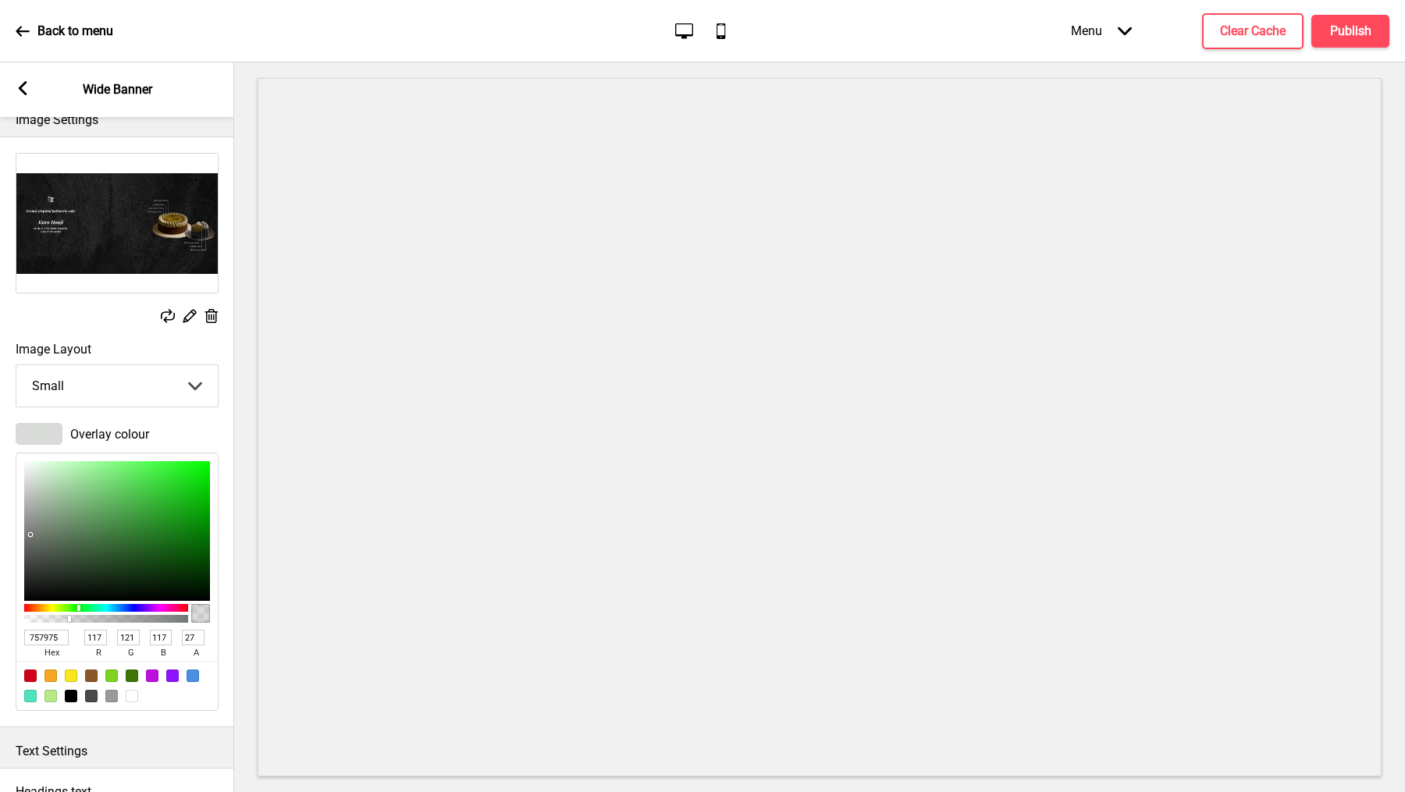
type input "121"
type input "125"
type input "121"
type input "727672"
type input "114"
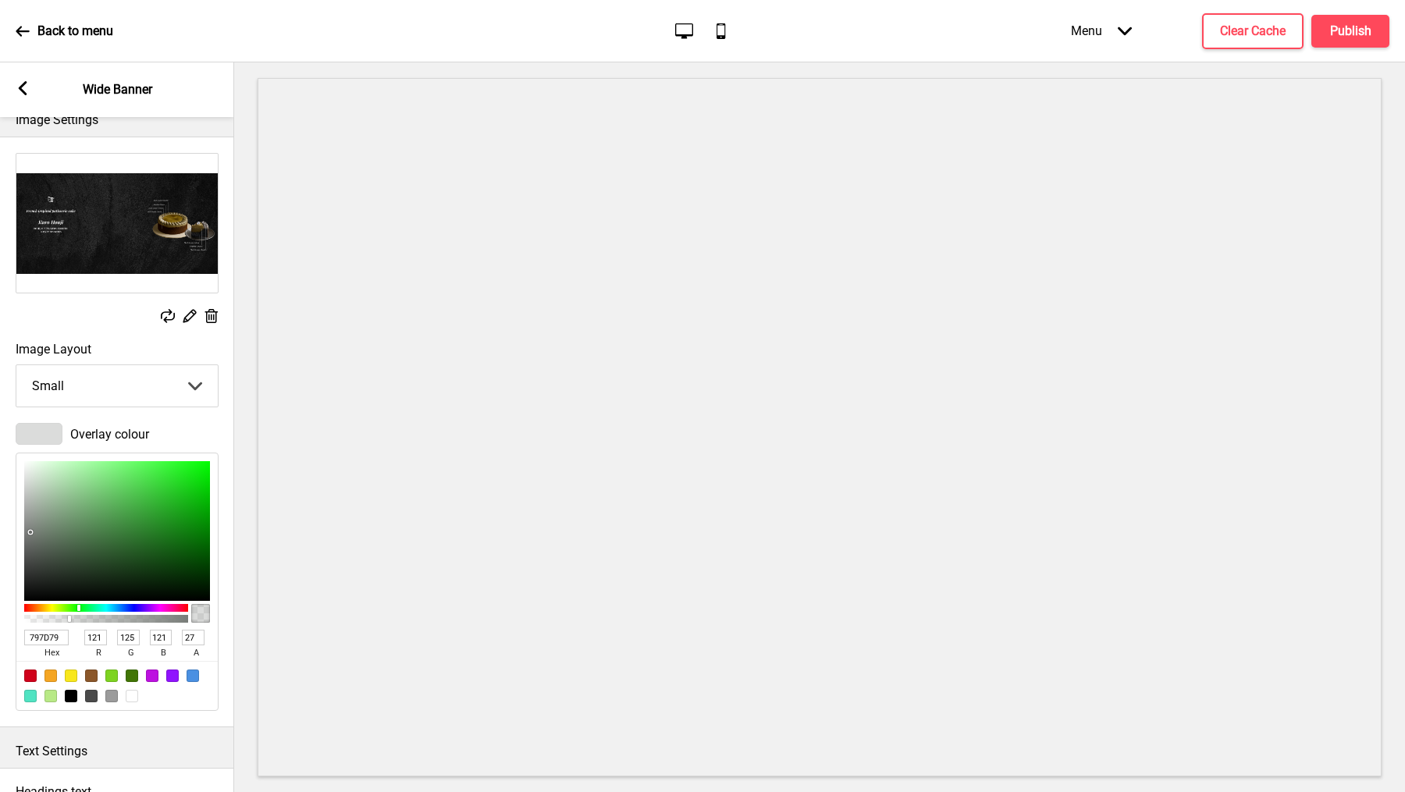
type input "118"
type input "114"
type input "6B6F6B"
type input "107"
type input "111"
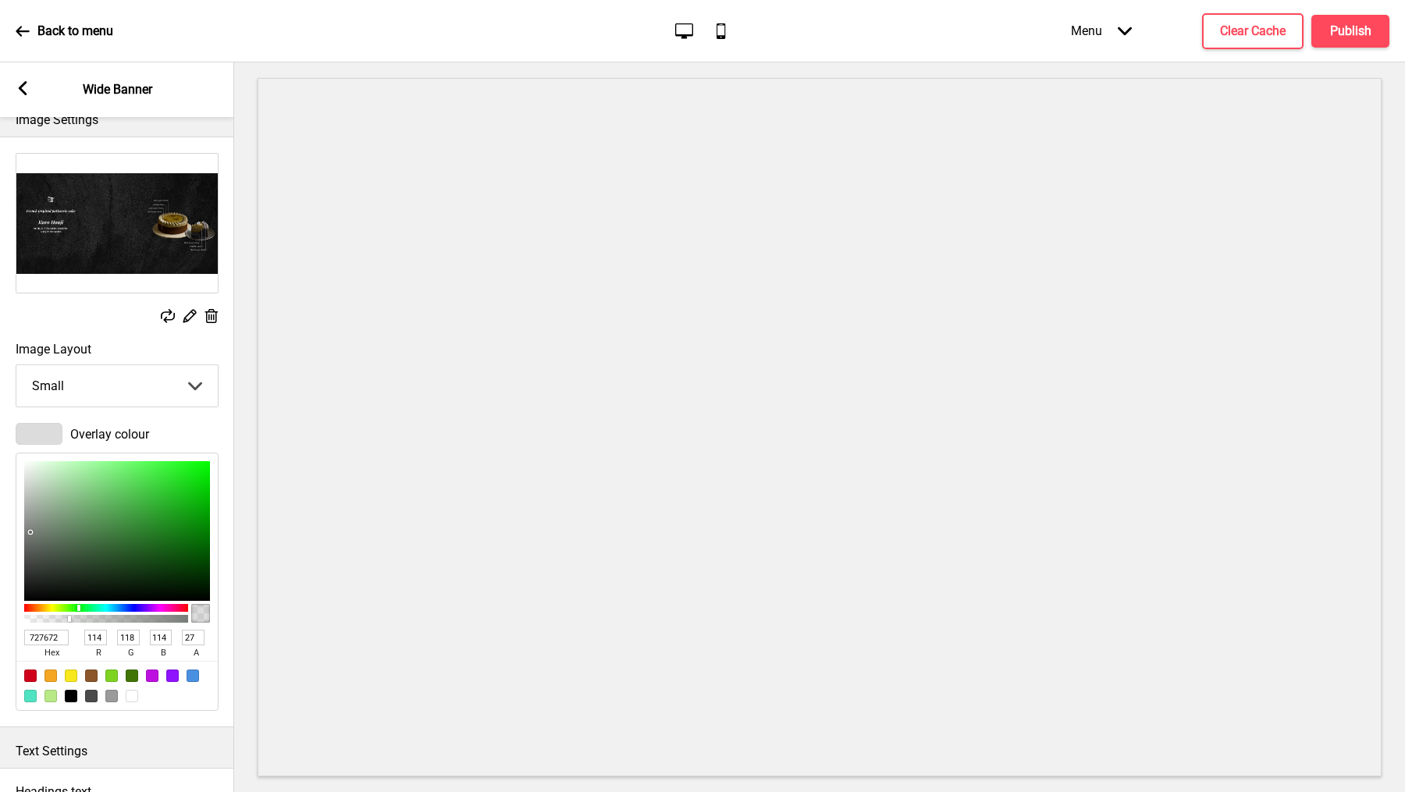
type input "107"
type input "616561"
type input "97"
type input "101"
type input "97"
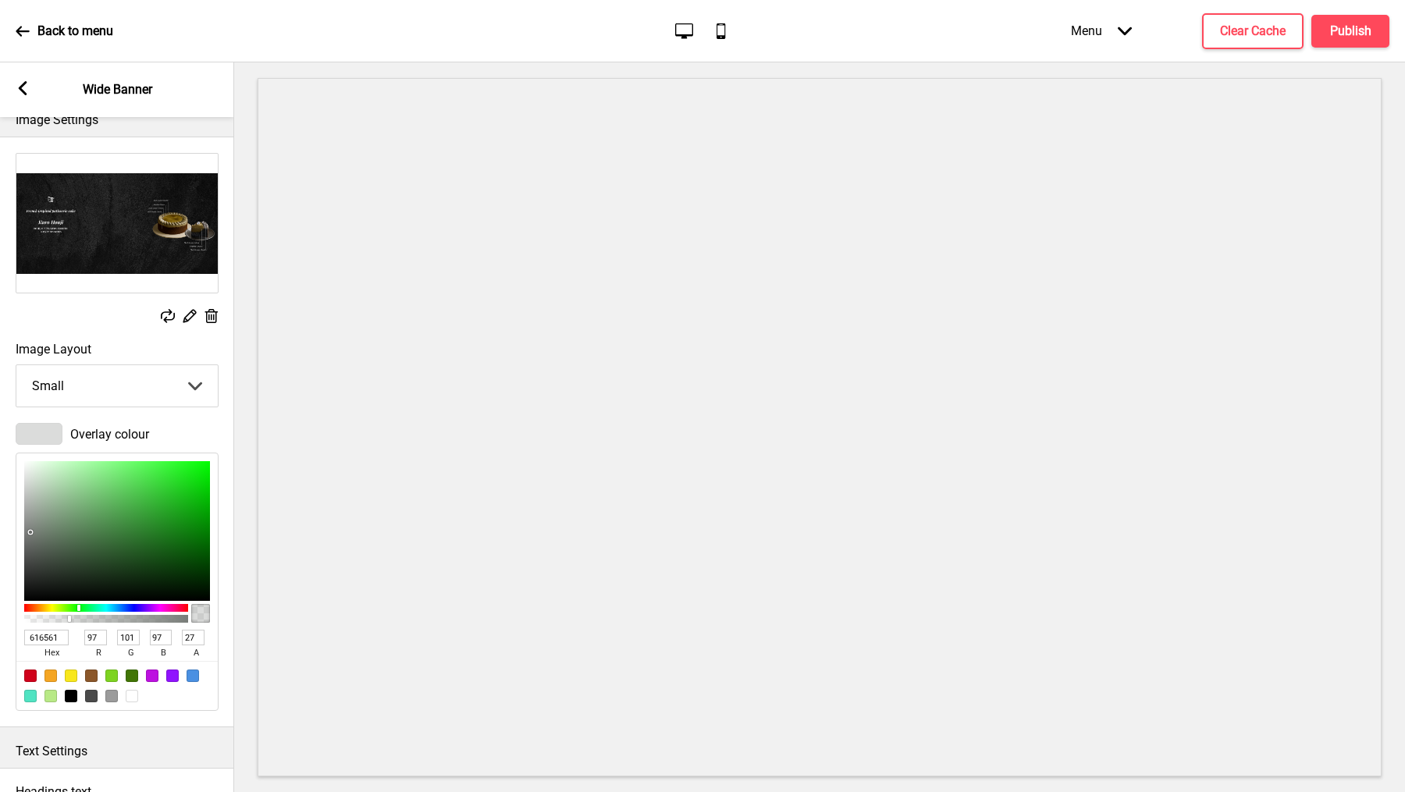
type input "606360"
type input "96"
type input "99"
type input "96"
type input "5E625E"
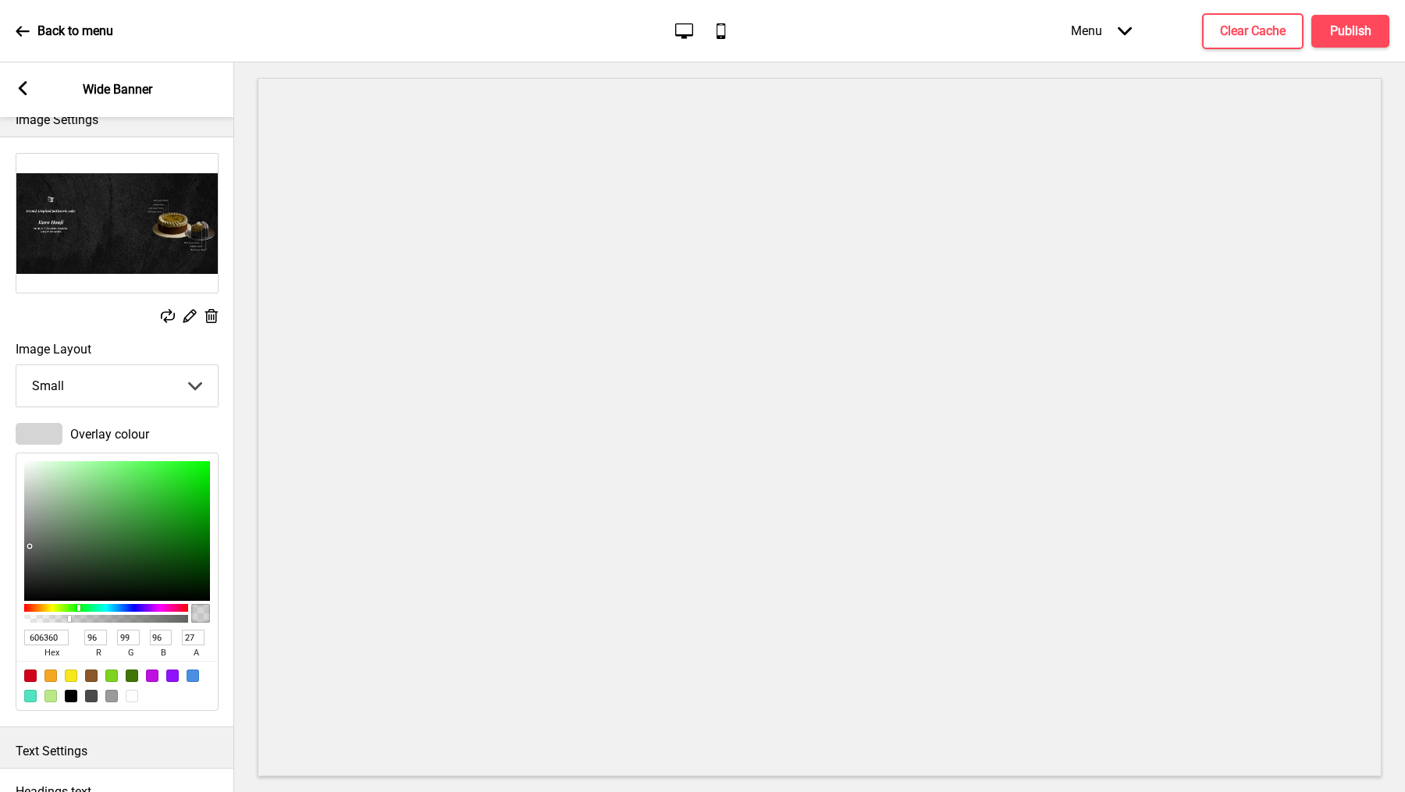
type input "94"
drag, startPoint x: 30, startPoint y: 531, endPoint x: 30, endPoint y: 554, distance: 23.4
click at [30, 554] on div at bounding box center [31, 554] width 3 height 3
drag, startPoint x: 30, startPoint y: 554, endPoint x: 30, endPoint y: 563, distance: 8.6
click at [30, 563] on div at bounding box center [29, 564] width 3 height 3
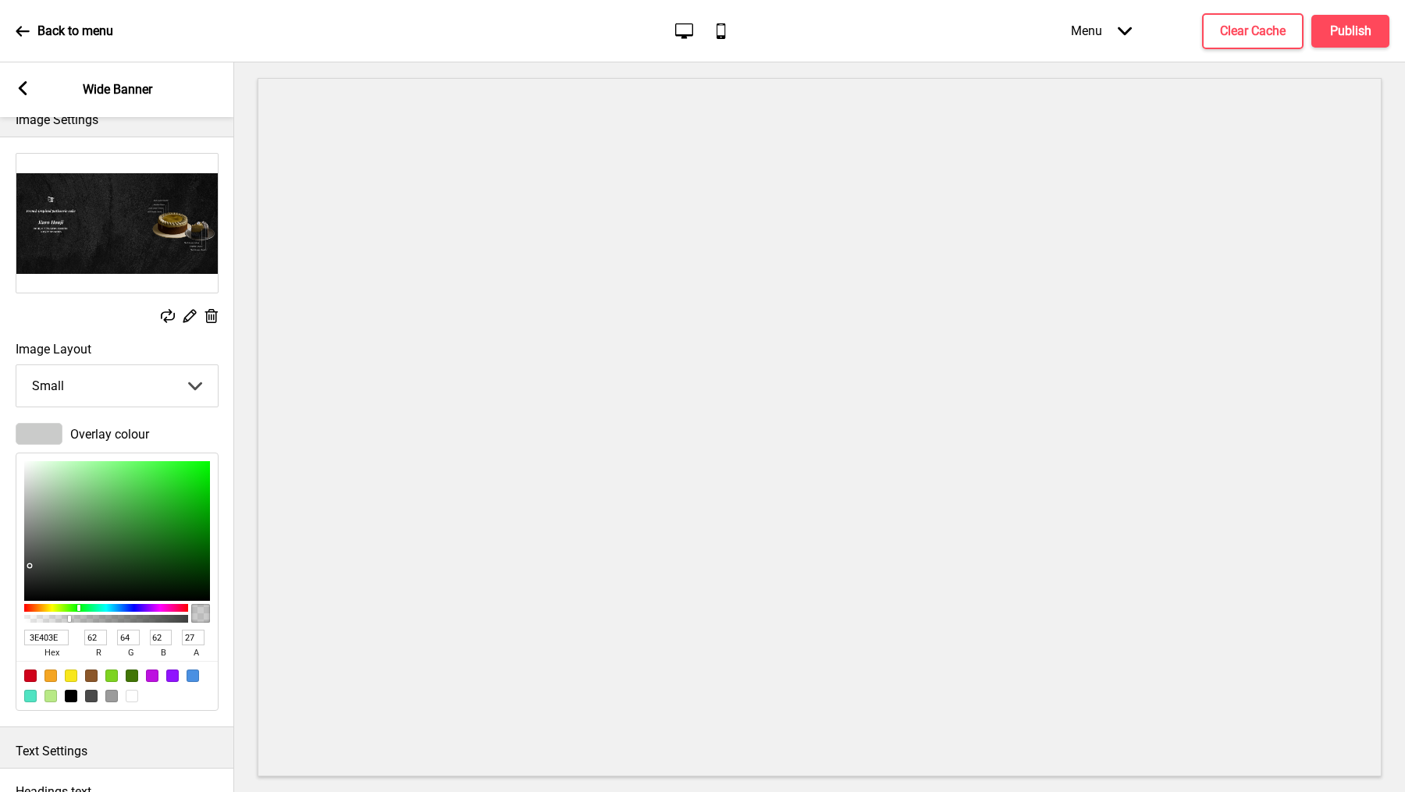
click at [29, 564] on div at bounding box center [29, 565] width 3 height 3
drag, startPoint x: 29, startPoint y: 564, endPoint x: 23, endPoint y: 541, distance: 24.2
click at [23, 541] on div "6A6A6A hex 106 r 106 g 106 b 27 a" at bounding box center [117, 582] width 203 height 258
drag, startPoint x: 23, startPoint y: 541, endPoint x: 23, endPoint y: 578, distance: 37.5
click at [23, 578] on div "6A6A6A hex 106 r 106 g 106 b 27 a" at bounding box center [117, 582] width 203 height 258
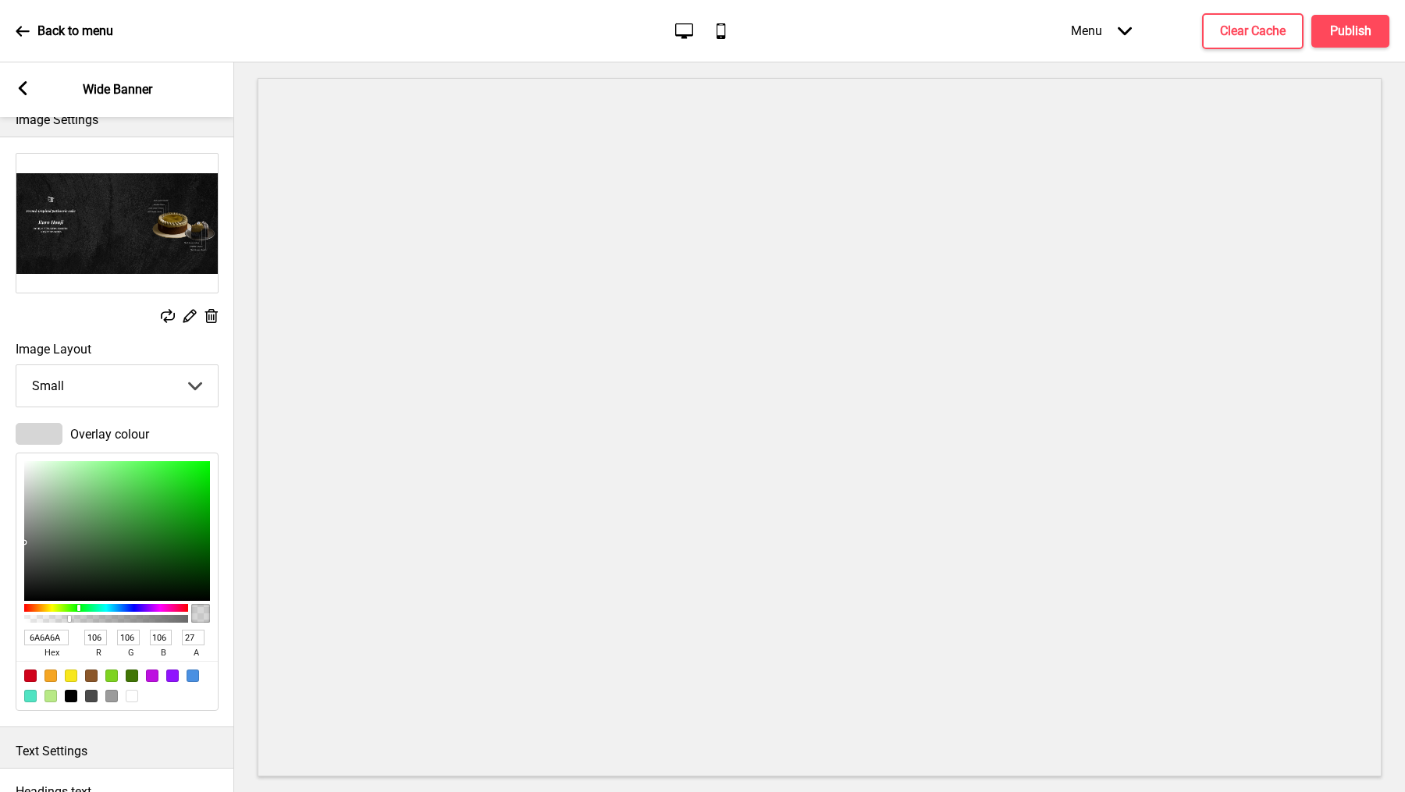
click at [35, 425] on div at bounding box center [39, 434] width 47 height 22
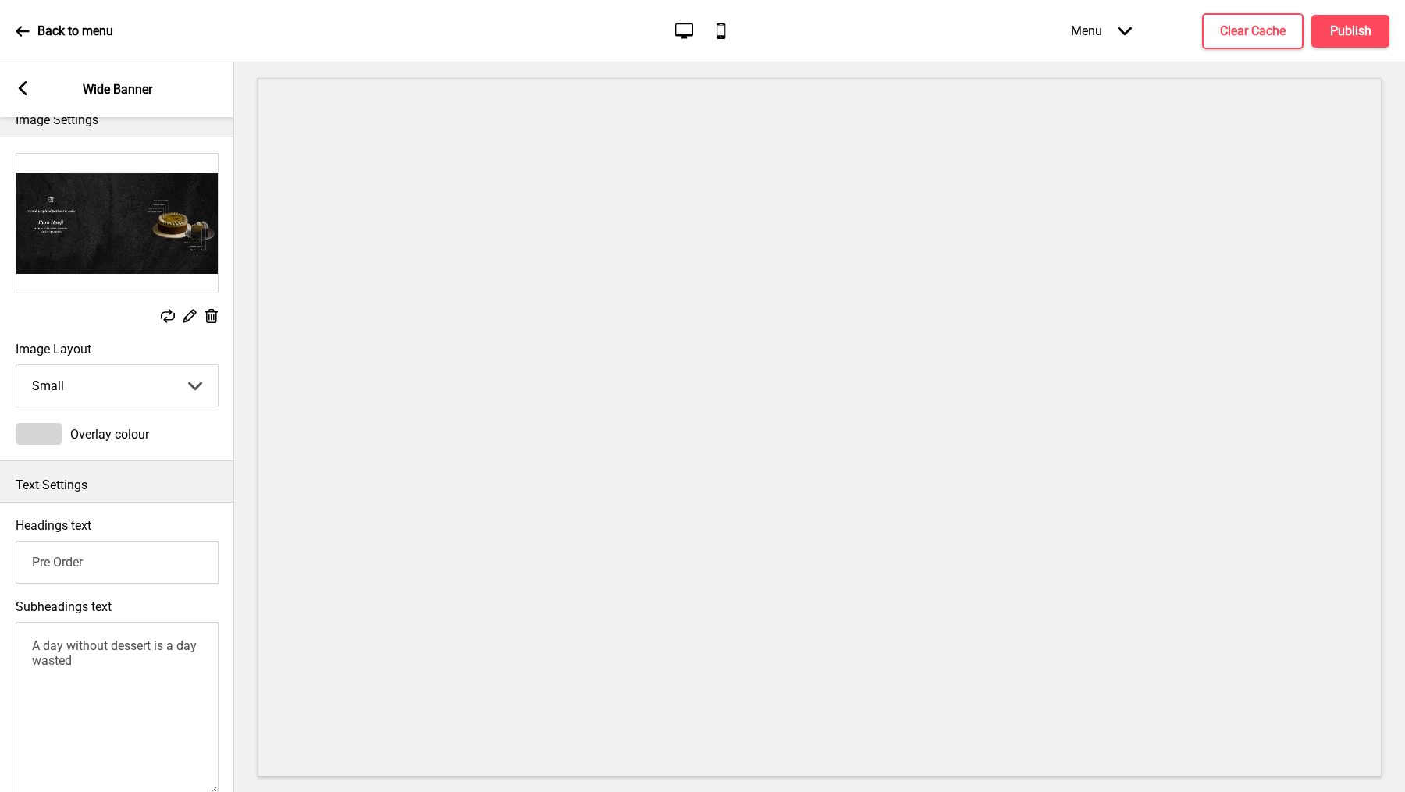
click at [35, 425] on div at bounding box center [39, 434] width 47 height 22
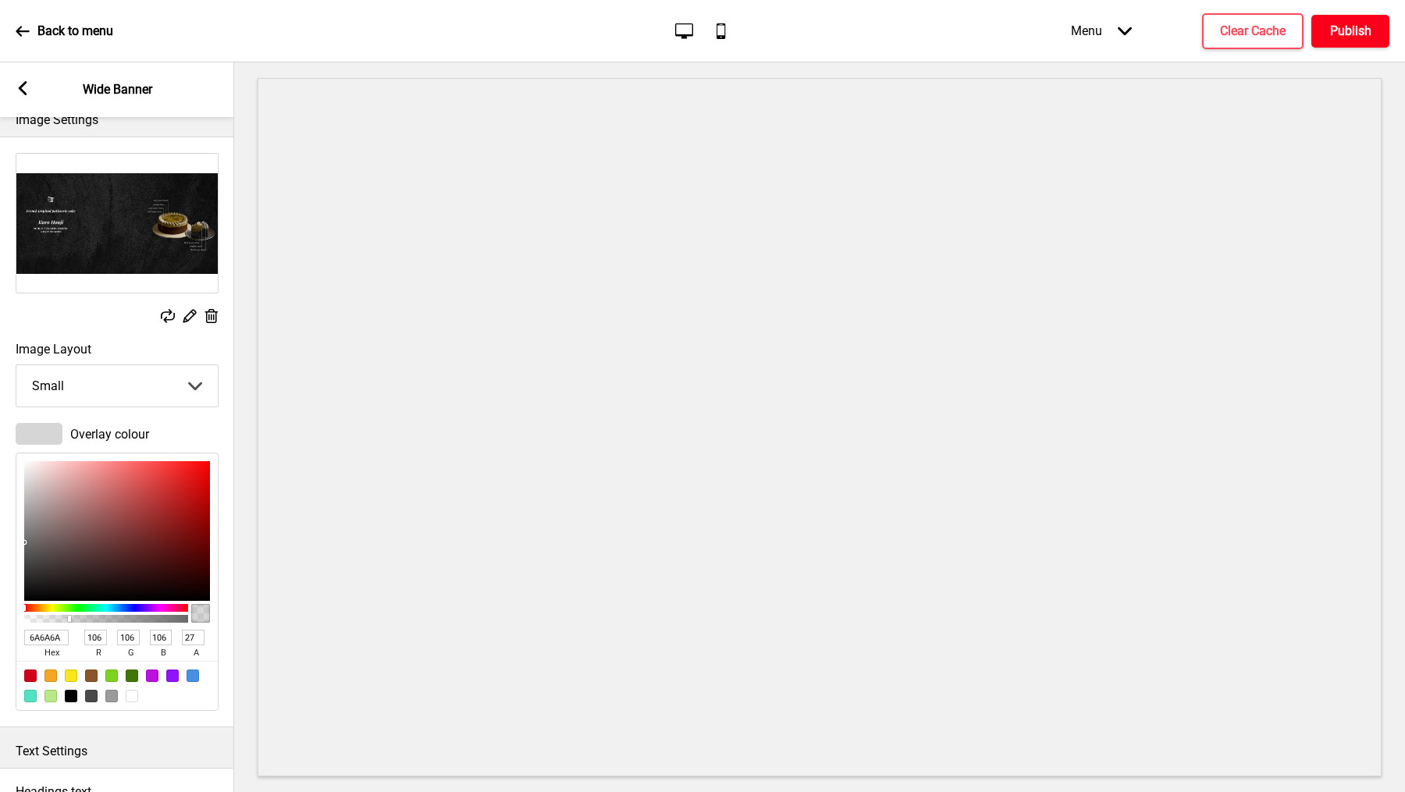
click at [1322, 28] on button "Publish" at bounding box center [1350, 31] width 78 height 33
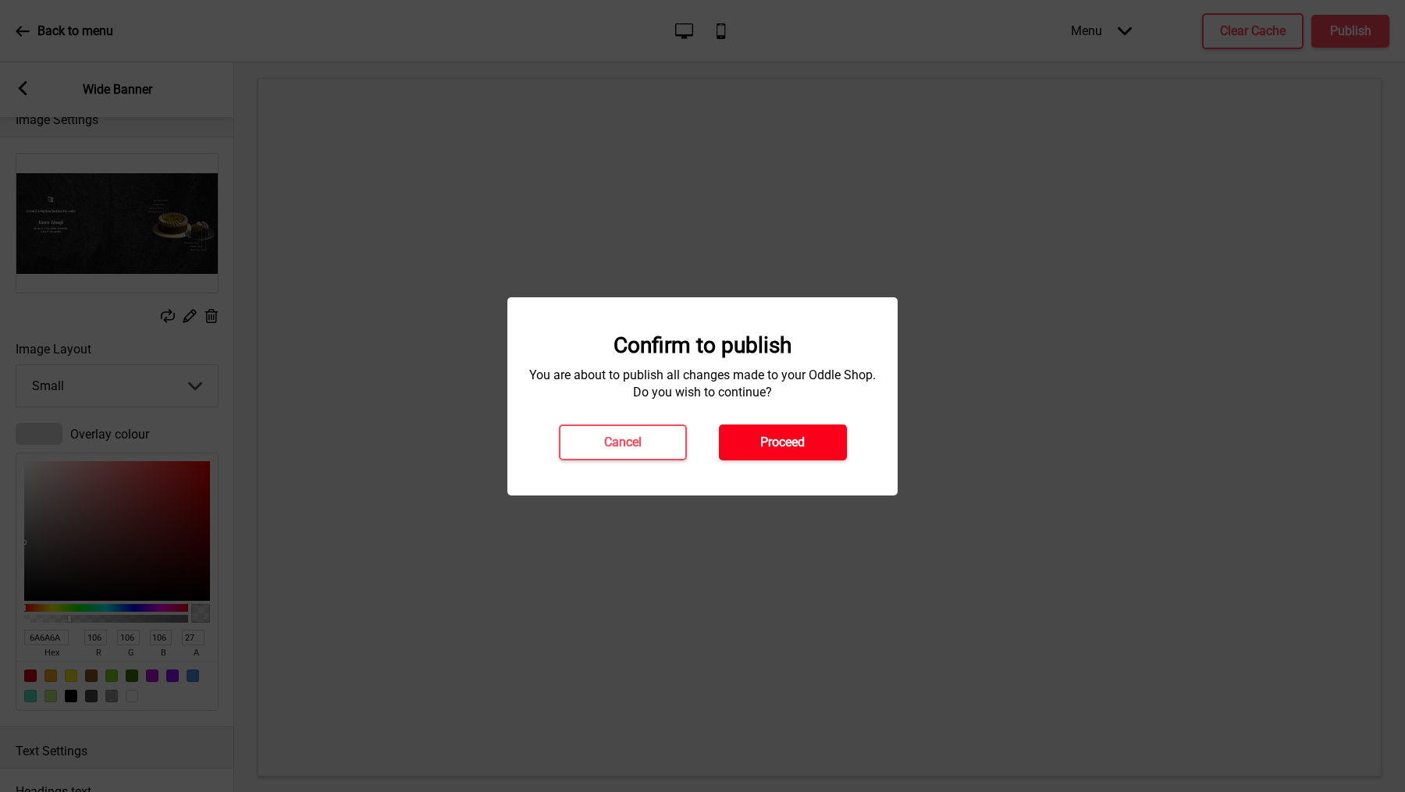
click at [766, 441] on h4 "Proceed" at bounding box center [782, 442] width 44 height 17
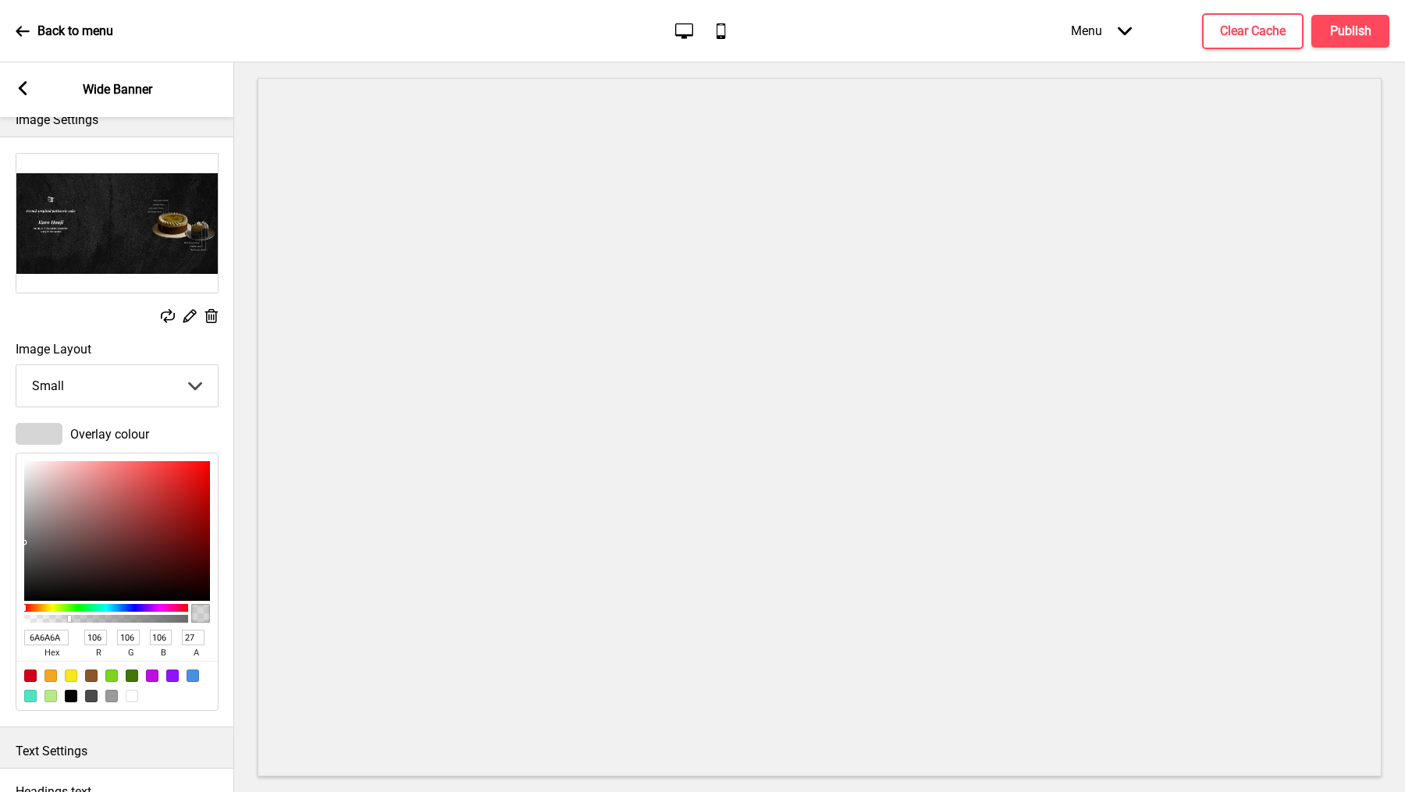
click at [25, 32] on icon at bounding box center [23, 31] width 14 height 14
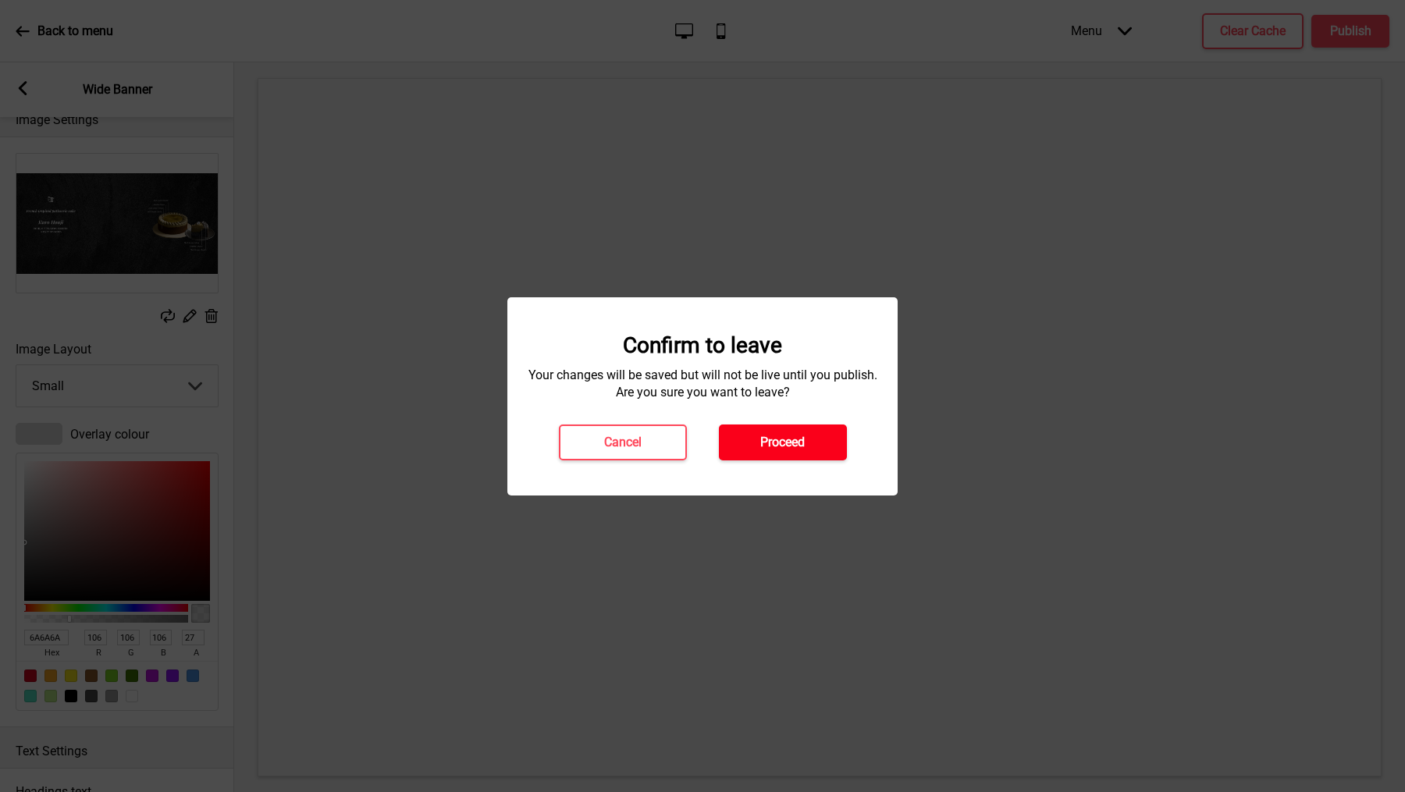
click at [748, 451] on button "Proceed" at bounding box center [783, 443] width 128 height 36
